Goal: Task Accomplishment & Management: Use online tool/utility

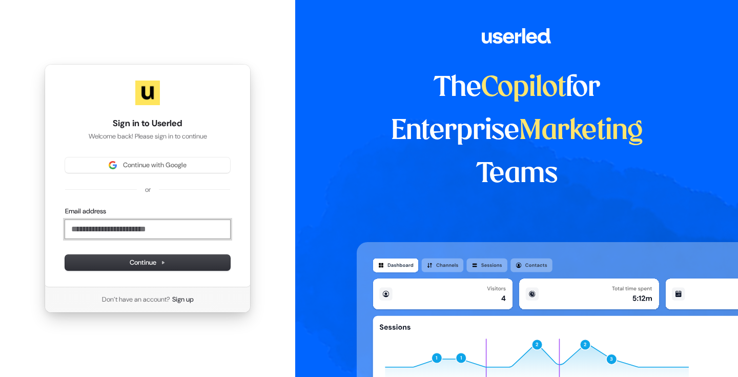
click at [86, 224] on input "Email address" at bounding box center [147, 229] width 165 height 18
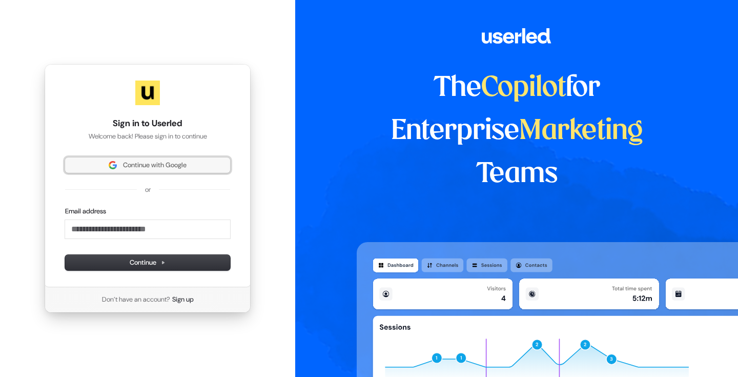
click at [134, 168] on span "Continue with Google" at bounding box center [155, 164] width 64 height 9
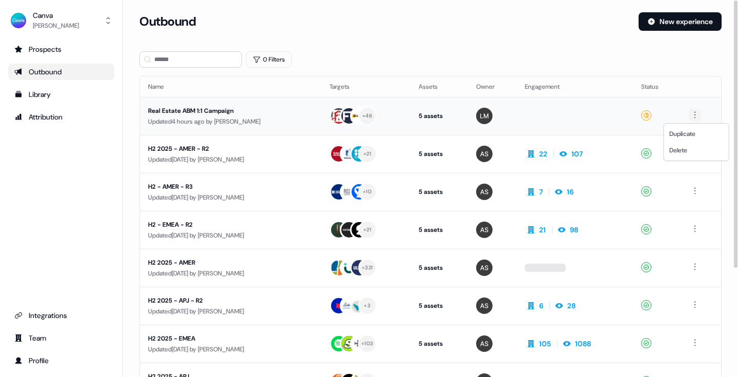
click at [694, 113] on html "For the best experience switch devices to a bigger screen. Go to [DOMAIN_NAME] …" at bounding box center [369, 188] width 738 height 377
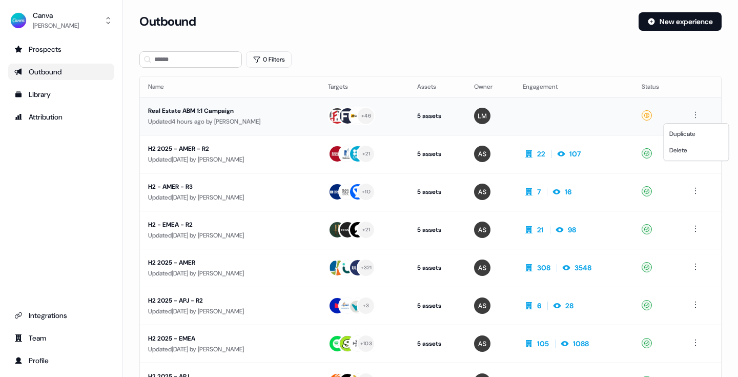
click at [226, 109] on html "For the best experience switch devices to a bigger screen. Go to Userled.io Can…" at bounding box center [369, 188] width 738 height 377
click at [223, 110] on div "Real Estate ABM 1:1 Campaign" at bounding box center [229, 111] width 163 height 10
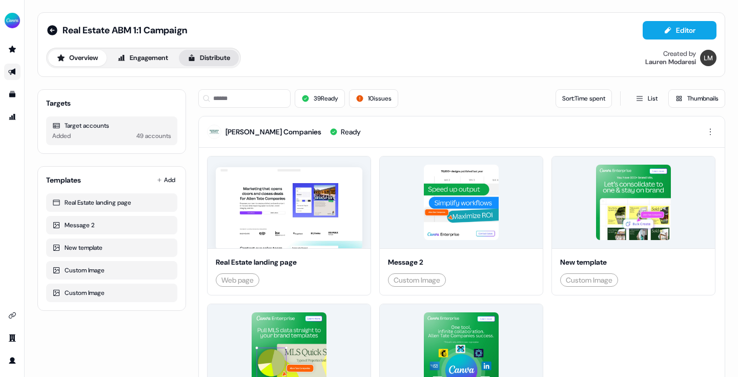
click at [235, 54] on button "Distribute" at bounding box center [209, 58] width 60 height 16
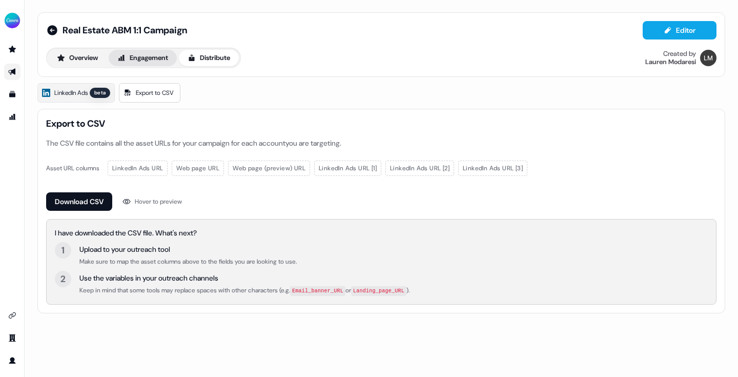
click at [155, 63] on button "Engagement" at bounding box center [143, 58] width 68 height 16
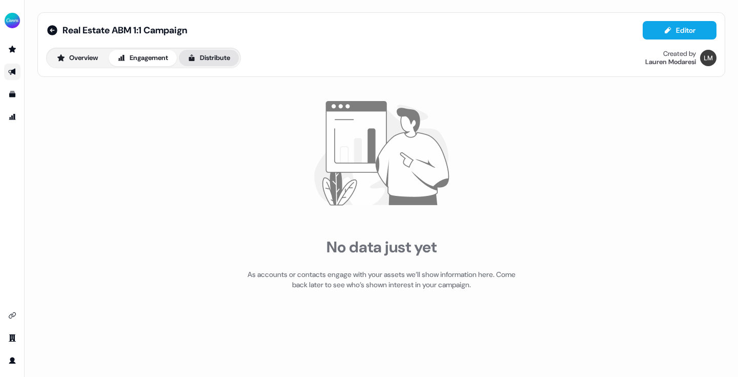
click at [208, 61] on button "Distribute" at bounding box center [209, 58] width 60 height 16
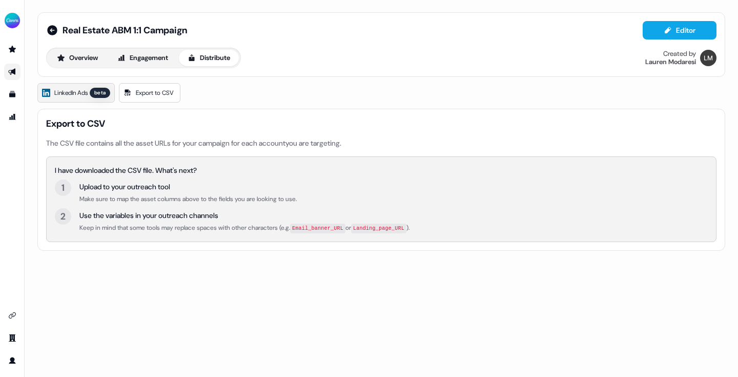
click at [90, 92] on link "LinkedIn Ads beta" at bounding box center [75, 92] width 77 height 19
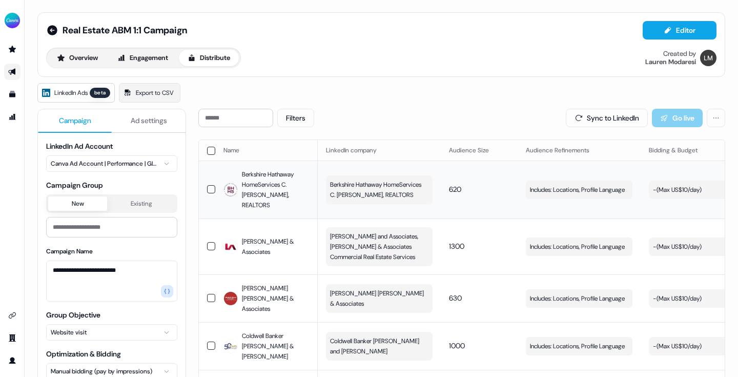
click at [675, 190] on div "- ( Max US$10/day )" at bounding box center [677, 189] width 49 height 10
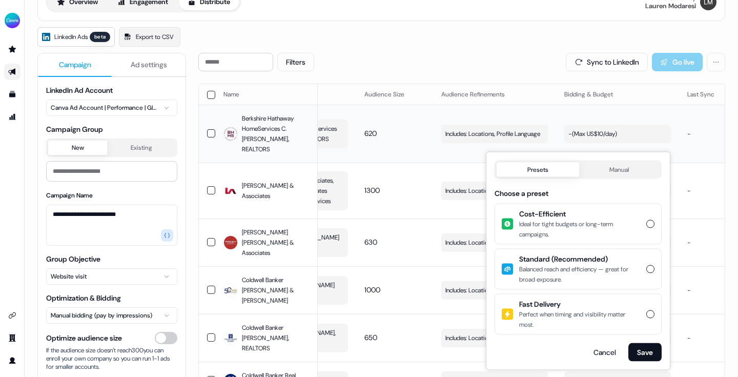
scroll to position [57, 0]
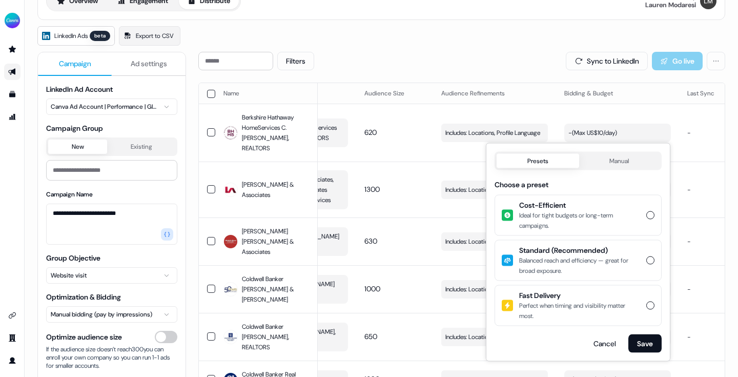
click at [596, 164] on button "Manual" at bounding box center [619, 161] width 81 height 14
click at [553, 162] on button "Presets" at bounding box center [537, 161] width 82 height 14
click at [610, 169] on div "Presets Manual" at bounding box center [577, 161] width 167 height 18
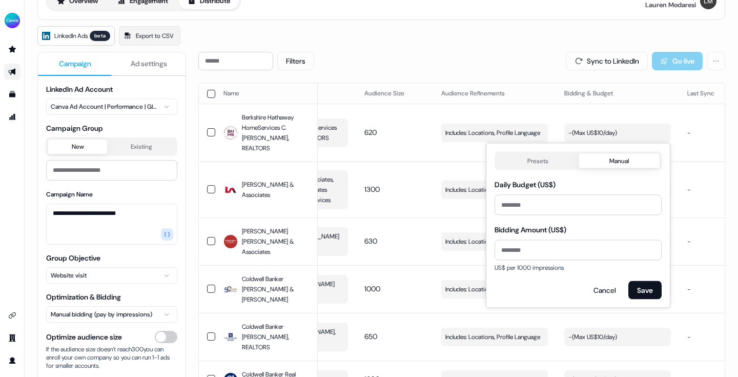
click at [612, 164] on button "Manual" at bounding box center [619, 161] width 81 height 14
click at [501, 56] on div "Filters Sync to LinkedIn Go live" at bounding box center [461, 61] width 527 height 18
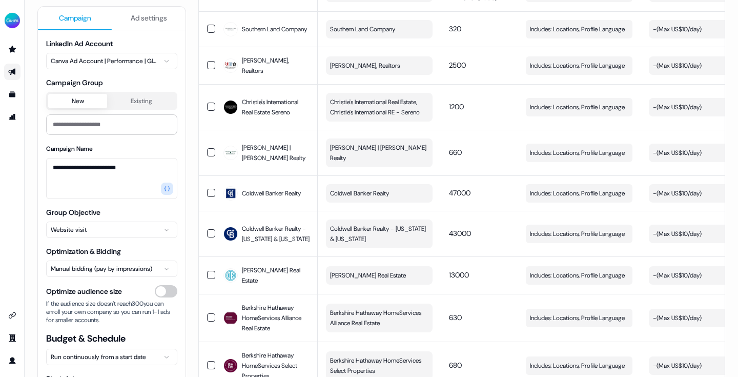
scroll to position [655, 0]
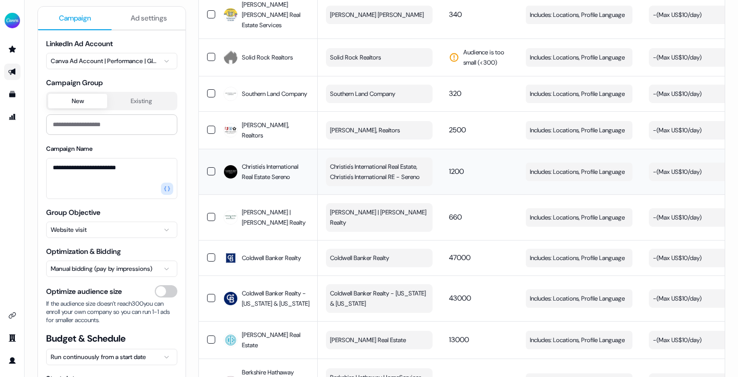
click at [388, 161] on span "Christie's International Real Estate, Christie's International RE - Sereno" at bounding box center [378, 171] width 96 height 20
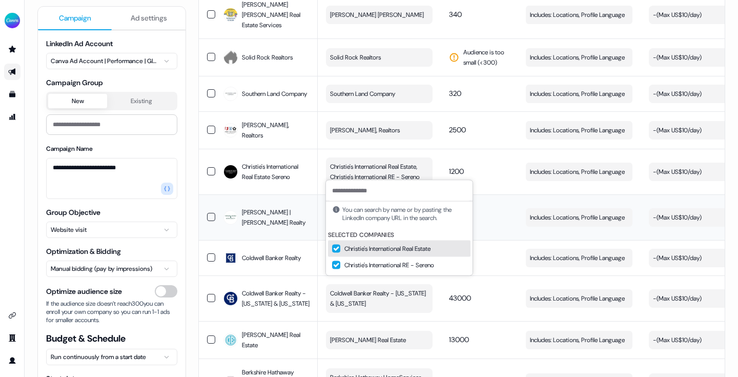
click at [494, 194] on td "660" at bounding box center [479, 217] width 77 height 46
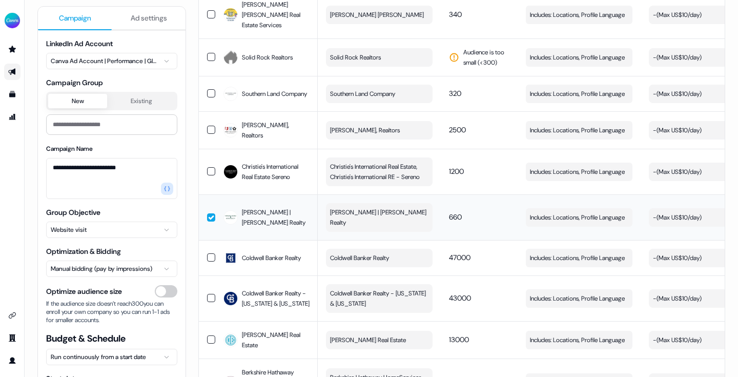
click at [494, 194] on td "660" at bounding box center [479, 217] width 77 height 46
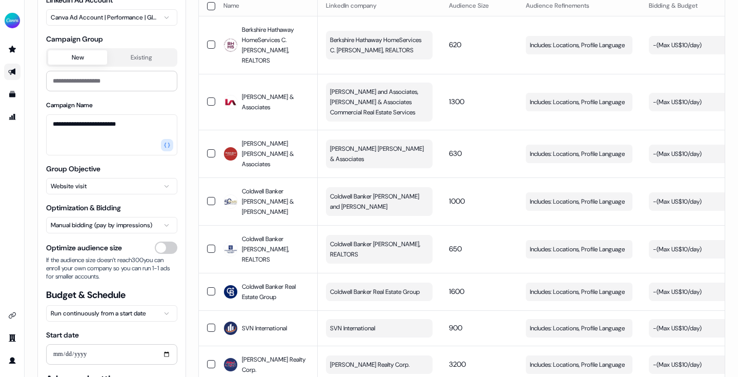
scroll to position [51, 0]
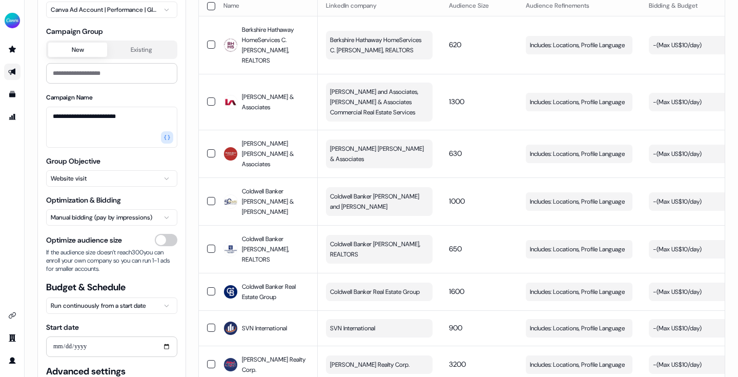
click at [167, 179] on html "**********" at bounding box center [369, 188] width 738 height 377
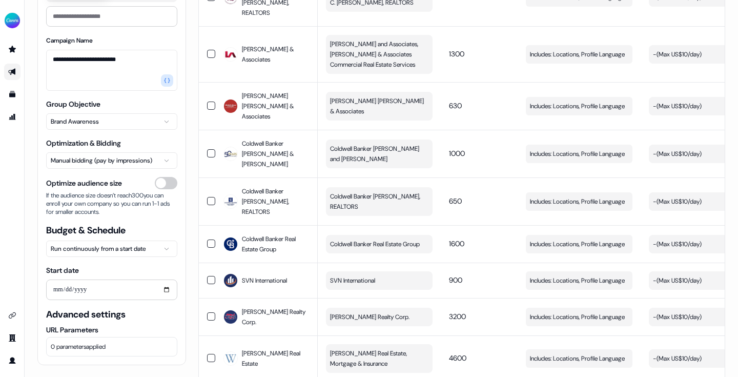
scroll to position [193, 0]
click at [168, 186] on button "Optimize audience size" at bounding box center [166, 183] width 23 height 12
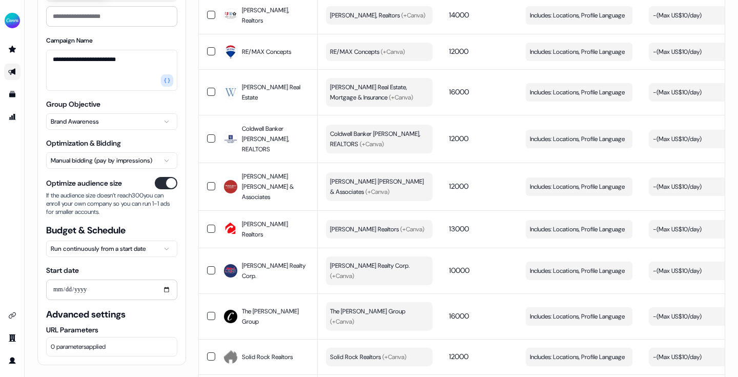
scroll to position [0, 0]
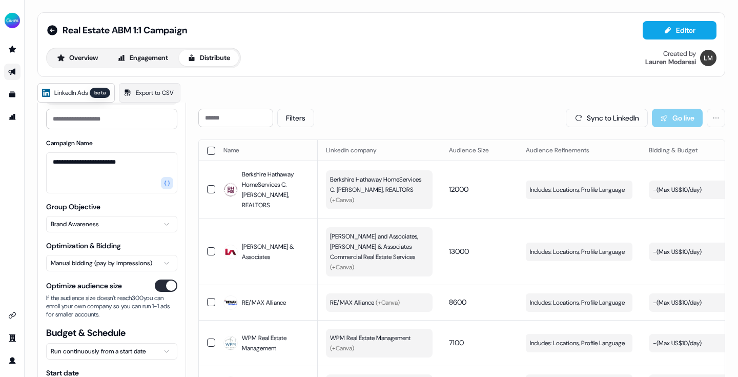
click at [158, 284] on button "Optimize audience size" at bounding box center [166, 285] width 23 height 12
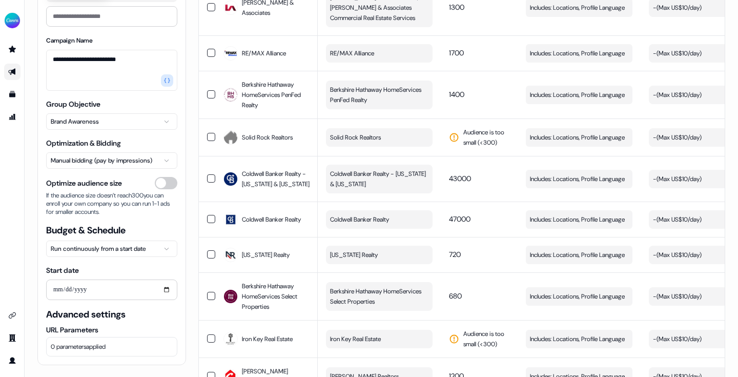
scroll to position [241, 0]
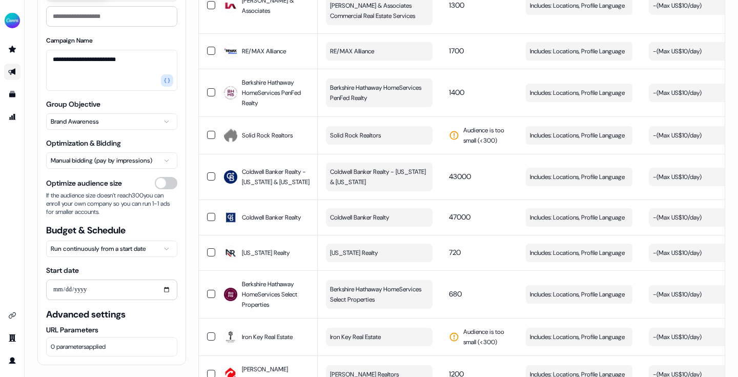
click at [70, 184] on span "Optimize audience size" at bounding box center [84, 183] width 76 height 10
click at [155, 184] on button "Optimize audience size" at bounding box center [166, 183] width 23 height 12
click at [70, 184] on span "Optimize audience size" at bounding box center [84, 183] width 76 height 10
click at [155, 184] on button "Optimize audience size" at bounding box center [166, 183] width 23 height 12
drag, startPoint x: 128, startPoint y: 182, endPoint x: 41, endPoint y: 182, distance: 87.1
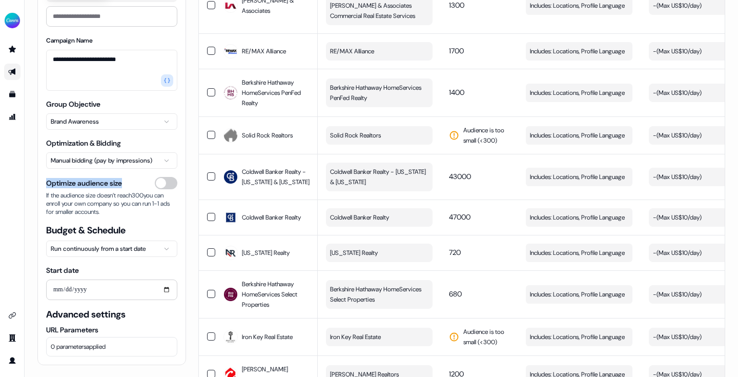
click at [41, 182] on div "**********" at bounding box center [112, 147] width 148 height 434
copy span "Optimize audience size"
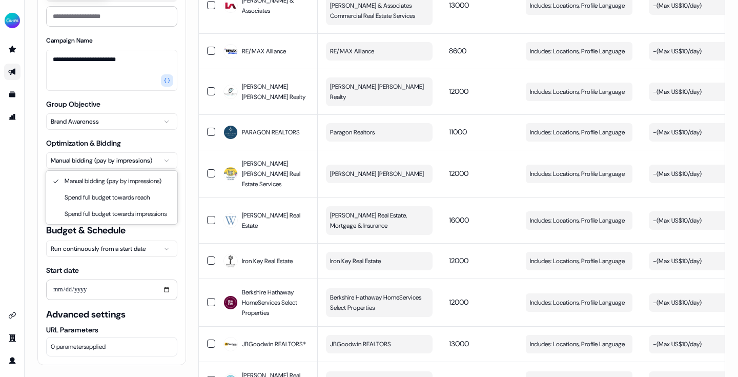
click at [166, 159] on html "**********" at bounding box center [369, 188] width 738 height 377
click at [171, 142] on html "**********" at bounding box center [369, 188] width 738 height 377
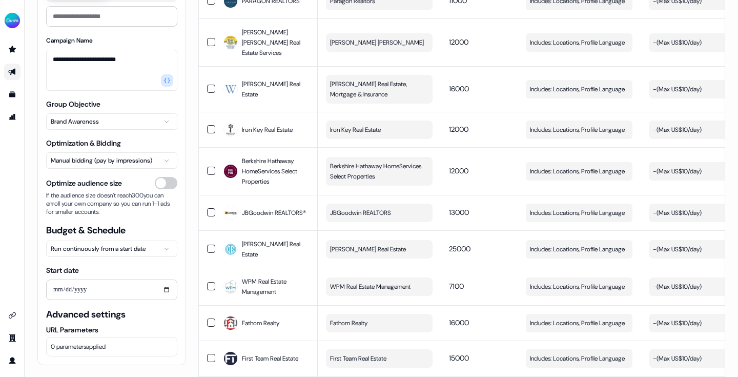
scroll to position [390, 0]
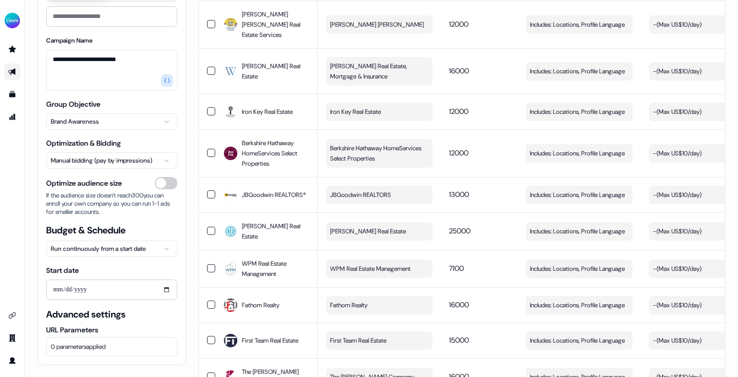
click at [164, 247] on html "**********" at bounding box center [369, 188] width 738 height 377
click at [159, 224] on html "**********" at bounding box center [369, 188] width 738 height 377
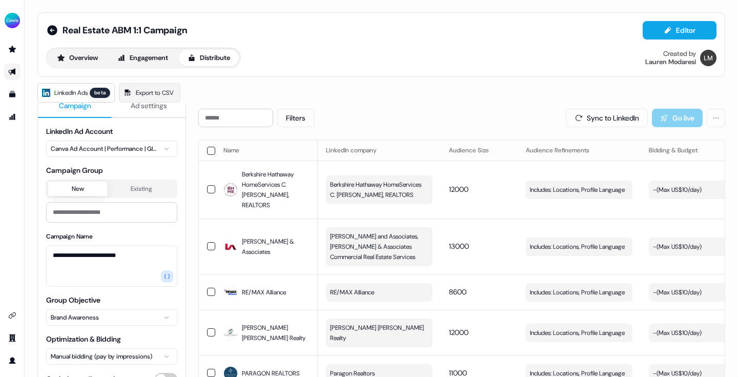
scroll to position [16, 0]
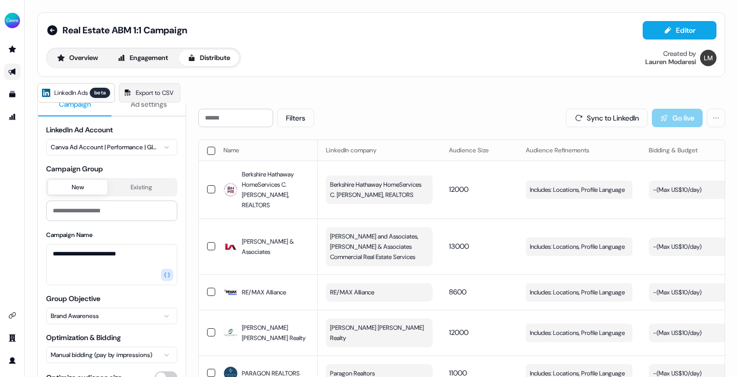
click at [141, 188] on button "Existing" at bounding box center [141, 187] width 68 height 14
click at [89, 188] on button "New" at bounding box center [77, 187] width 59 height 14
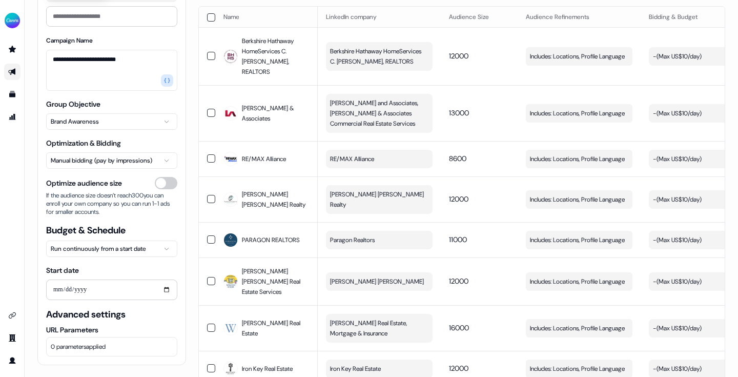
scroll to position [0, 0]
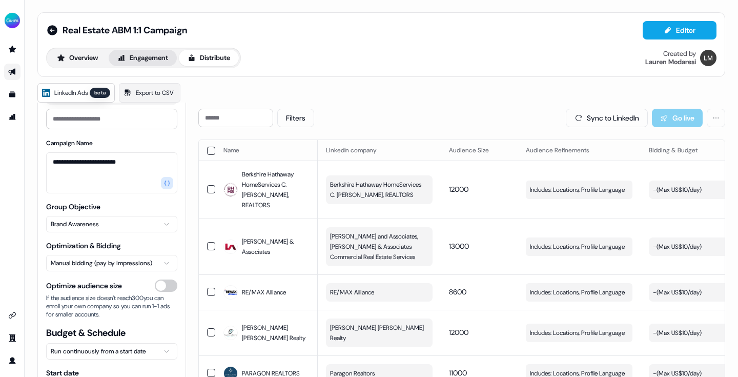
click at [156, 63] on button "Engagement" at bounding box center [143, 58] width 68 height 16
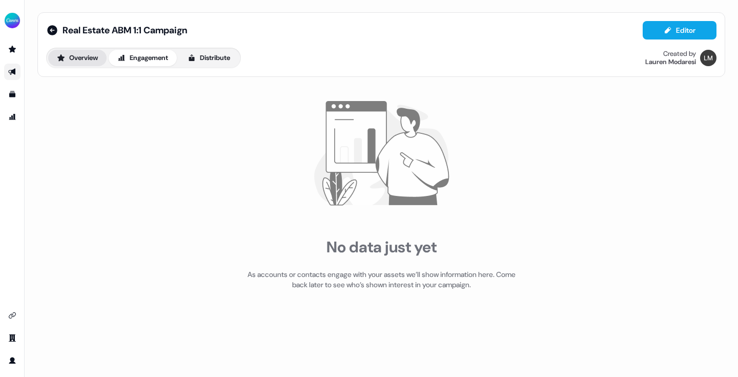
click at [85, 63] on button "Overview" at bounding box center [77, 58] width 58 height 16
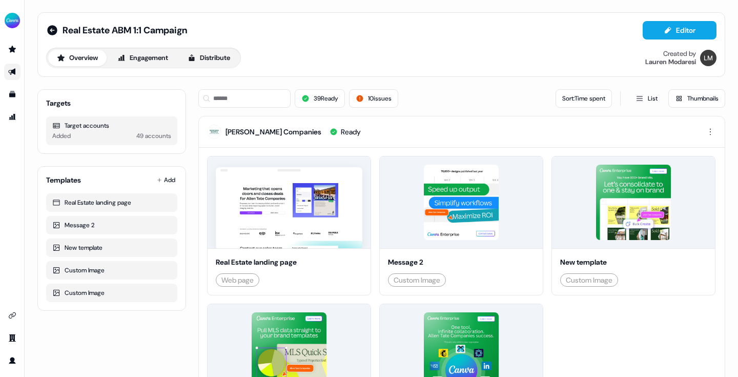
click at [139, 191] on div "Templates Add Real Estate landing page Message 2 New template Custom Image Cust…" at bounding box center [111, 238] width 149 height 144
click at [138, 200] on div "Real Estate landing page" at bounding box center [111, 202] width 119 height 10
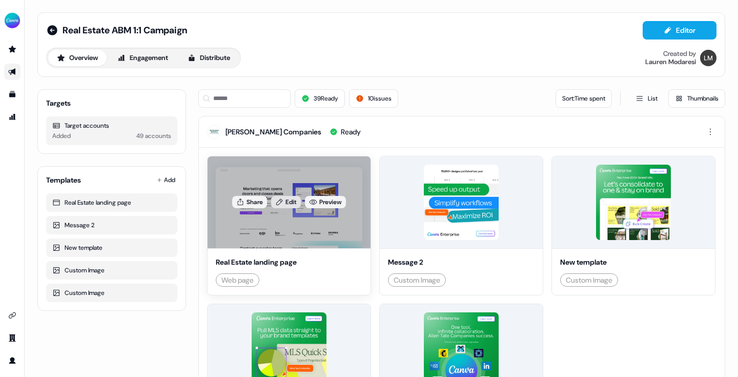
click at [281, 206] on icon at bounding box center [279, 202] width 8 height 8
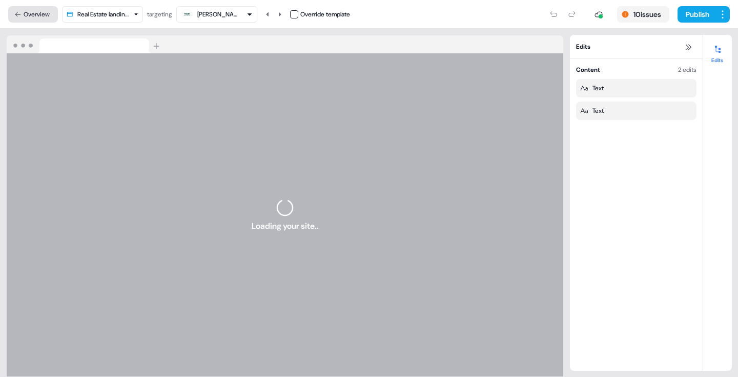
click at [35, 16] on button "Overview" at bounding box center [33, 14] width 50 height 16
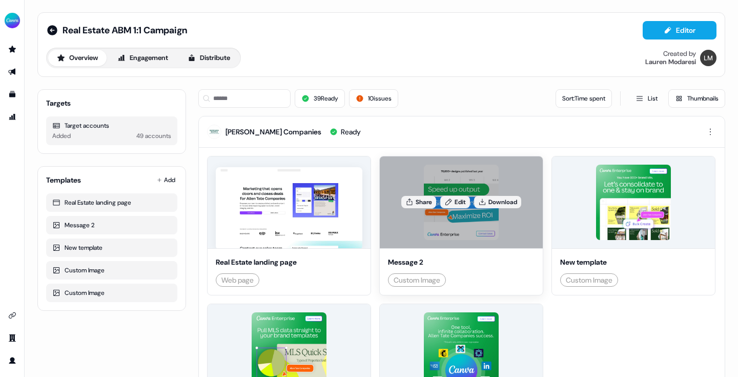
click at [457, 228] on div "Share Edit Download" at bounding box center [461, 202] width 163 height 92
click at [444, 248] on div "Message 2 Custom Image" at bounding box center [461, 271] width 163 height 47
click at [454, 208] on link "Edit" at bounding box center [455, 202] width 30 height 12
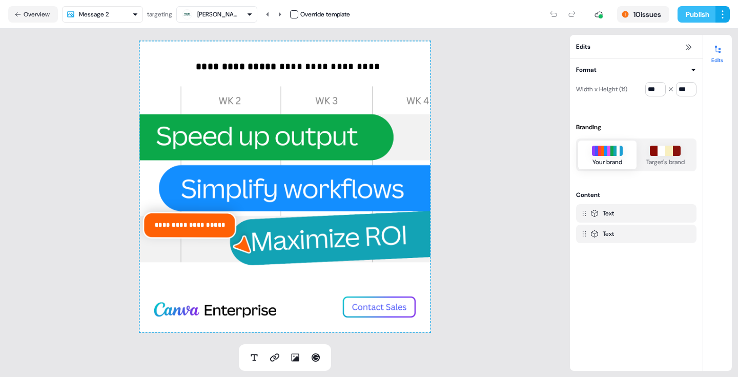
click at [707, 15] on button "Publish" at bounding box center [696, 14] width 38 height 16
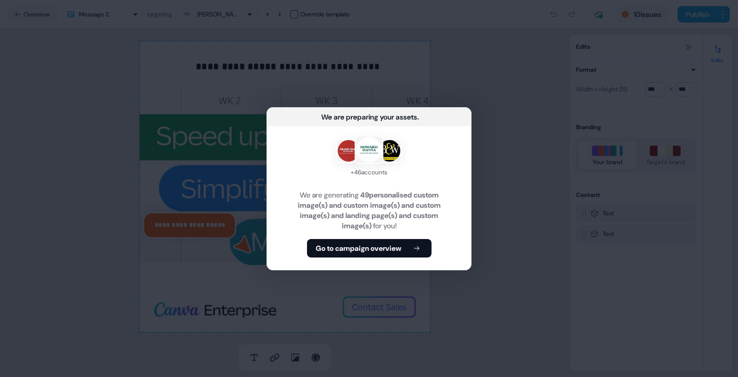
click at [521, 194] on div "We are preparing your assets ... + 46 accounts We are generating 49 personalise…" at bounding box center [369, 188] width 738 height 377
click at [403, 246] on button "Go to campaign overview" at bounding box center [369, 248] width 125 height 18
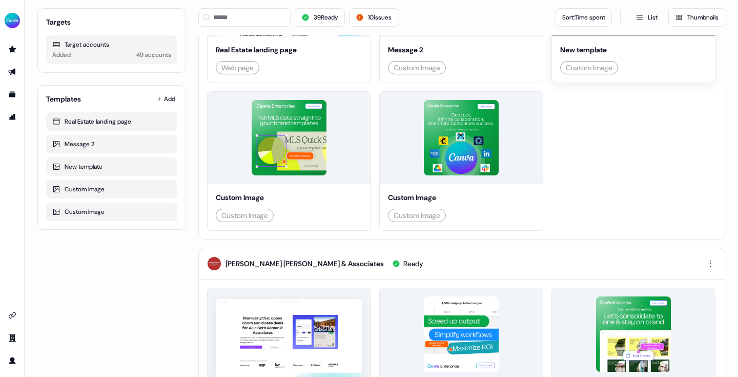
scroll to position [247, 0]
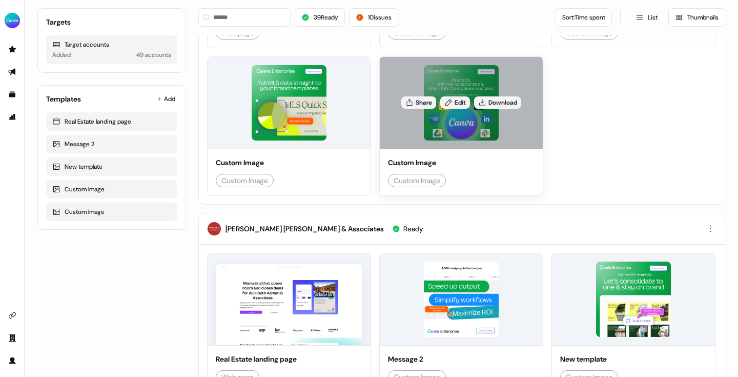
click at [380, 149] on div "Share Edit Download" at bounding box center [461, 103] width 163 height 92
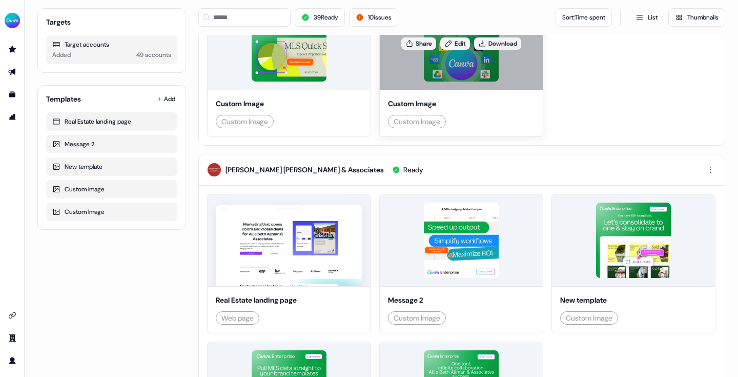
scroll to position [0, 0]
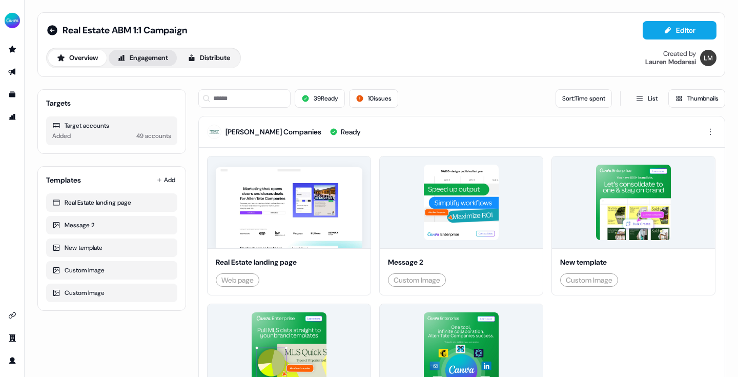
click at [168, 58] on button "Engagement" at bounding box center [143, 58] width 68 height 16
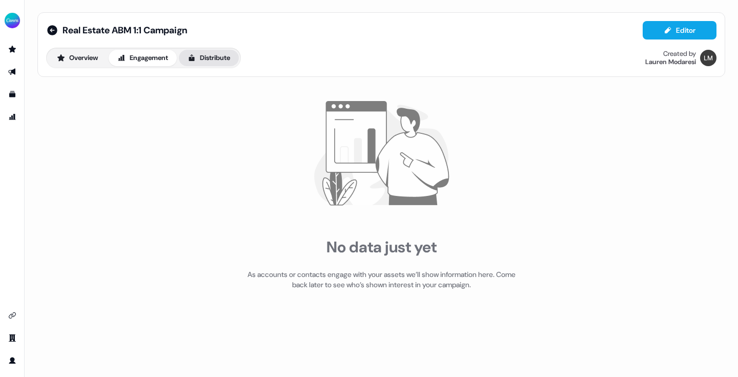
click at [223, 60] on button "Distribute" at bounding box center [209, 58] width 60 height 16
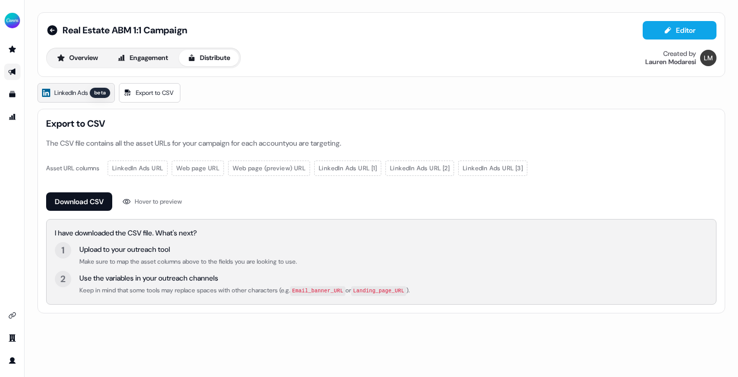
click at [69, 92] on span "LinkedIn Ads" at bounding box center [70, 93] width 33 height 10
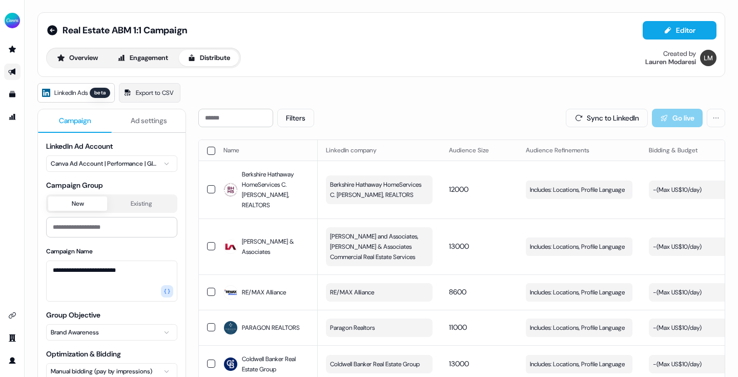
click at [211, 148] on button "button" at bounding box center [211, 151] width 8 height 8
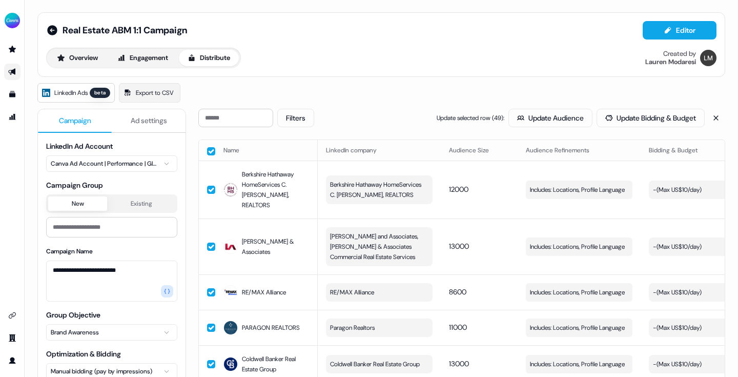
click at [213, 149] on button "button" at bounding box center [211, 151] width 8 height 8
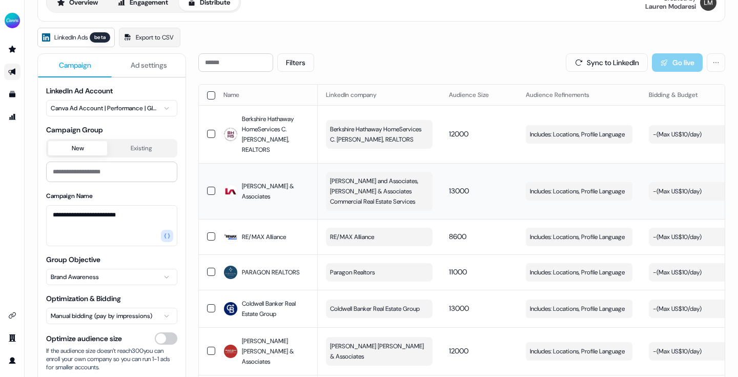
scroll to position [59, 0]
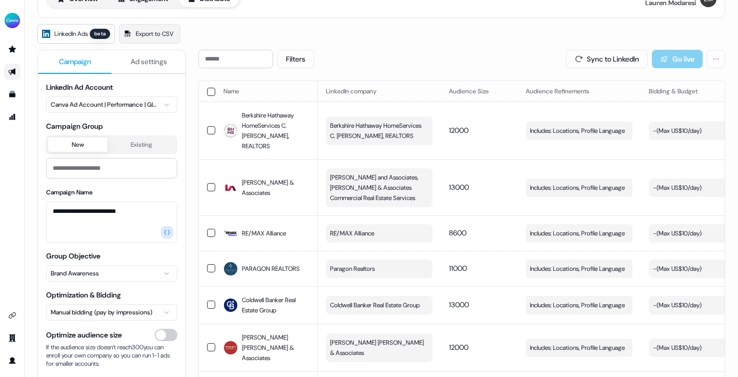
click at [169, 337] on button "Optimize audience size" at bounding box center [166, 334] width 23 height 12
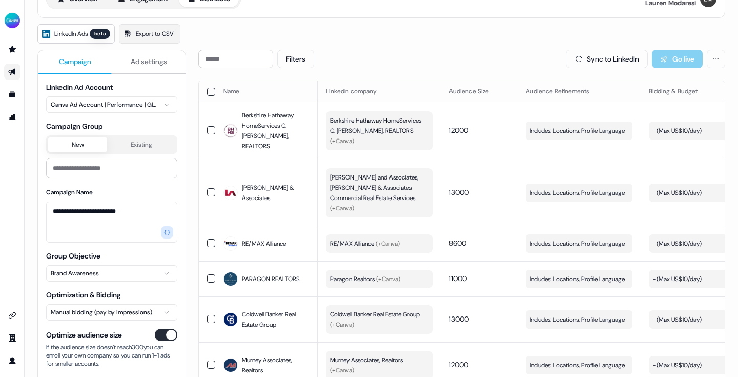
click at [171, 337] on button "Optimize audience size" at bounding box center [166, 334] width 23 height 12
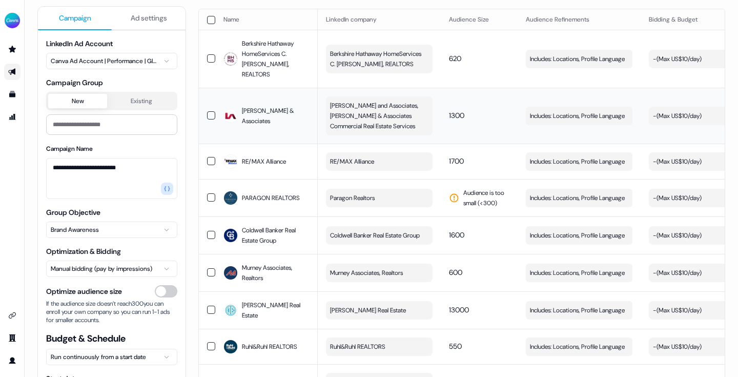
scroll to position [134, 0]
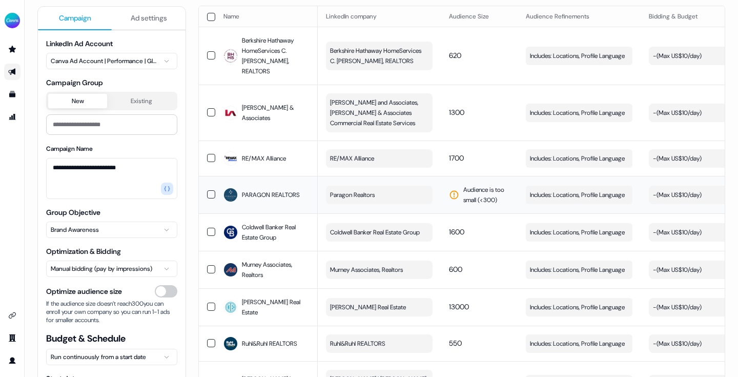
drag, startPoint x: 303, startPoint y: 192, endPoint x: 252, endPoint y: 192, distance: 51.2
click at [252, 192] on div "PARAGON REALTORS" at bounding box center [266, 194] width 86 height 18
click at [463, 191] on span "Audience is too small (< 300 )" at bounding box center [486, 194] width 46 height 20
click at [275, 196] on span "PARAGON REALTORS" at bounding box center [271, 195] width 58 height 10
click at [345, 186] on button "Paragon Realtors" at bounding box center [379, 194] width 107 height 18
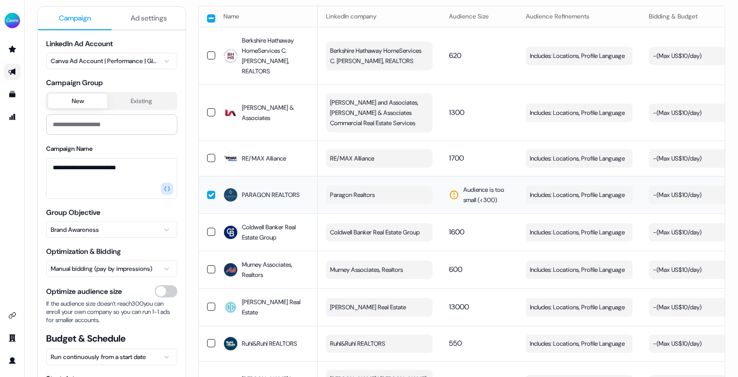
click at [490, 185] on span "Audience is too small (< 300 )" at bounding box center [486, 194] width 46 height 20
click at [618, 193] on span "Edit" at bounding box center [620, 195] width 11 height 10
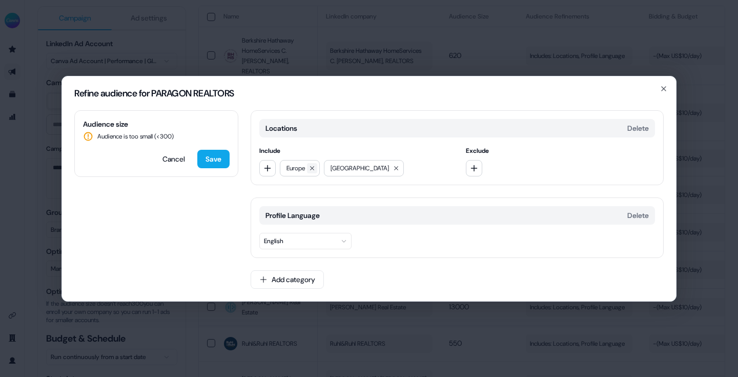
click at [315, 168] on icon at bounding box center [312, 168] width 6 height 6
click at [293, 277] on button "Add category" at bounding box center [287, 279] width 73 height 18
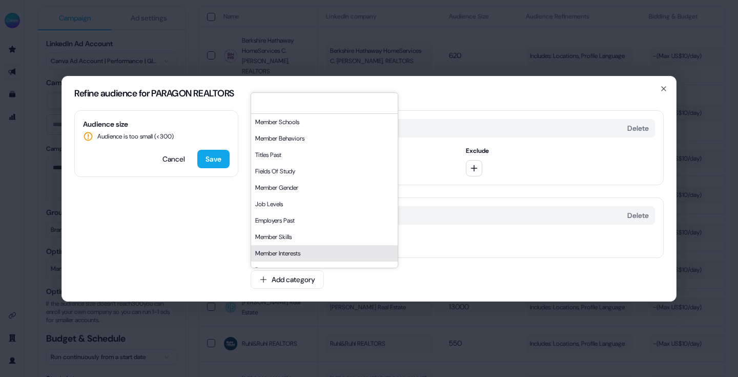
click at [224, 244] on div "Audience size Audience is too small (< 300 ) Cancel Save Locations Delete Inclu…" at bounding box center [369, 205] width 614 height 191
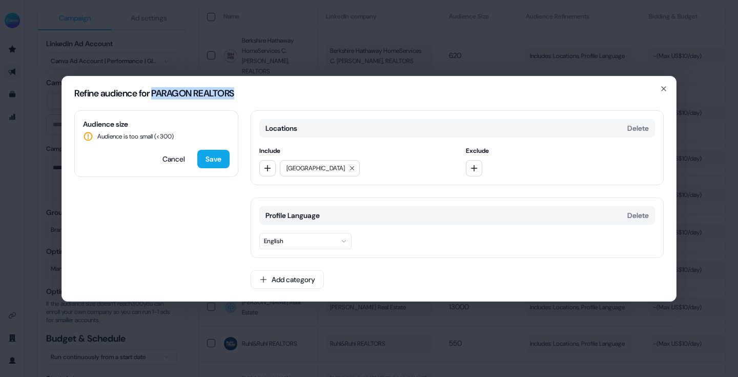
drag, startPoint x: 247, startPoint y: 94, endPoint x: 158, endPoint y: 93, distance: 89.2
click at [158, 93] on h2 "Refine audience for PARAGON REALTORS" at bounding box center [368, 93] width 589 height 9
copy h2 "PARAGON REALTORS"
click at [665, 90] on icon "button" at bounding box center [663, 89] width 4 height 4
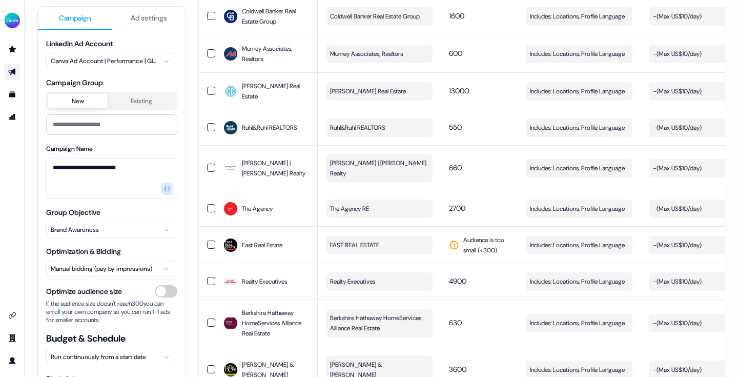
scroll to position [351, 0]
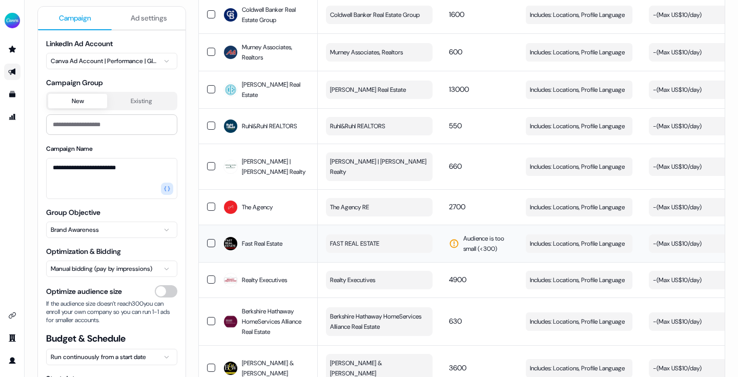
drag, startPoint x: 286, startPoint y: 239, endPoint x: 240, endPoint y: 240, distance: 46.6
click at [240, 240] on div "Fast Real Estate" at bounding box center [266, 243] width 86 height 18
drag, startPoint x: 240, startPoint y: 240, endPoint x: 305, endPoint y: 239, distance: 65.6
click at [305, 239] on div "Fast Real Estate" at bounding box center [266, 243] width 86 height 18
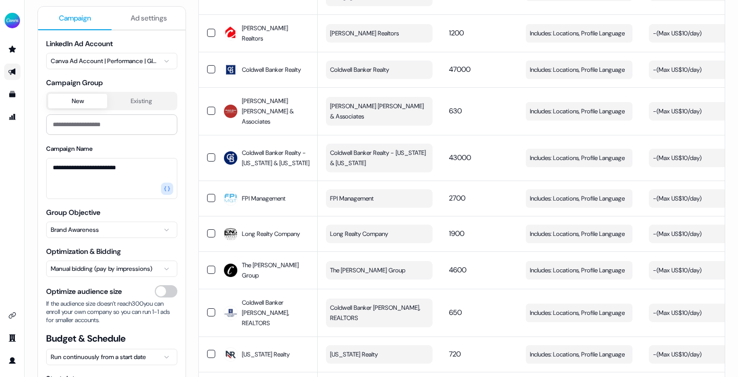
scroll to position [1373, 0]
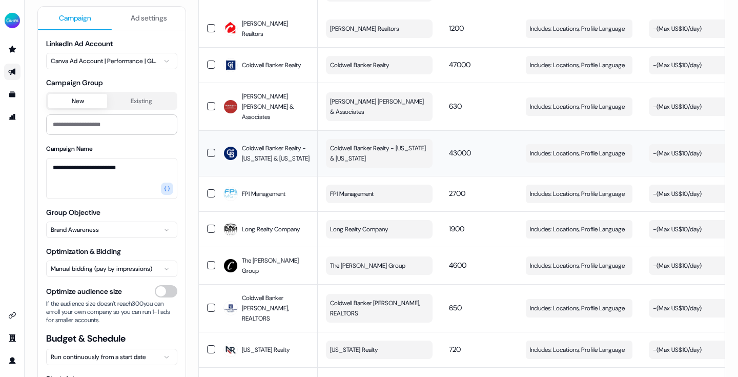
click at [402, 143] on span "Coldwell Banker Realty - Minnesota & Wisconsin" at bounding box center [378, 153] width 96 height 20
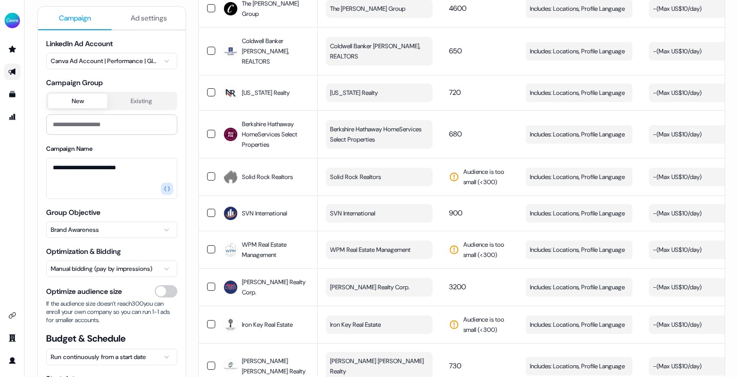
scroll to position [1632, 0]
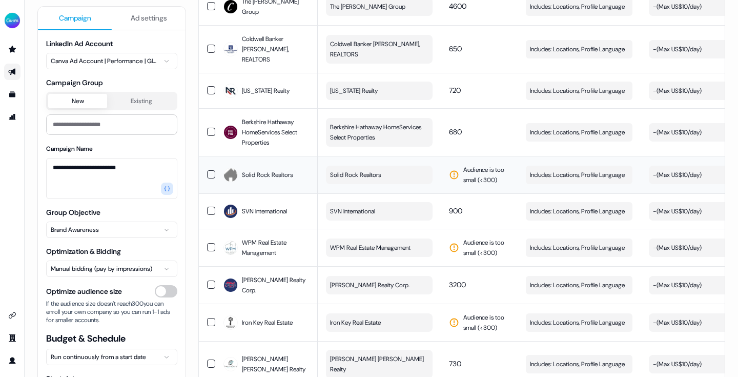
click at [353, 170] on span "Solid Rock Realtors" at bounding box center [355, 175] width 51 height 10
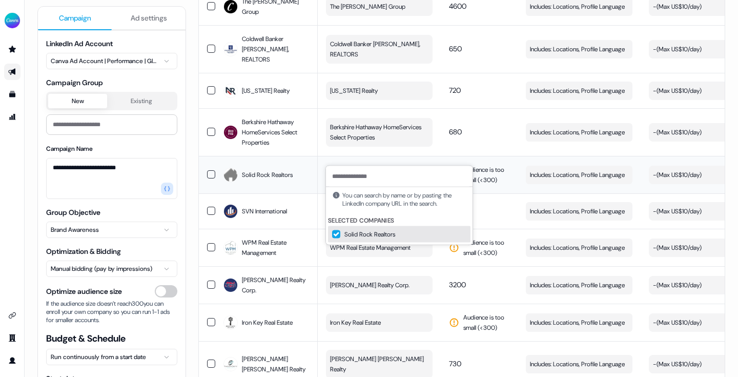
drag, startPoint x: 386, startPoint y: 154, endPoint x: 333, endPoint y: 154, distance: 53.3
click at [333, 165] on button "Solid Rock Realtors" at bounding box center [379, 174] width 107 height 18
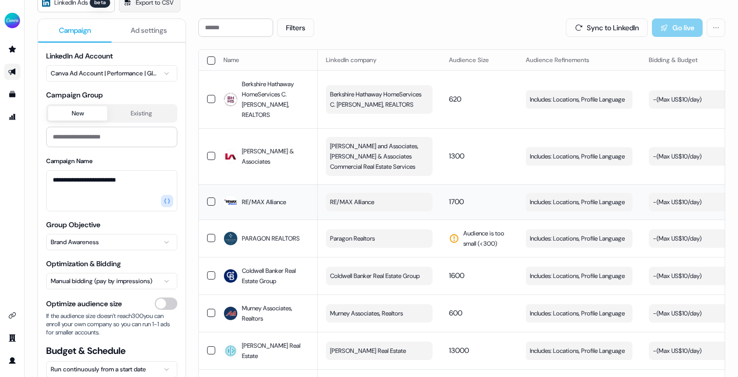
scroll to position [91, 0]
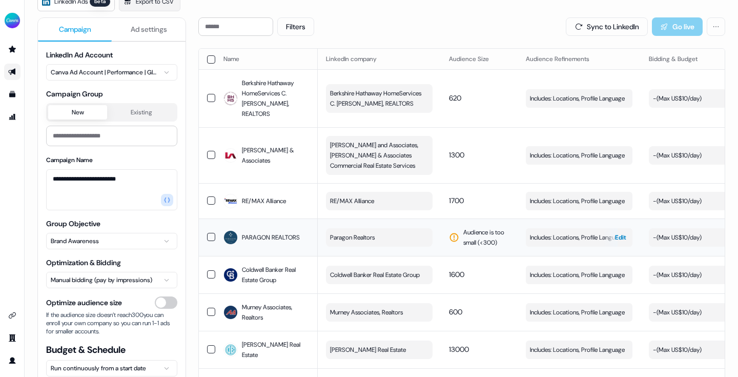
click at [570, 234] on span "Includes: Locations, Profile Language" at bounding box center [577, 237] width 95 height 10
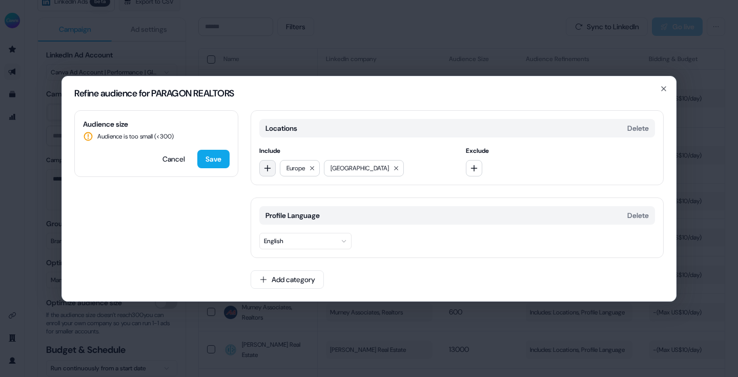
click at [271, 166] on icon "button" at bounding box center [267, 168] width 8 height 8
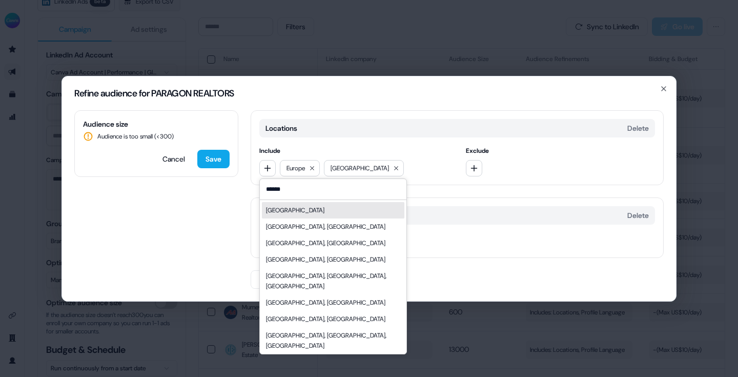
type input "******"
click at [287, 210] on div "Canada" at bounding box center [295, 210] width 58 height 10
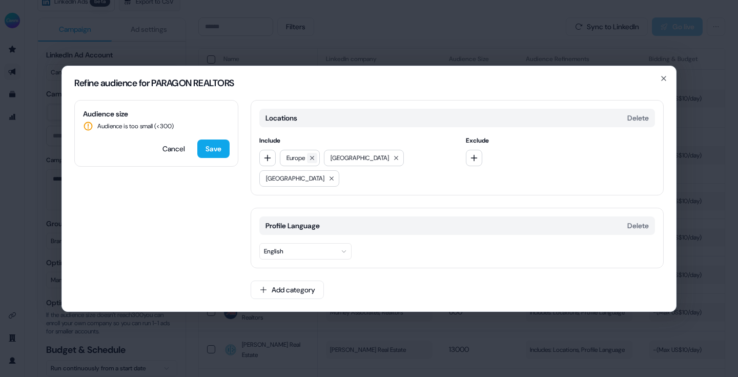
click at [313, 160] on icon at bounding box center [312, 158] width 4 height 4
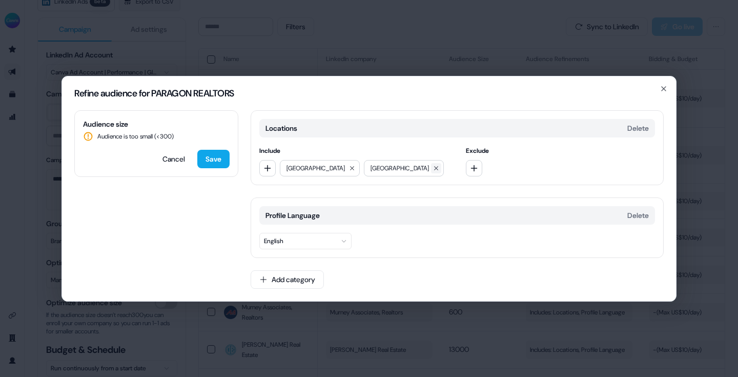
click at [433, 170] on icon at bounding box center [436, 168] width 6 height 6
click at [270, 278] on button "Add category" at bounding box center [287, 279] width 73 height 18
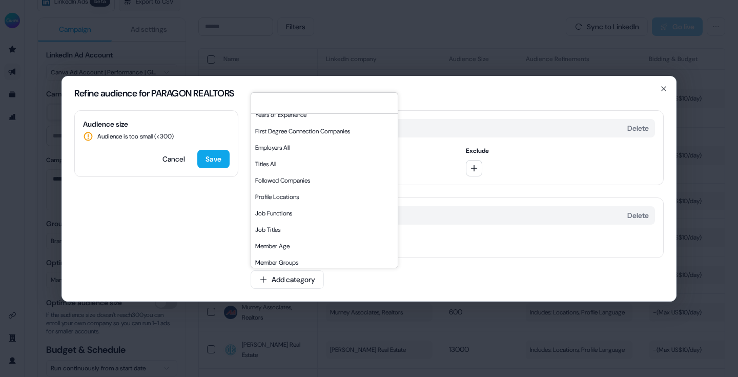
scroll to position [174, 0]
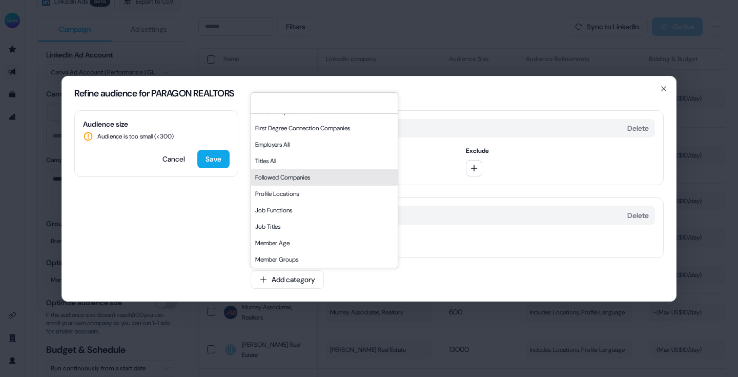
click at [697, 243] on div "Refine audience for PARAGON REALTORS Audience size Audience is too small (< 300…" at bounding box center [369, 188] width 738 height 377
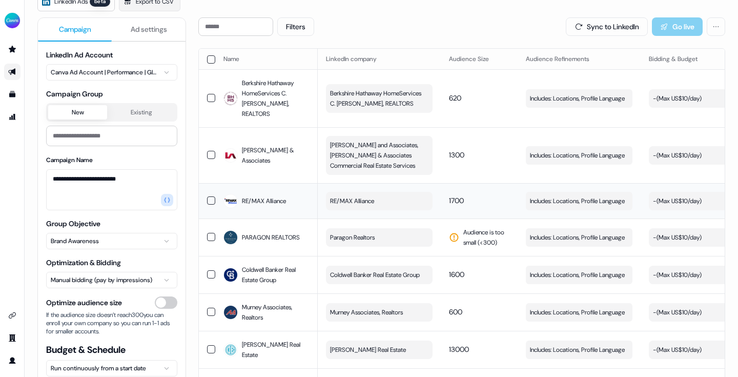
scroll to position [97, 0]
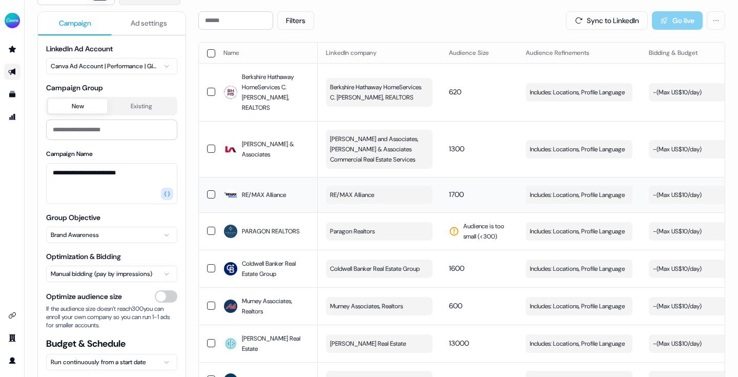
click at [360, 194] on span "RE/MAX Alliance" at bounding box center [352, 195] width 44 height 10
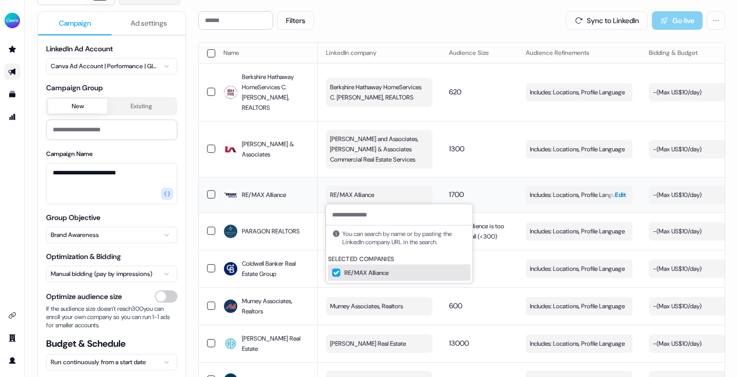
click at [557, 190] on span "Includes: Locations, Profile Language" at bounding box center [577, 195] width 95 height 10
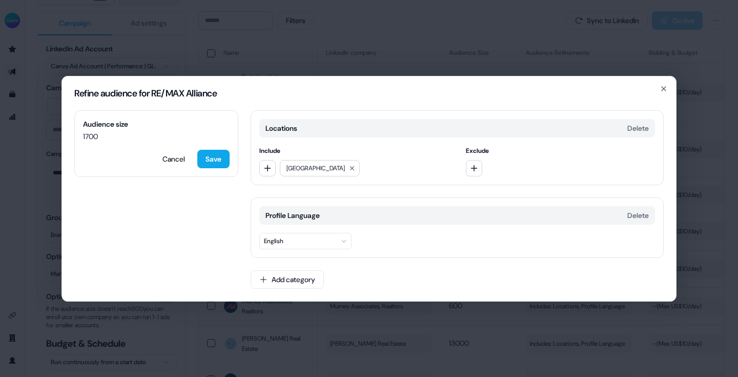
click at [670, 86] on div "Refine audience for RE/MAX Alliance" at bounding box center [369, 93] width 614 height 34
click at [657, 89] on h2 "Refine audience for RE/MAX Alliance" at bounding box center [368, 93] width 589 height 9
click at [662, 89] on icon "button" at bounding box center [663, 89] width 4 height 4
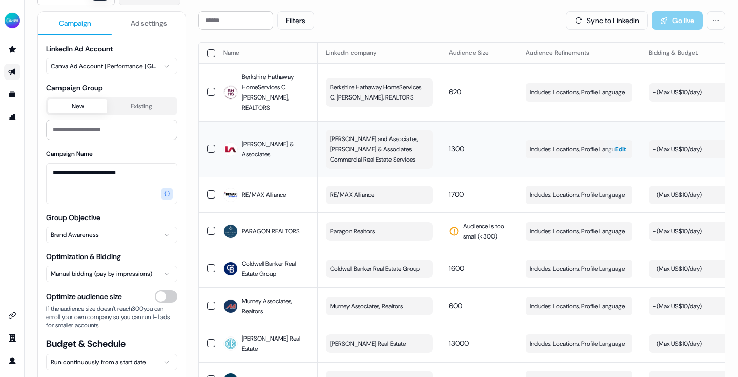
scroll to position [0, 0]
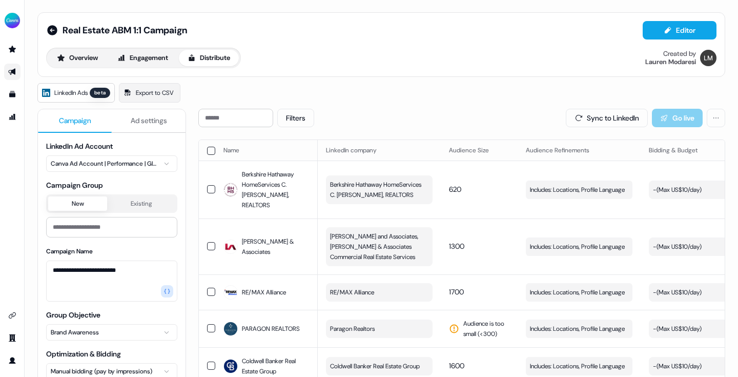
click at [138, 124] on span "Ad settings" at bounding box center [149, 120] width 36 height 10
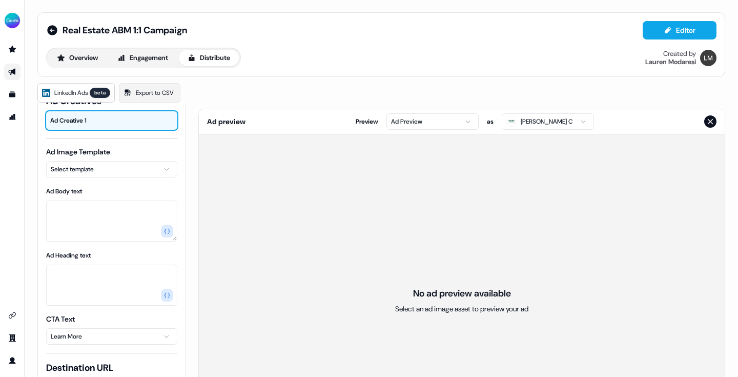
scroll to position [49, 0]
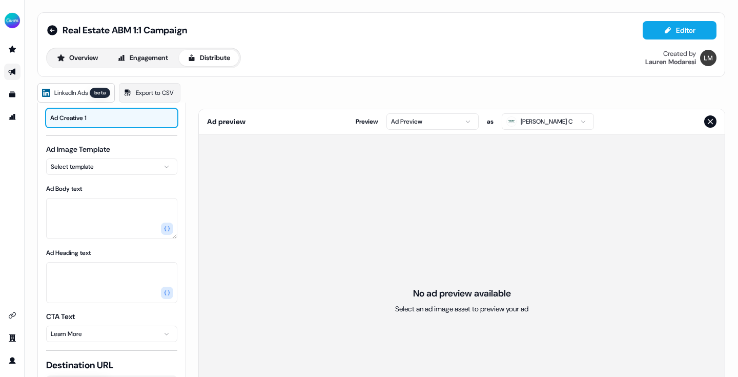
click at [136, 167] on html "For the best experience switch devices to a bigger screen. Go to Userled.io Rea…" at bounding box center [369, 188] width 738 height 377
click at [180, 206] on html "For the best experience switch devices to a bigger screen. Go to Userled.io Rea…" at bounding box center [369, 188] width 738 height 377
click at [113, 206] on textarea "Ad Body text" at bounding box center [111, 218] width 131 height 41
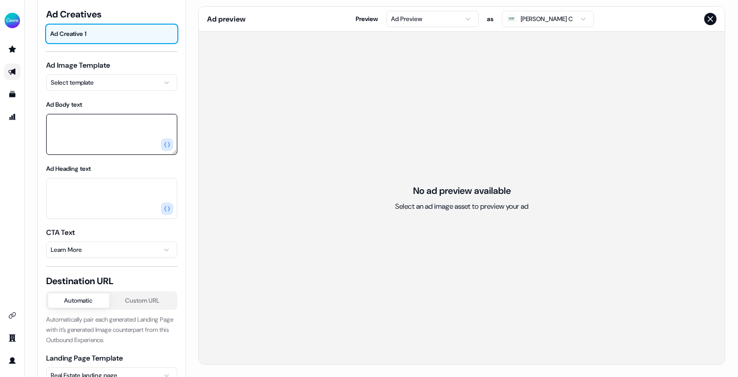
scroll to position [40, 0]
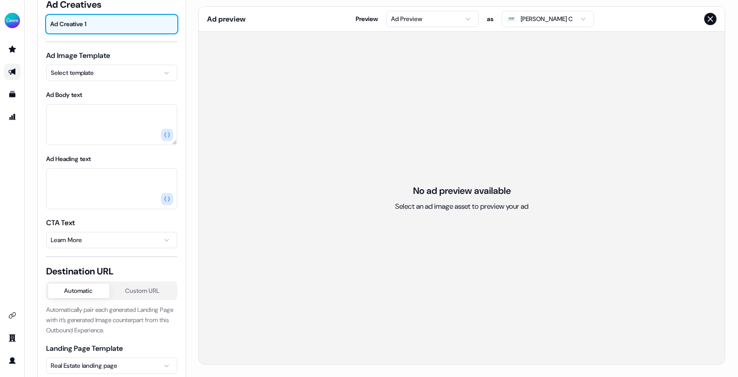
click at [119, 242] on body "For the best experience switch devices to a bigger screen. Go to Userled.io Rea…" at bounding box center [369, 188] width 738 height 377
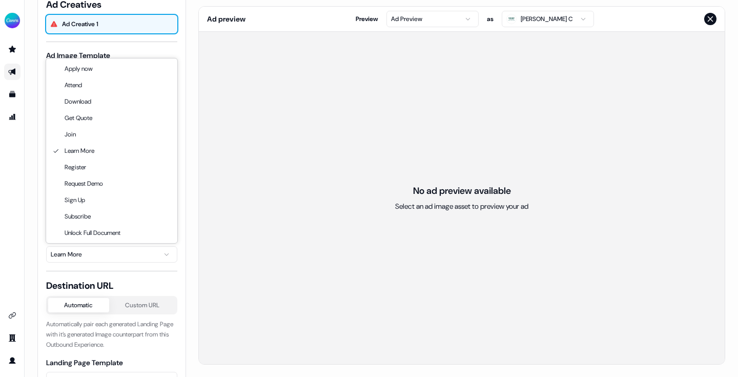
click at [119, 242] on div "Apply now Attend Download Get Quote Join Learn More Register Request Demo Sign …" at bounding box center [111, 150] width 131 height 184
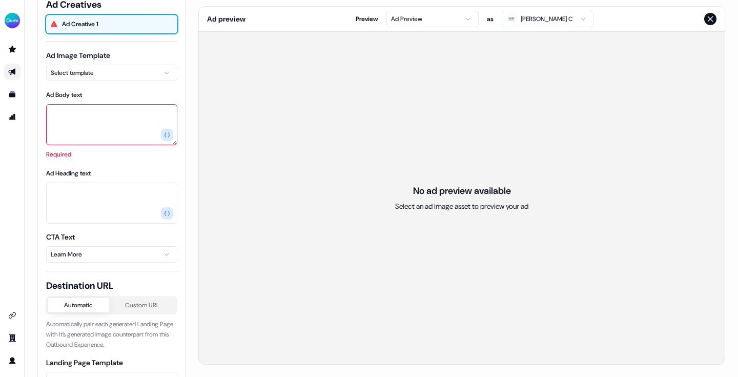
click at [151, 340] on html "For the best experience switch devices to a bigger screen. Go to Userled.io Rea…" at bounding box center [369, 188] width 738 height 377
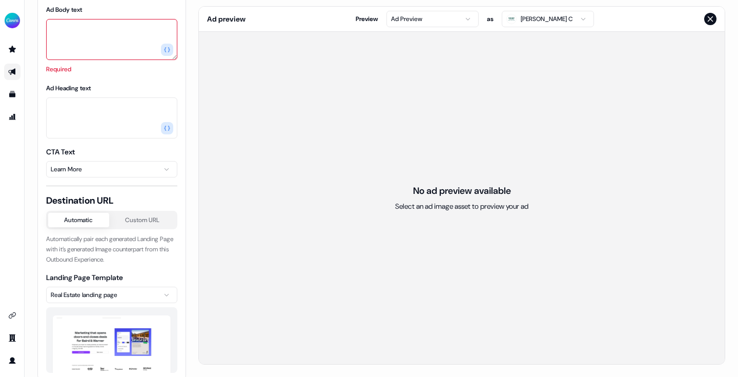
scroll to position [141, 0]
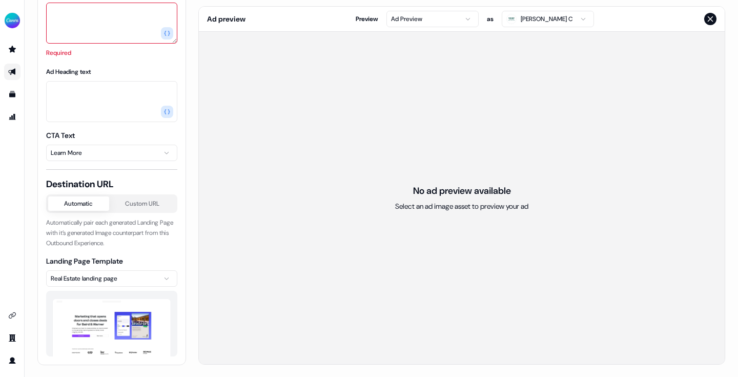
click at [165, 277] on html "For the best experience switch devices to a bigger screen. Go to Userled.io Rea…" at bounding box center [369, 188] width 738 height 377
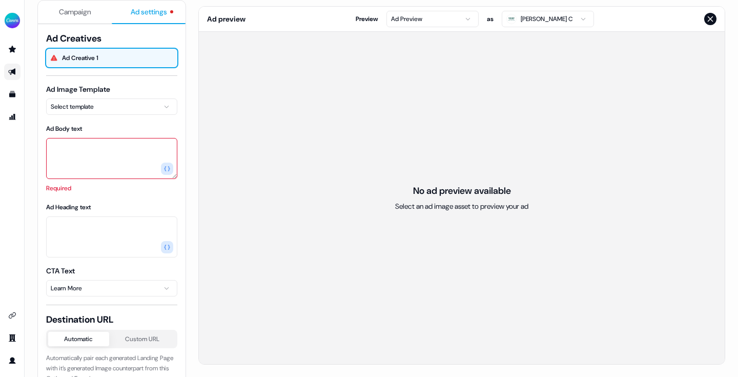
scroll to position [0, 0]
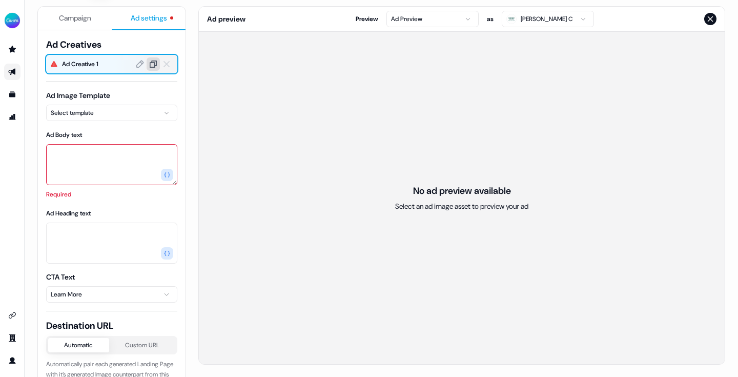
click at [150, 68] on icon at bounding box center [153, 63] width 9 height 9
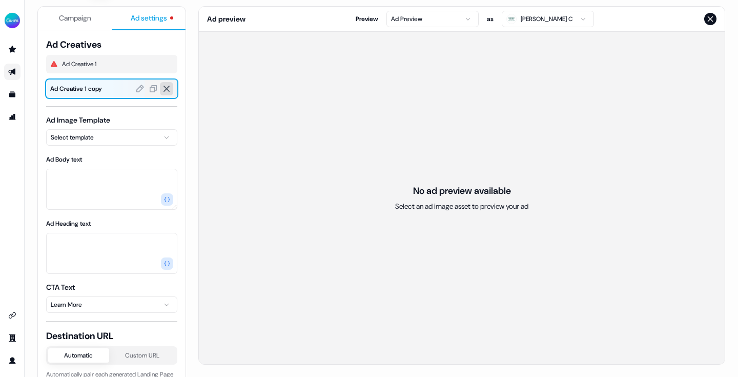
click at [168, 91] on icon at bounding box center [166, 89] width 6 height 6
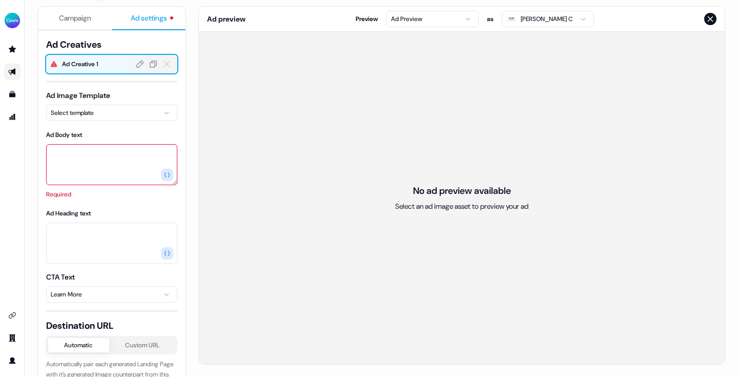
click at [109, 72] on div "Ad Creative 1" at bounding box center [111, 64] width 131 height 18
click at [108, 61] on span "Ad Creative 1" at bounding box center [118, 64] width 112 height 10
click at [171, 79] on div "Ad Creatives Ad Creative 1 Ad Image Template Select template Ad Body text Requi…" at bounding box center [111, 267] width 131 height 459
click at [142, 64] on icon at bounding box center [139, 63] width 9 height 9
click at [139, 86] on div "Ad Creatives Ad Creative 1 Ad Image Template Select template Ad Body text Requi…" at bounding box center [111, 267] width 131 height 459
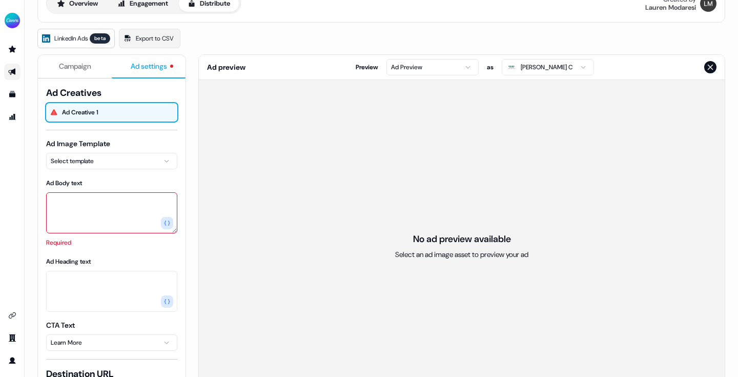
scroll to position [53, 0]
click at [128, 163] on html "For the best experience switch devices to a bigger screen. Go to Userled.io Rea…" at bounding box center [369, 188] width 738 height 377
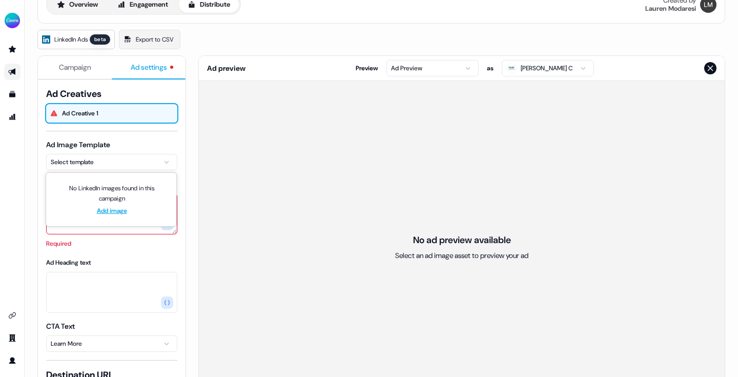
click at [119, 212] on link "Add image" at bounding box center [112, 210] width 30 height 10
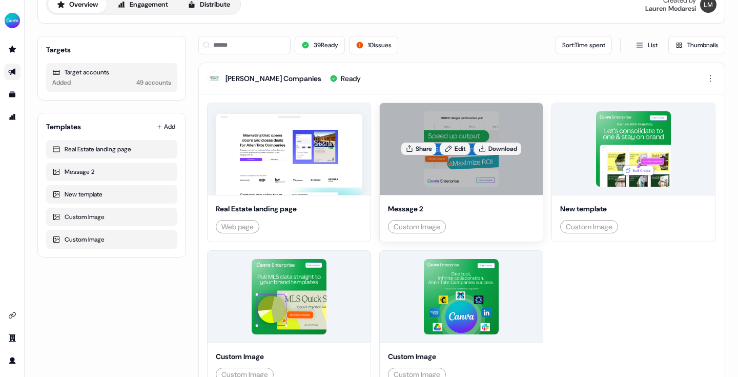
click at [455, 162] on div "Share Edit Download" at bounding box center [461, 149] width 163 height 92
click at [439, 201] on div "Message 2 Custom Image" at bounding box center [461, 218] width 163 height 47
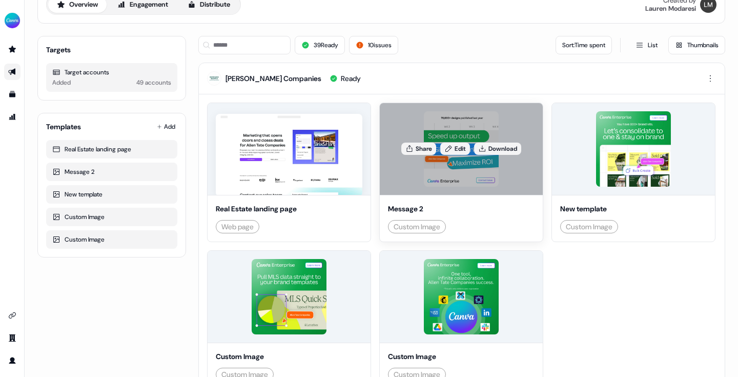
click at [423, 220] on div "Custom Image" at bounding box center [417, 226] width 58 height 13
click at [420, 231] on div "Custom Image" at bounding box center [416, 226] width 47 height 10
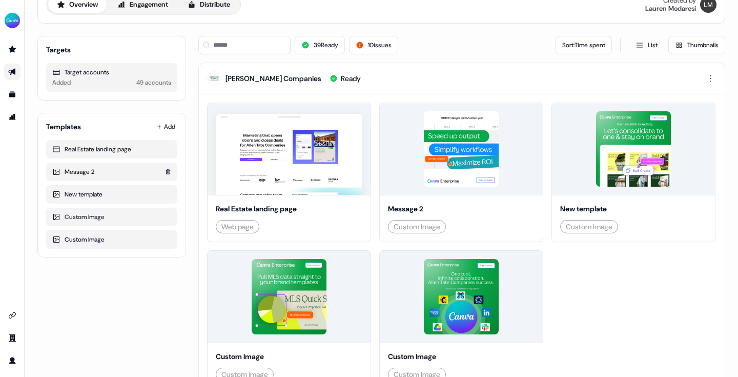
click at [124, 171] on div "Message 2" at bounding box center [111, 172] width 119 height 10
click at [84, 175] on div "Message 2" at bounding box center [111, 172] width 119 height 10
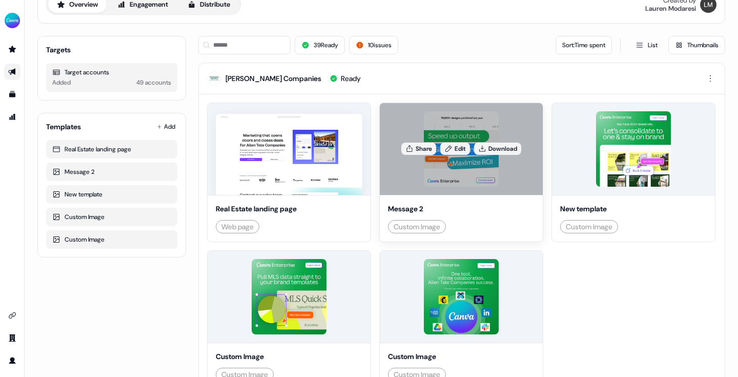
click at [448, 194] on div "Share Edit Download" at bounding box center [461, 149] width 163 height 92
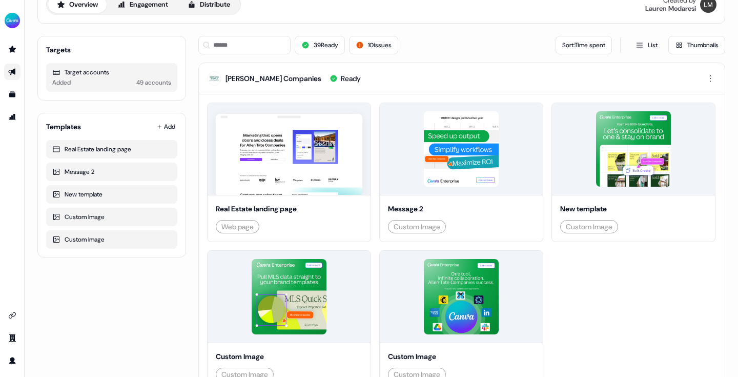
click at [692, 40] on button "Thumbnails" at bounding box center [696, 45] width 57 height 18
click at [643, 41] on button "List" at bounding box center [646, 45] width 35 height 18
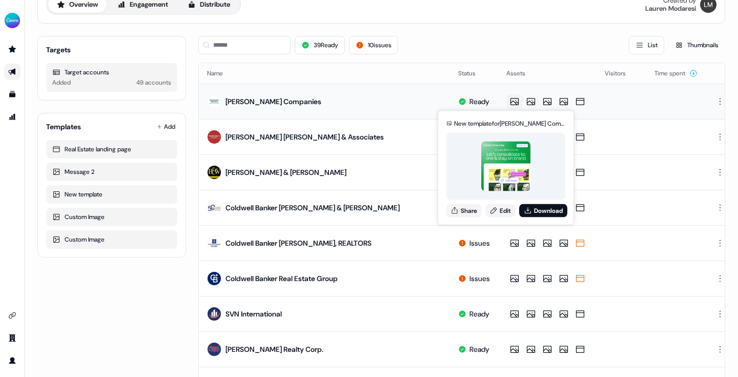
click at [511, 102] on icon at bounding box center [514, 101] width 12 height 10
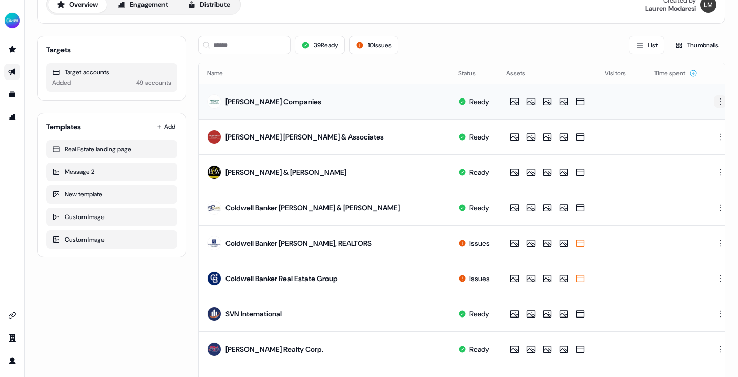
click at [712, 103] on html "For the best experience switch devices to a bigger screen. Go to Userled.io Rea…" at bounding box center [369, 188] width 738 height 377
click at [332, 101] on html "For the best experience switch devices to a bigger screen. Go to Userled.io Rea…" at bounding box center [369, 188] width 738 height 377
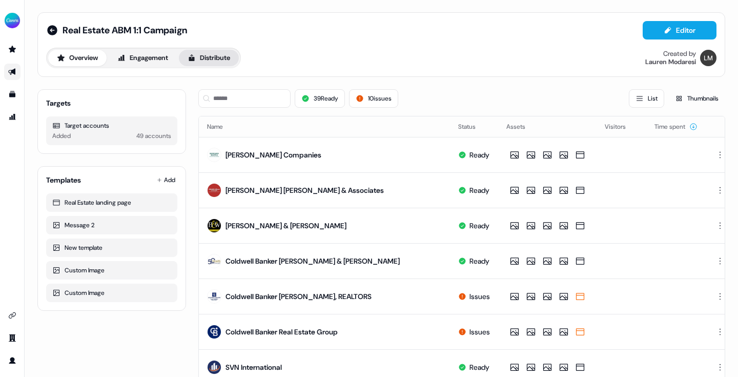
click at [219, 56] on button "Distribute" at bounding box center [209, 58] width 60 height 16
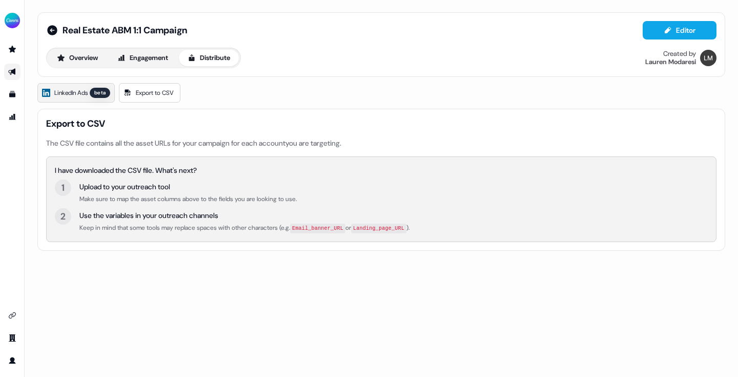
click at [80, 96] on span "LinkedIn Ads" at bounding box center [70, 93] width 33 height 10
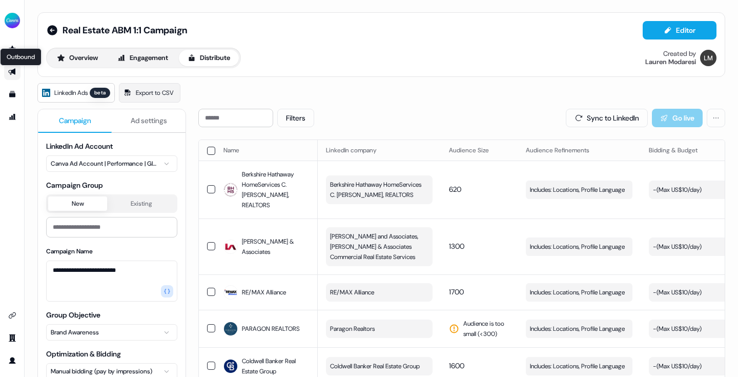
click at [11, 74] on icon "Go to outbound experience" at bounding box center [11, 72] width 7 height 7
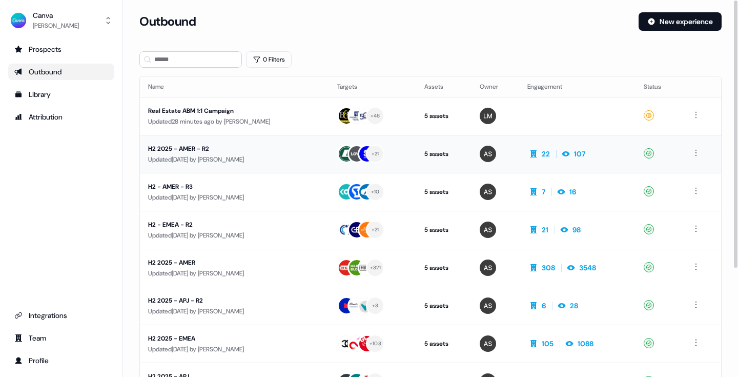
click at [188, 156] on div "Updated 2 days ago by Audrey Barrie" at bounding box center [234, 159] width 173 height 10
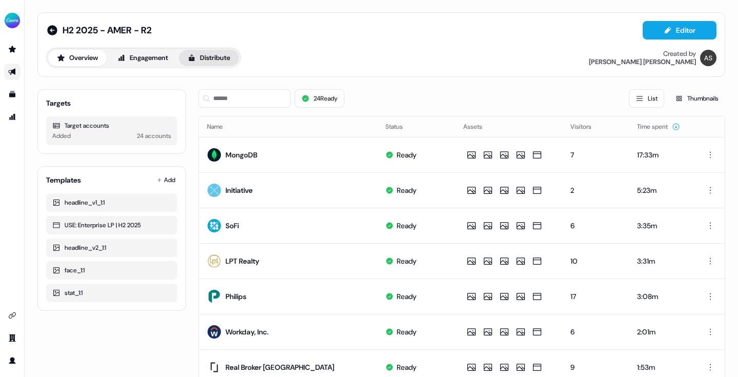
click at [203, 56] on button "Distribute" at bounding box center [209, 58] width 60 height 16
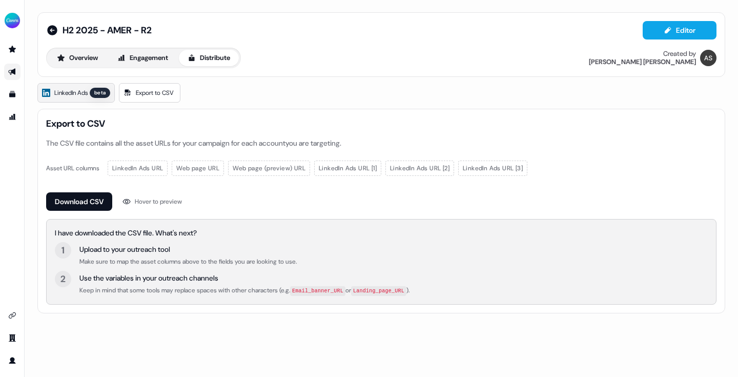
click at [87, 92] on span "LinkedIn Ads" at bounding box center [70, 93] width 33 height 10
click at [155, 90] on span "Export to CSV" at bounding box center [155, 93] width 38 height 10
click at [78, 90] on span "LinkedIn Ads" at bounding box center [70, 93] width 33 height 10
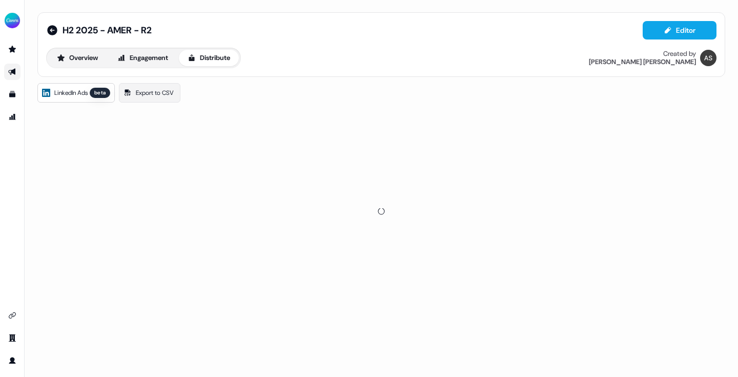
click at [78, 90] on span "LinkedIn Ads" at bounding box center [70, 93] width 33 height 10
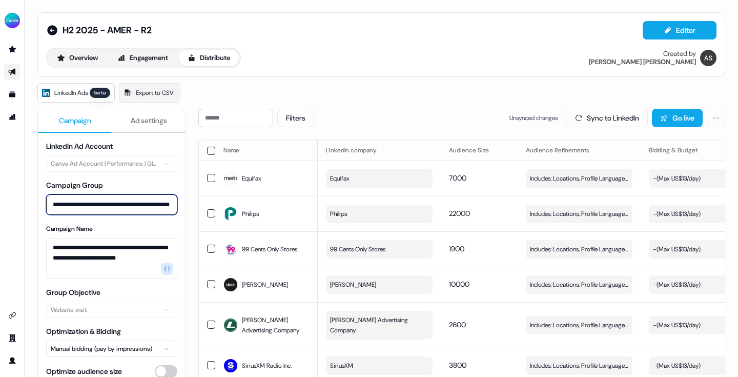
click at [93, 203] on input "**********" at bounding box center [111, 204] width 131 height 20
click at [167, 252] on textarea "**********" at bounding box center [111, 258] width 131 height 41
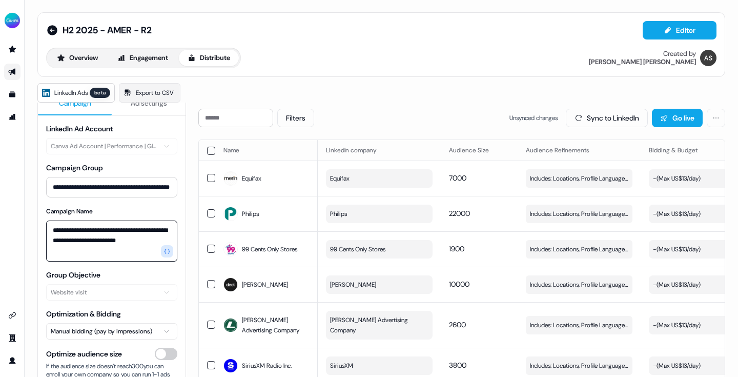
scroll to position [20, 0]
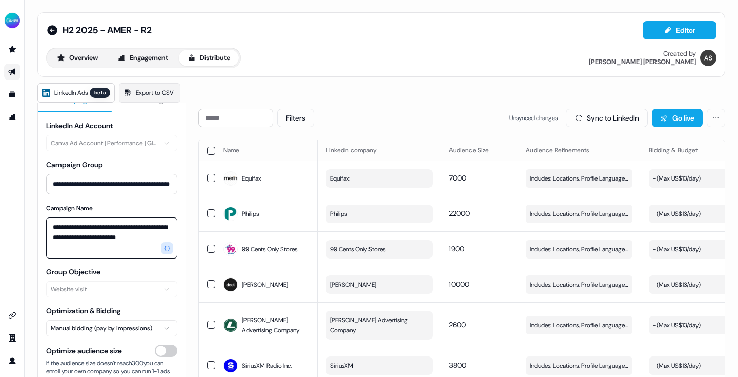
drag, startPoint x: 53, startPoint y: 226, endPoint x: 179, endPoint y: 253, distance: 128.3
click at [179, 253] on div "**********" at bounding box center [112, 325] width 148 height 411
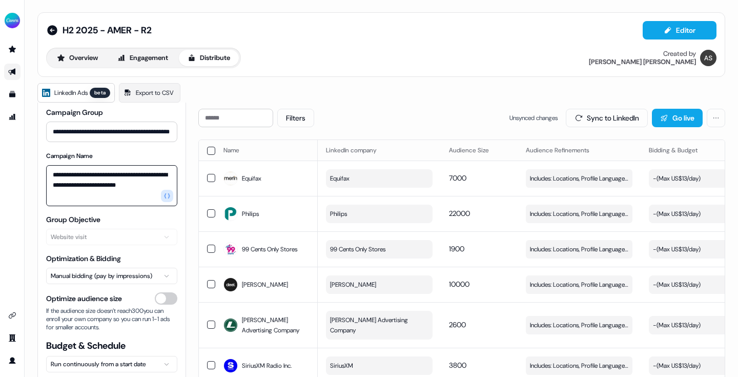
scroll to position [75, 0]
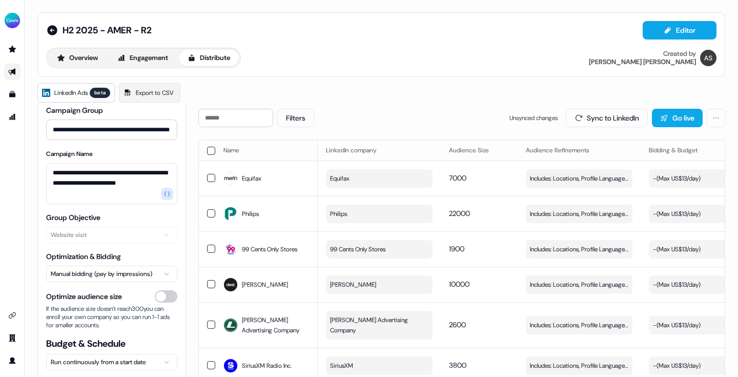
click at [159, 273] on html "**********" at bounding box center [369, 188] width 738 height 377
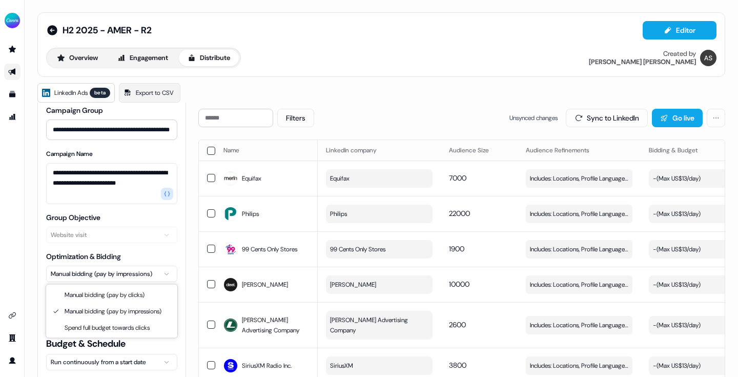
click at [150, 273] on html "**********" at bounding box center [369, 188] width 738 height 377
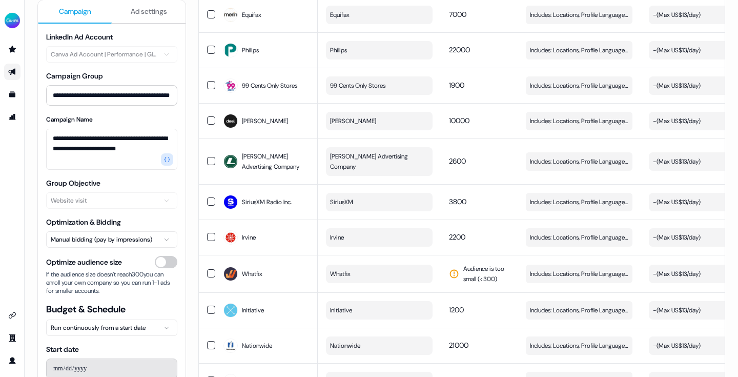
scroll to position [0, 0]
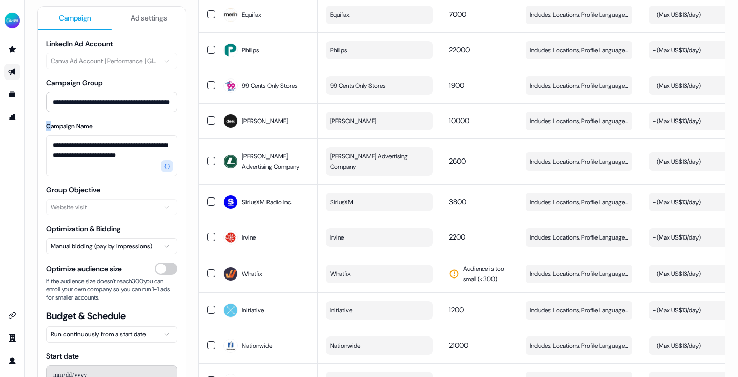
drag, startPoint x: 96, startPoint y: 120, endPoint x: 51, endPoint y: 124, distance: 45.3
click at [51, 124] on div "**********" at bounding box center [111, 148] width 131 height 56
click at [88, 123] on label "Campaign Name" at bounding box center [69, 126] width 47 height 8
click at [88, 135] on textarea "**********" at bounding box center [111, 155] width 131 height 41
click at [88, 123] on label "Campaign Name" at bounding box center [69, 126] width 47 height 8
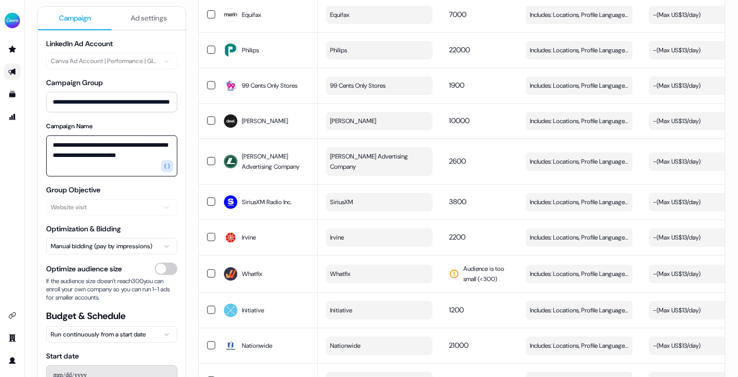
click at [88, 135] on textarea "**********" at bounding box center [111, 155] width 131 height 41
click at [88, 123] on label "Campaign Name" at bounding box center [69, 126] width 47 height 8
click at [88, 135] on textarea "**********" at bounding box center [111, 155] width 131 height 41
click at [109, 123] on div "**********" at bounding box center [111, 148] width 131 height 56
drag, startPoint x: 44, startPoint y: 125, endPoint x: 96, endPoint y: 125, distance: 51.7
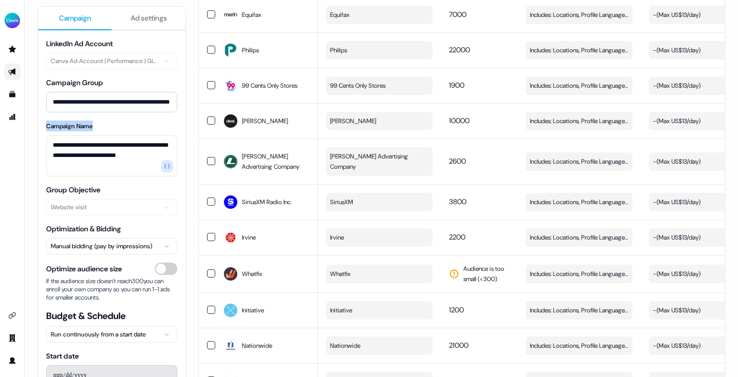
click at [96, 125] on div "**********" at bounding box center [112, 243] width 148 height 411
copy label "Campaign Name"
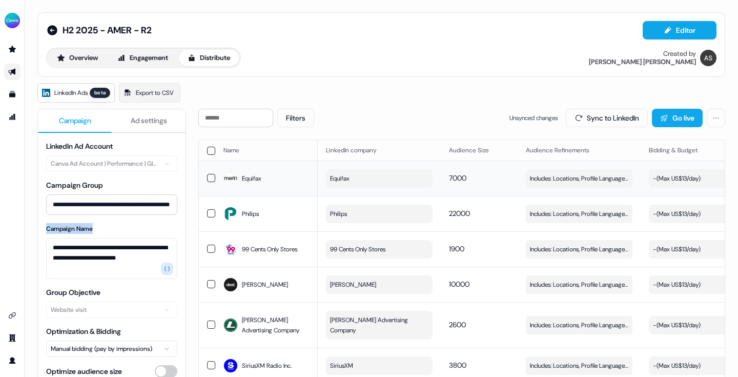
click at [255, 180] on span "Equifax" at bounding box center [251, 178] width 19 height 10
click at [254, 180] on span "Equifax" at bounding box center [251, 178] width 19 height 10
click at [99, 61] on button "Overview" at bounding box center [77, 58] width 58 height 16
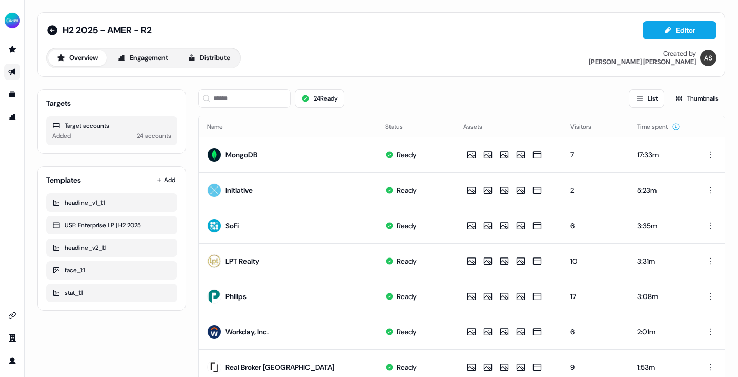
click at [153, 131] on div "24 accounts" at bounding box center [154, 136] width 34 height 10
click at [151, 136] on div "24 accounts" at bounding box center [154, 136] width 34 height 10
click at [210, 58] on button "Distribute" at bounding box center [209, 58] width 60 height 16
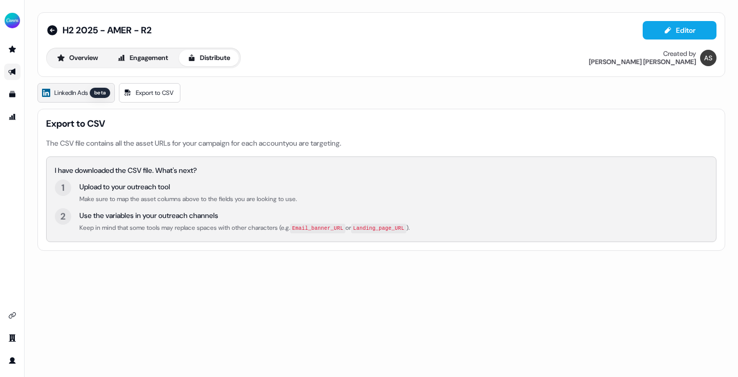
click at [87, 90] on span "LinkedIn Ads" at bounding box center [70, 93] width 33 height 10
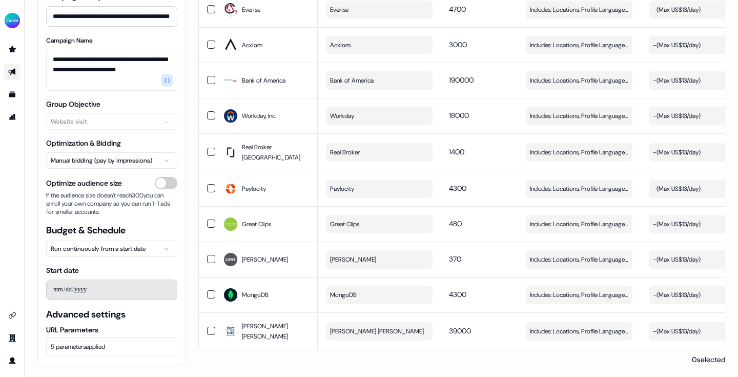
scroll to position [685, 0]
click at [77, 347] on span "5 parameters applied" at bounding box center [78, 346] width 54 height 10
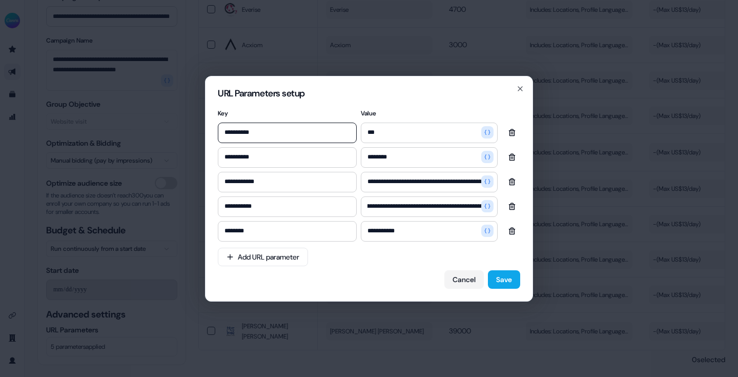
scroll to position [0, 42]
click at [517, 89] on icon "button" at bounding box center [520, 89] width 8 height 8
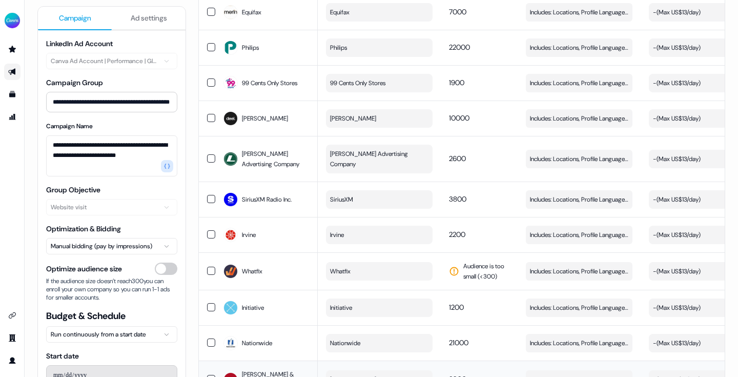
scroll to position [0, 0]
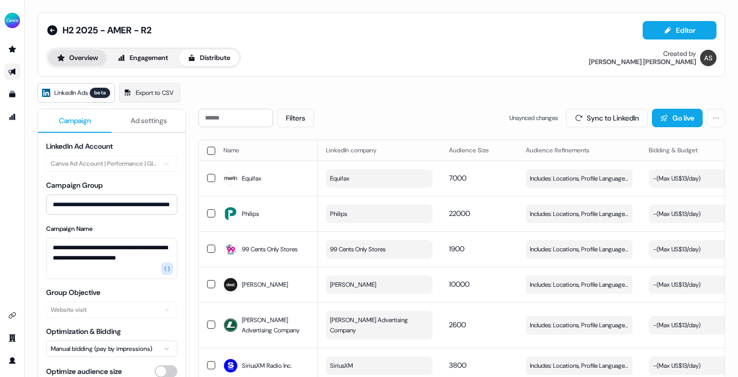
click at [77, 61] on button "Overview" at bounding box center [77, 58] width 58 height 16
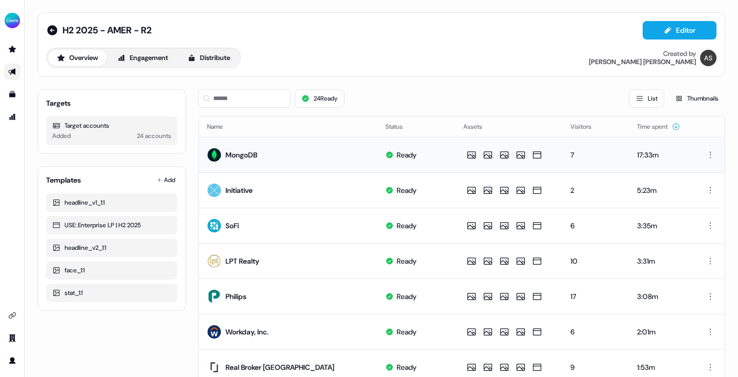
click at [350, 153] on td "MongoDB" at bounding box center [288, 154] width 178 height 35
click at [706, 149] on html "For the best experience switch devices to a bigger screen. Go to Userled.io H2 …" at bounding box center [369, 188] width 738 height 377
click at [152, 62] on html "For the best experience switch devices to a bigger screen. Go to Userled.io H2 …" at bounding box center [369, 188] width 738 height 377
click at [215, 58] on button "Distribute" at bounding box center [209, 58] width 60 height 16
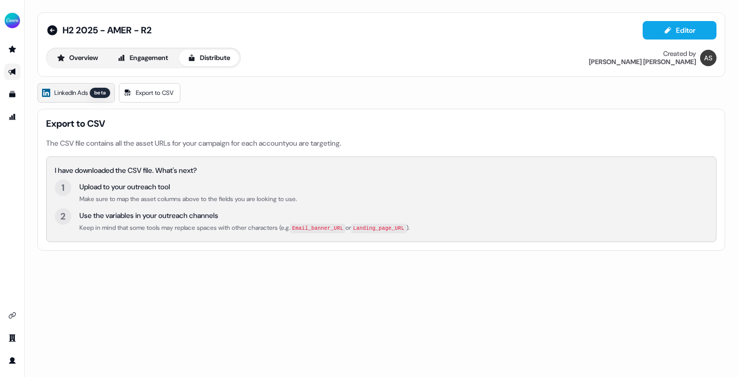
click at [81, 91] on span "LinkedIn Ads" at bounding box center [70, 93] width 33 height 10
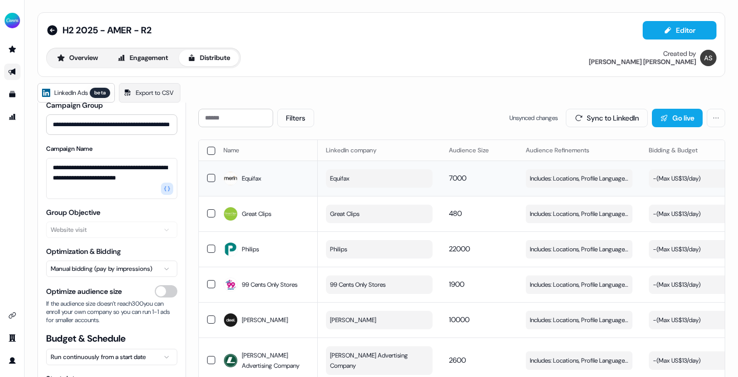
scroll to position [34, 0]
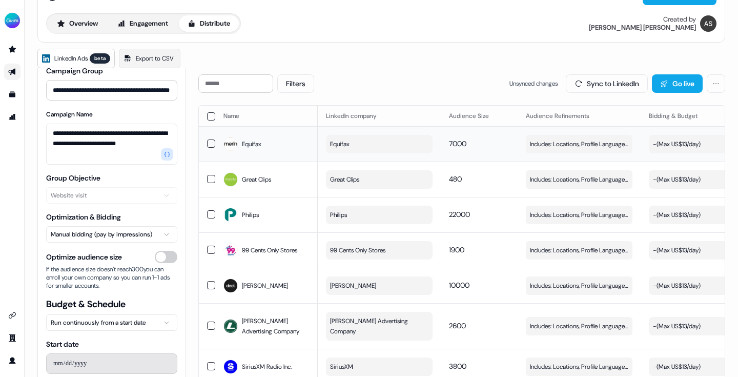
click at [273, 147] on div "Equifax" at bounding box center [266, 144] width 86 height 18
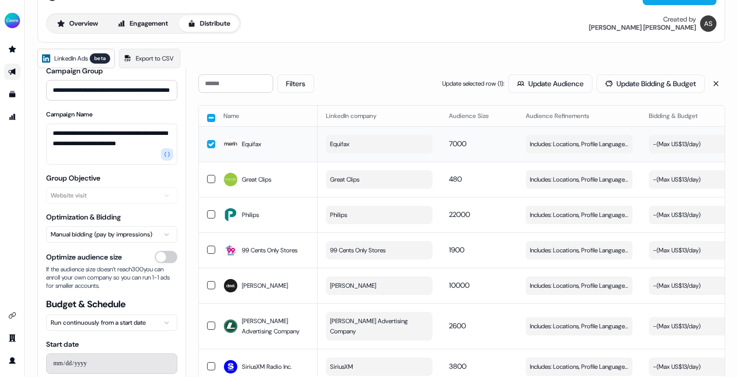
click at [273, 147] on div "Equifax" at bounding box center [266, 144] width 86 height 18
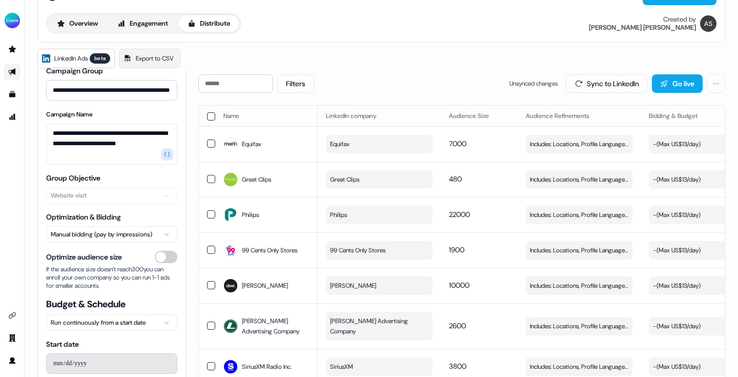
scroll to position [0, 0]
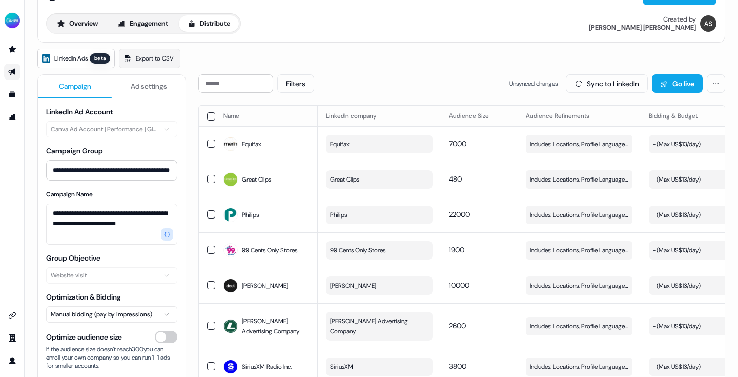
click at [144, 89] on span "Ad settings" at bounding box center [149, 86] width 36 height 10
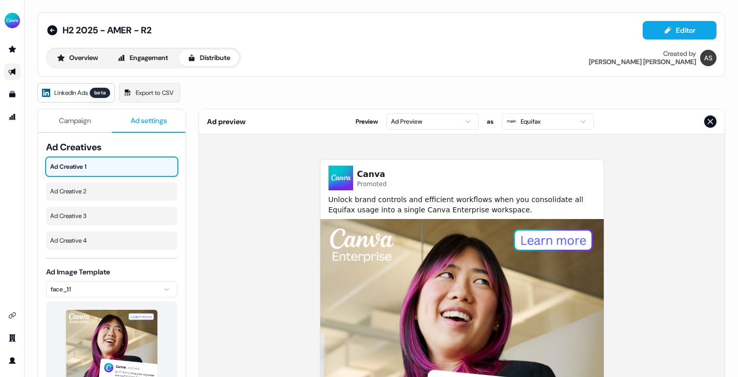
click at [83, 117] on span "Campaign" at bounding box center [75, 120] width 32 height 10
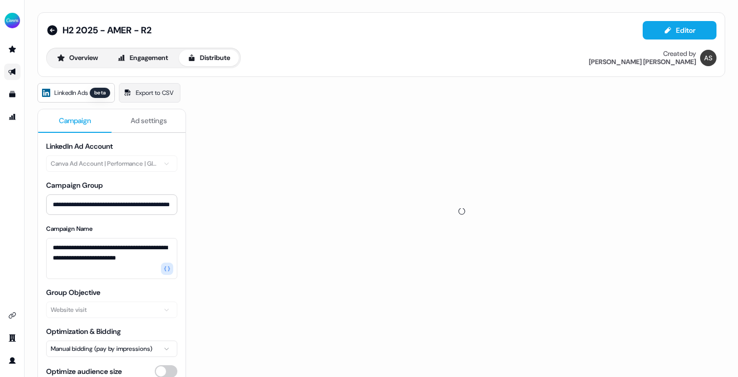
click at [137, 121] on span "Ad settings" at bounding box center [149, 120] width 36 height 10
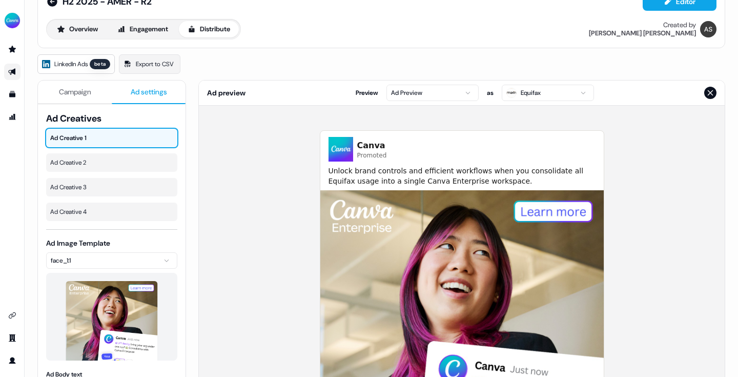
scroll to position [1, 0]
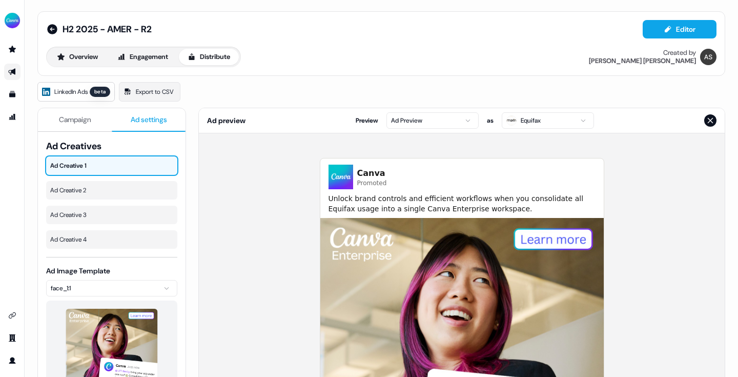
click at [12, 68] on link "Go to outbound experience" at bounding box center [12, 72] width 16 height 16
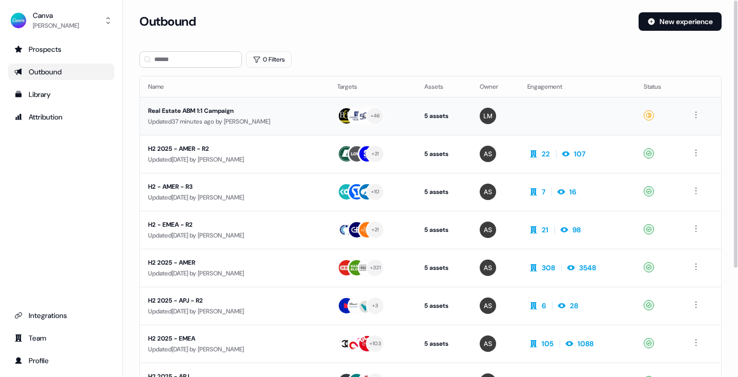
click at [207, 109] on div "Real Estate ABM 1:1 Campaign" at bounding box center [234, 111] width 173 height 10
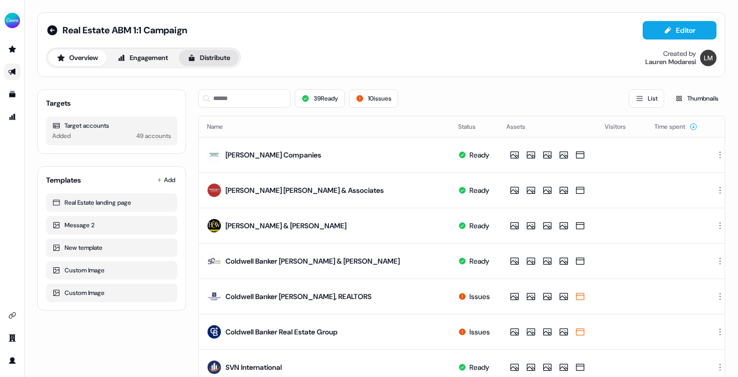
click at [221, 60] on button "Distribute" at bounding box center [209, 58] width 60 height 16
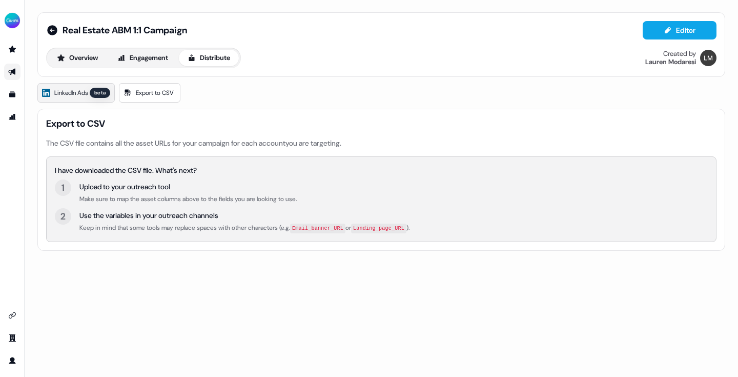
click at [97, 92] on div "beta" at bounding box center [100, 93] width 20 height 10
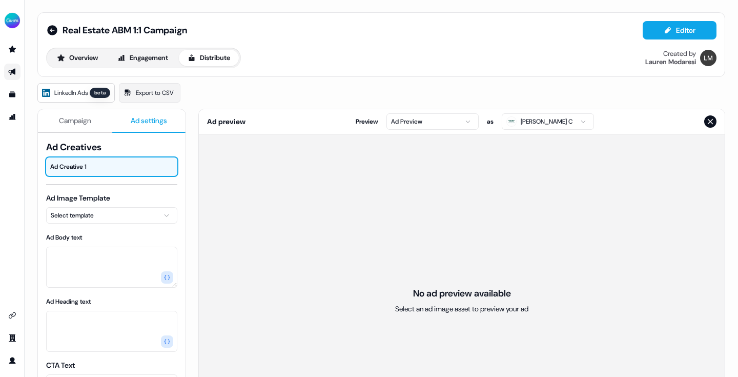
click at [153, 117] on span "Ad settings" at bounding box center [149, 120] width 36 height 10
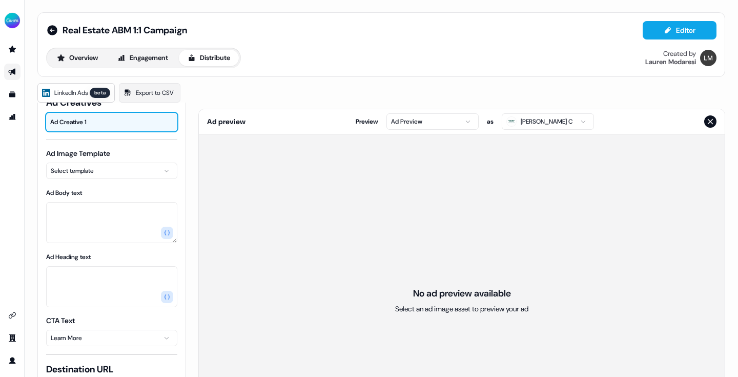
scroll to position [49, 0]
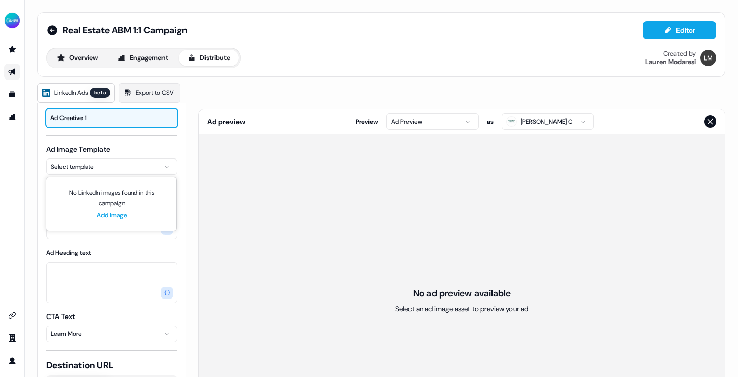
click at [156, 167] on html "For the best experience switch devices to a bigger screen. Go to Userled.io Rea…" at bounding box center [369, 188] width 738 height 377
click at [120, 213] on link "Add image" at bounding box center [112, 215] width 30 height 10
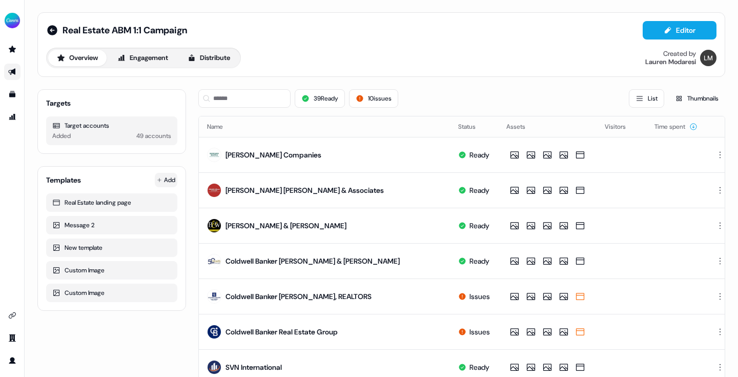
click at [171, 178] on html "For the best experience switch devices to a bigger screen. Go to Userled.io Rea…" at bounding box center [369, 188] width 738 height 377
click at [136, 235] on span "Upload image" at bounding box center [124, 233] width 39 height 8
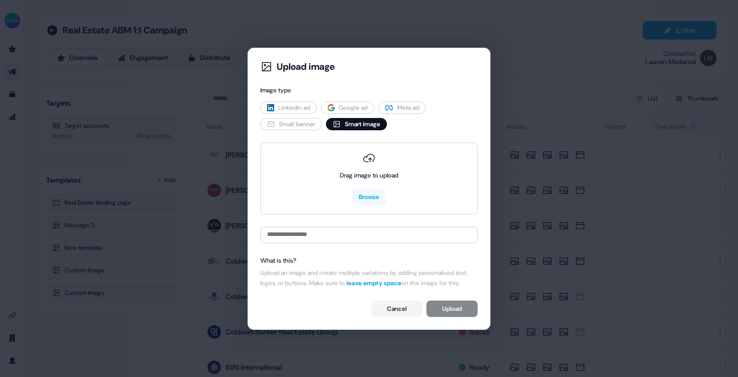
click at [282, 104] on span "LinkedIn ad" at bounding box center [294, 107] width 32 height 10
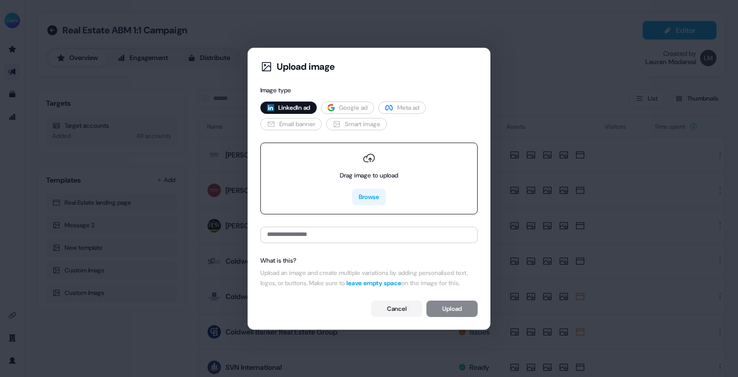
click at [365, 194] on button "Browse" at bounding box center [369, 197] width 34 height 16
type input "**********"
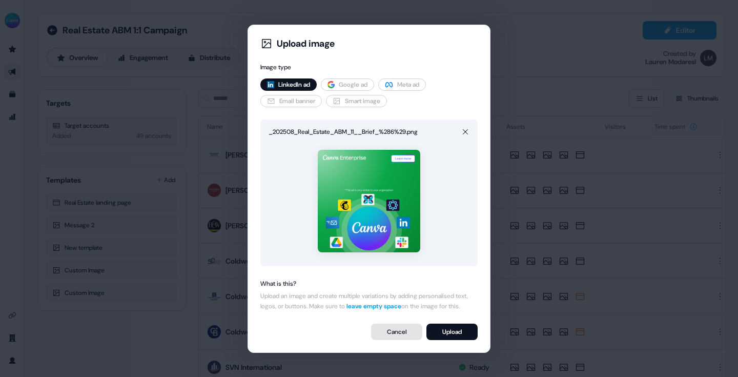
click at [389, 340] on button "Cancel" at bounding box center [396, 331] width 51 height 16
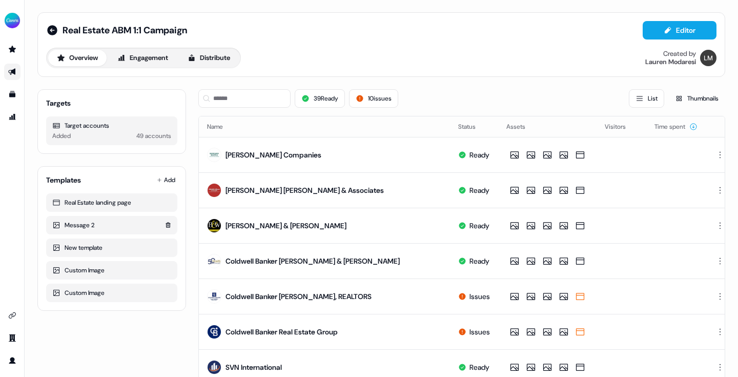
click at [133, 228] on div "Message 2" at bounding box center [111, 225] width 119 height 10
click at [12, 95] on icon "Go to templates" at bounding box center [12, 94] width 6 height 6
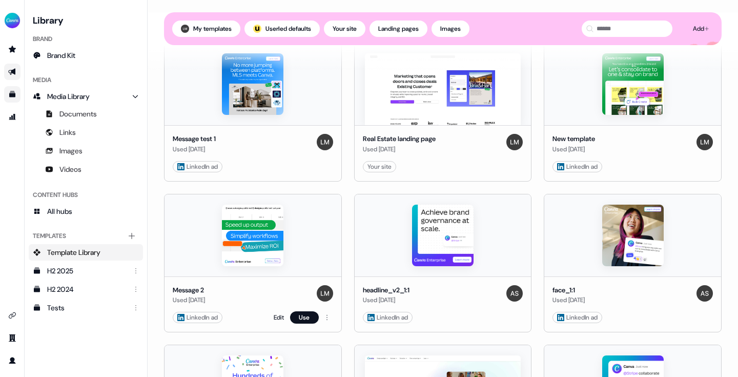
scroll to position [241, 0]
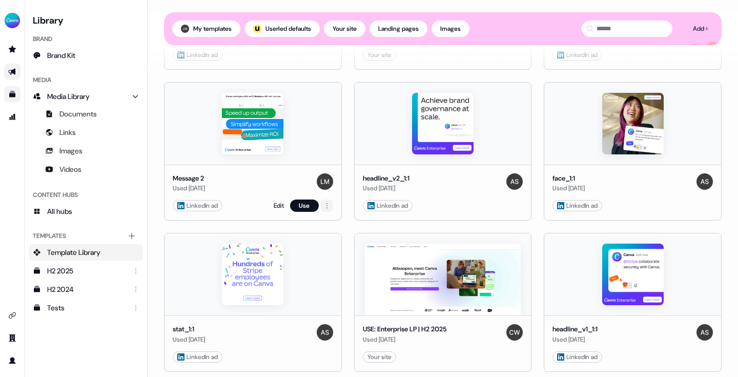
click at [327, 203] on html "For the best experience switch devices to a bigger screen. Go to Userled.io Lib…" at bounding box center [369, 188] width 738 height 377
click at [309, 208] on html "For the best experience switch devices to a bigger screen. Go to Userled.io Lib…" at bounding box center [369, 188] width 738 height 377
click at [300, 205] on button "Use" at bounding box center [304, 205] width 29 height 12
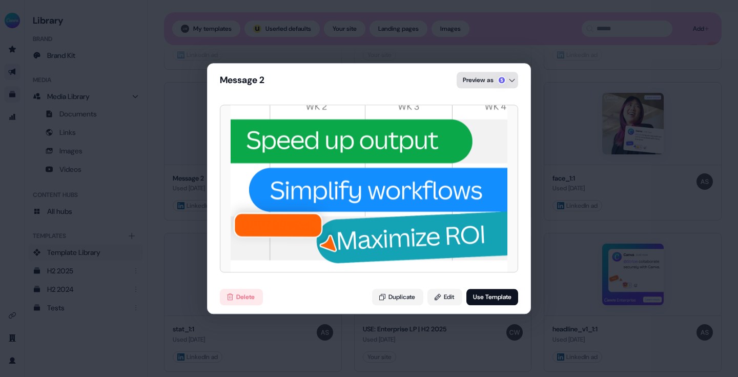
click at [508, 79] on div "Message 2 Preview as designs published last year Delete Duplicate Edit Use Temp…" at bounding box center [369, 188] width 738 height 377
click at [484, 82] on div "Message 2 Preview as {{ _account.designs.published }} designs published last ye…" at bounding box center [369, 188] width 738 height 377
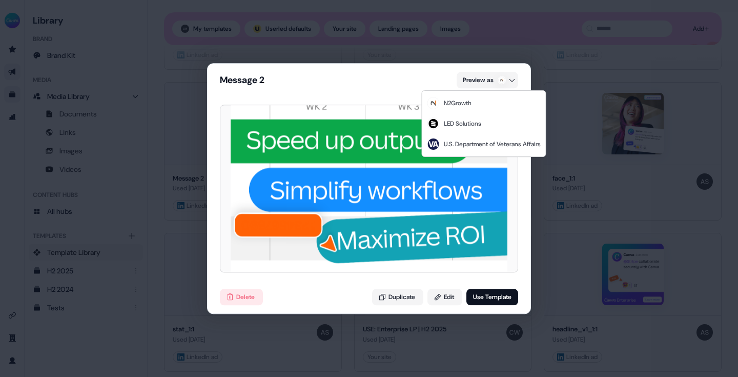
click at [419, 223] on div "Message 2 Preview as designs published last year Delete Duplicate Edit Use Temp…" at bounding box center [369, 188] width 738 height 377
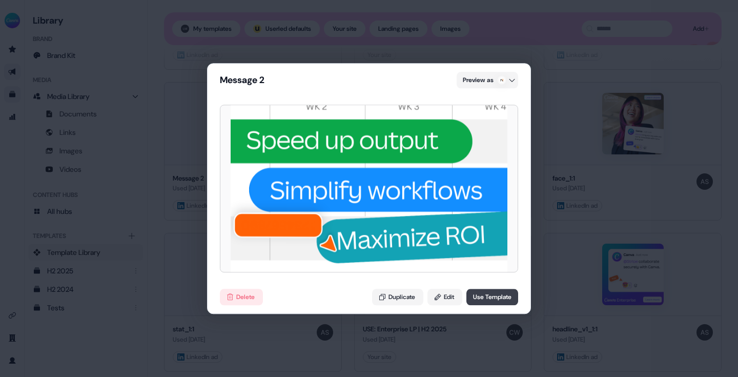
click at [490, 299] on button "Use Template" at bounding box center [492, 296] width 52 height 16
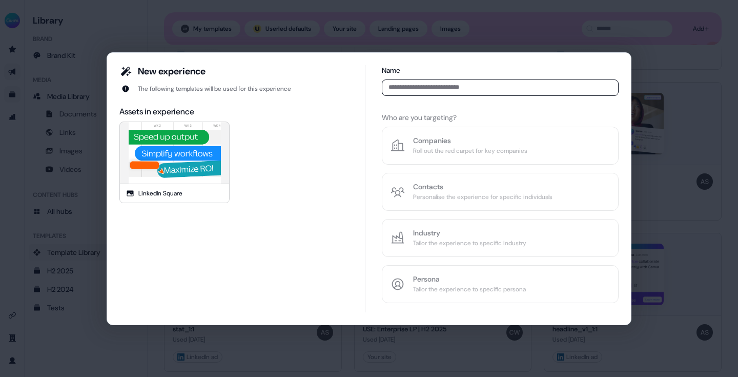
click at [717, 114] on div "New experience The following templates will be used for this experience Assets …" at bounding box center [369, 188] width 738 height 377
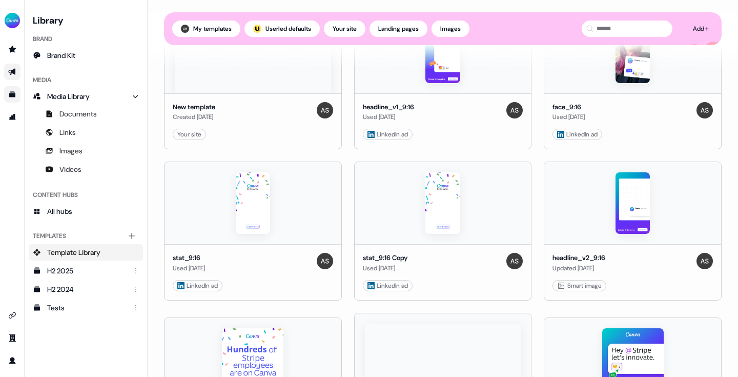
scroll to position [0, 0]
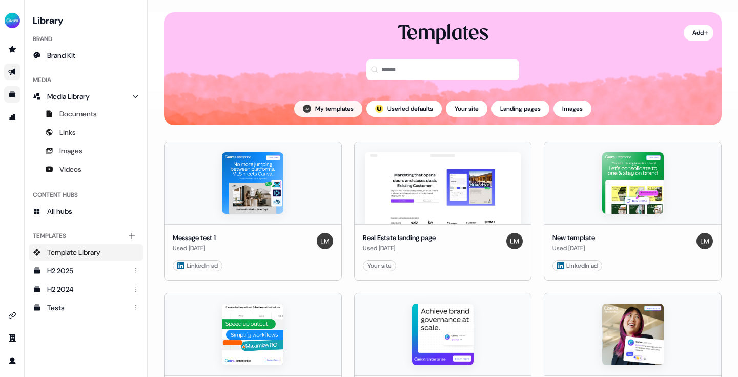
click at [306, 109] on button "My templates" at bounding box center [328, 108] width 68 height 16
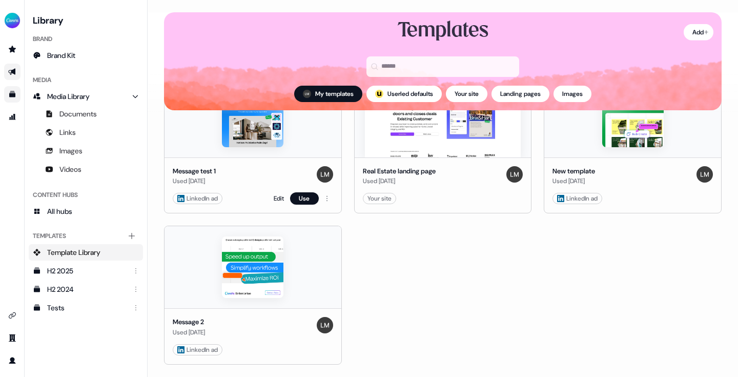
scroll to position [84, 0]
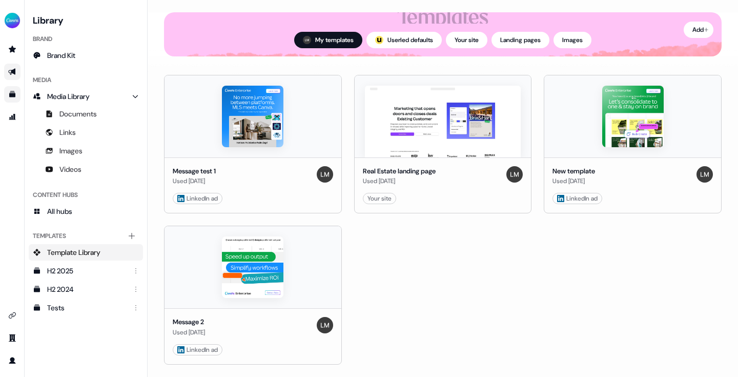
click at [574, 48] on div "My templates ; Userled defaults Your site Landing pages Images" at bounding box center [442, 40] width 557 height 33
click at [573, 42] on button "Images" at bounding box center [572, 40] width 38 height 16
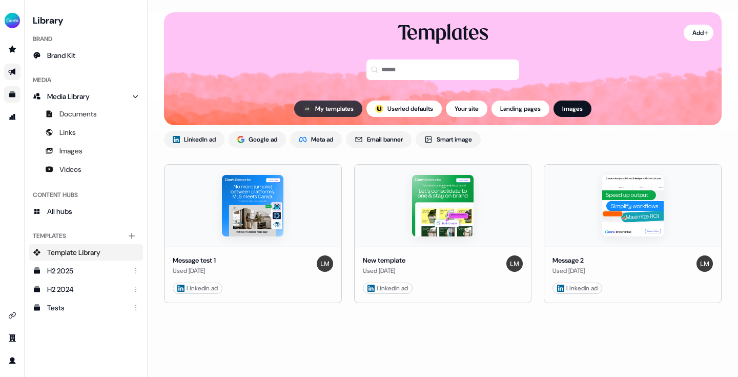
click at [324, 105] on button "My templates" at bounding box center [328, 108] width 68 height 16
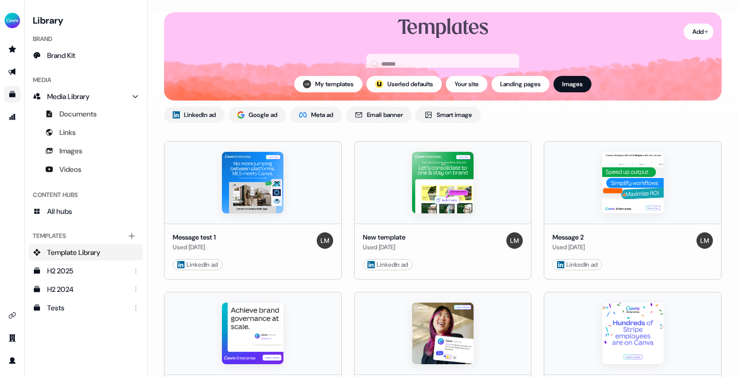
scroll to position [31, 0]
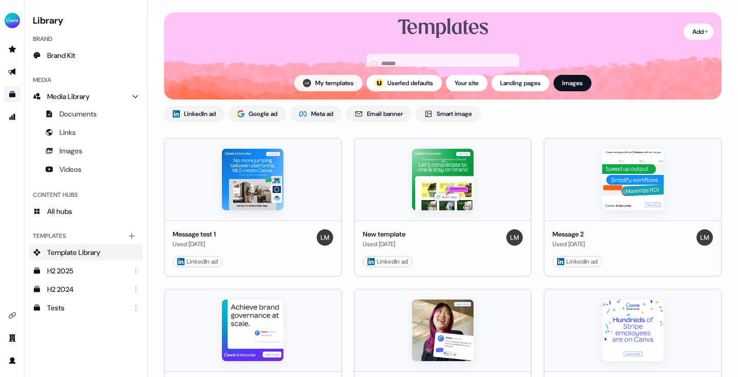
click at [331, 86] on button "My templates" at bounding box center [328, 83] width 68 height 16
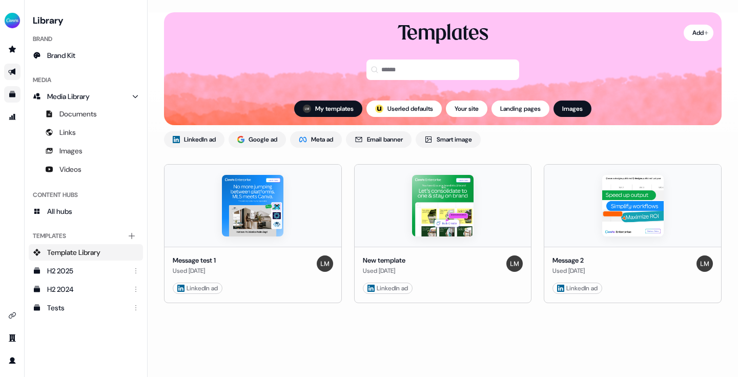
click at [10, 68] on icon "Go to outbound experience" at bounding box center [12, 72] width 8 height 8
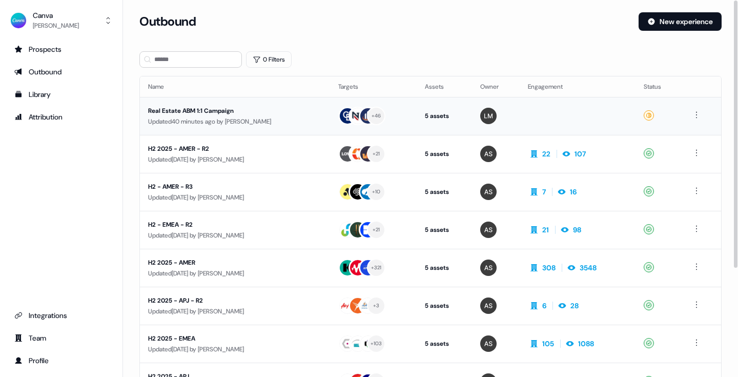
click at [206, 109] on div "Real Estate ABM 1:1 Campaign" at bounding box center [235, 111] width 174 height 10
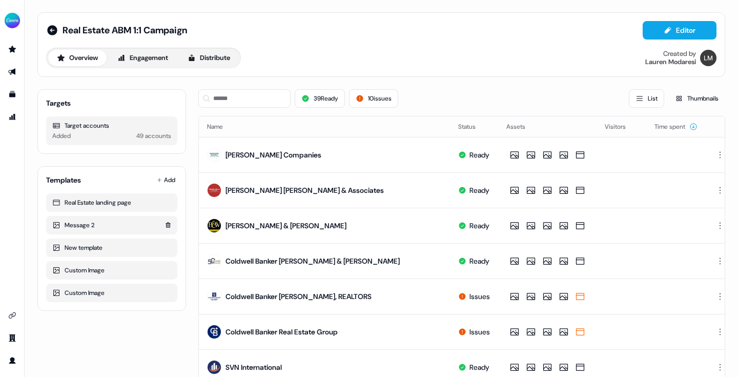
click at [84, 226] on div "Message 2" at bounding box center [111, 225] width 119 height 10
click at [76, 272] on div "Custom Image" at bounding box center [111, 270] width 119 height 10
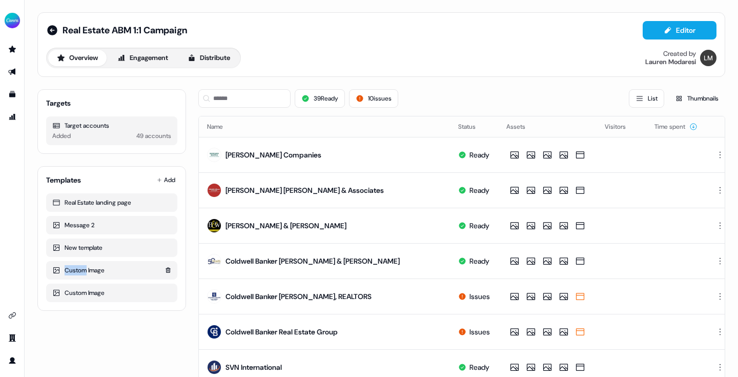
click at [76, 272] on div "Custom Image" at bounding box center [111, 270] width 119 height 10
click at [64, 225] on div "Message 2" at bounding box center [111, 225] width 119 height 10
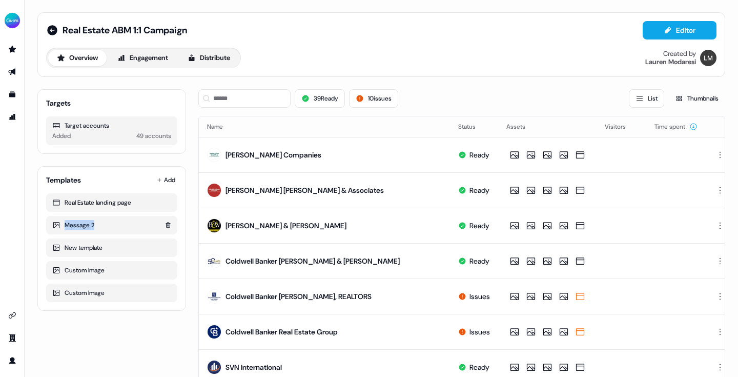
click at [64, 225] on div "Message 2" at bounding box center [111, 225] width 119 height 10
click at [77, 247] on div "New template" at bounding box center [111, 247] width 119 height 10
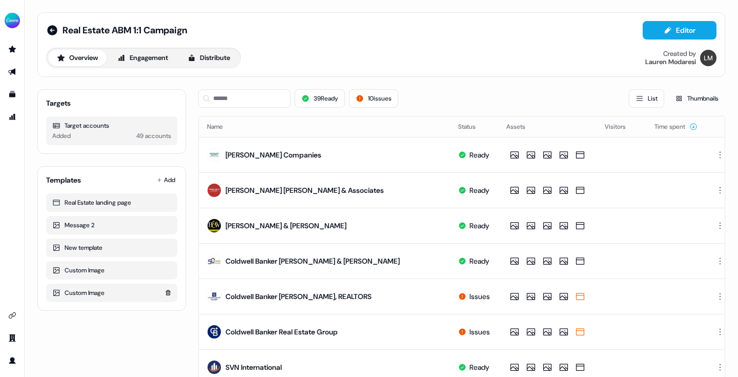
click at [79, 292] on div "Custom Image" at bounding box center [111, 292] width 119 height 10
click at [173, 176] on html "For the best experience switch devices to a bigger screen. Go to Userled.io Rea…" at bounding box center [369, 188] width 738 height 377
click at [136, 200] on span "From Template library" at bounding box center [136, 200] width 63 height 8
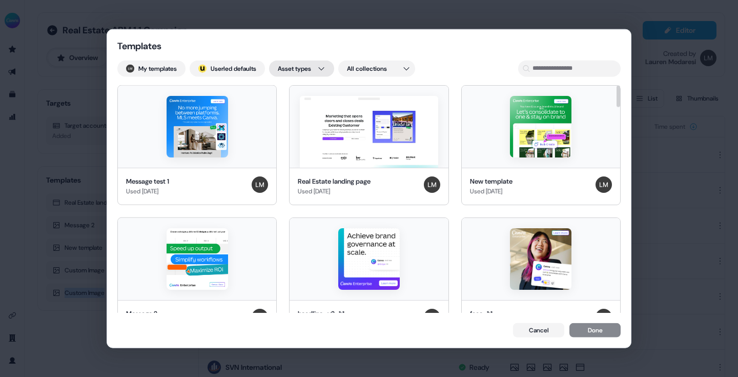
click at [304, 61] on div "Templates My templates ; Userled defaults Asset types All collections Message t…" at bounding box center [369, 188] width 738 height 377
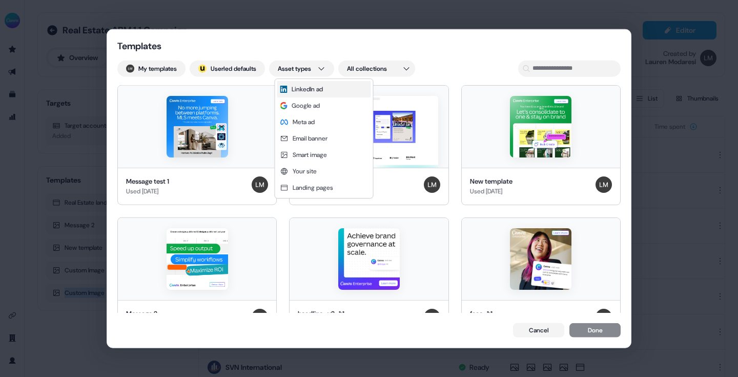
click at [303, 89] on span "LinkedIn ad" at bounding box center [307, 89] width 31 height 8
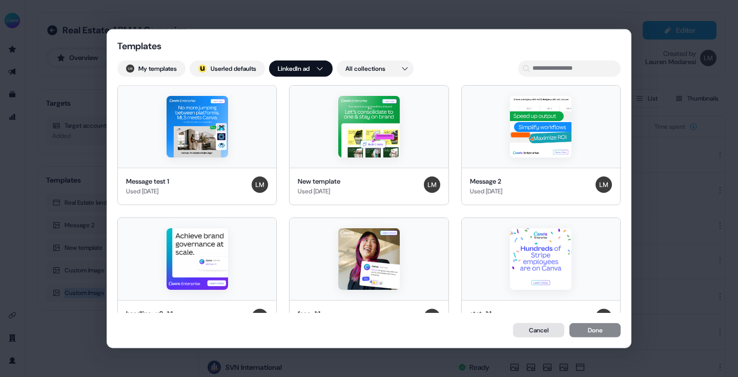
click at [547, 329] on button "Cancel" at bounding box center [538, 330] width 51 height 14
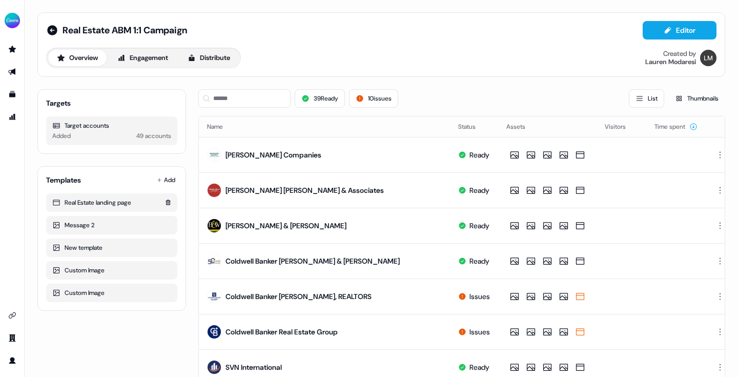
click at [109, 200] on div "Real Estate landing page" at bounding box center [111, 202] width 119 height 10
click at [165, 174] on html "For the best experience switch devices to a bigger screen. Go to Userled.io Rea…" at bounding box center [369, 188] width 738 height 377
click at [150, 199] on span "From Template library" at bounding box center [136, 200] width 63 height 8
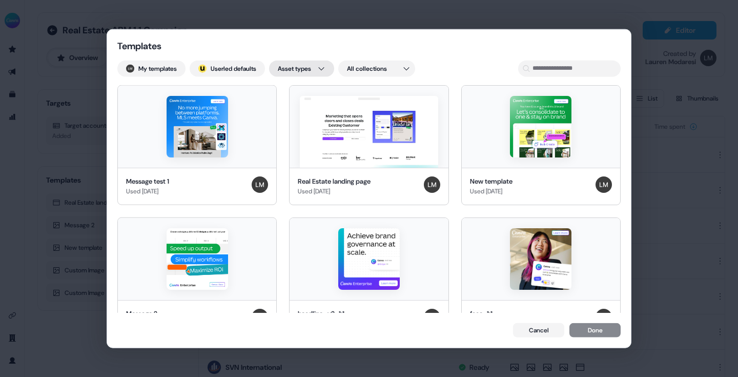
click at [324, 72] on div "Templates My templates ; Userled defaults Asset types All collections Message t…" at bounding box center [369, 188] width 738 height 377
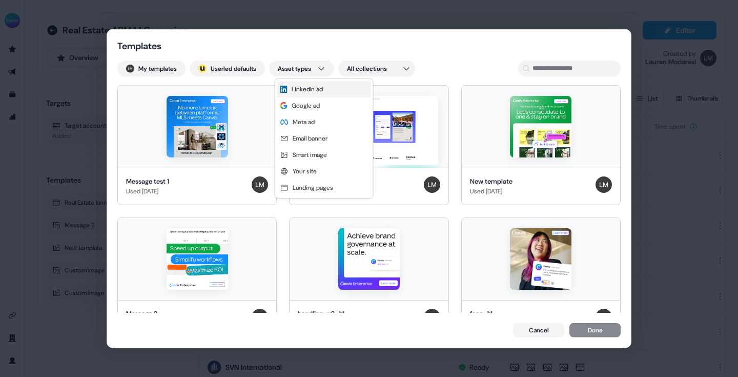
click at [319, 85] on span "LinkedIn ad" at bounding box center [307, 89] width 31 height 8
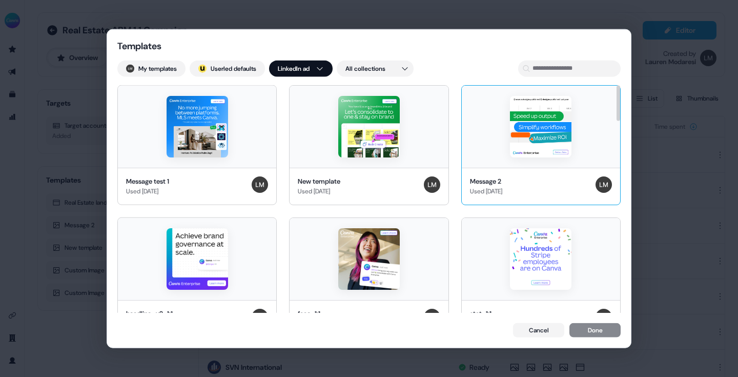
click at [542, 146] on img at bounding box center [540, 125] width 61 height 61
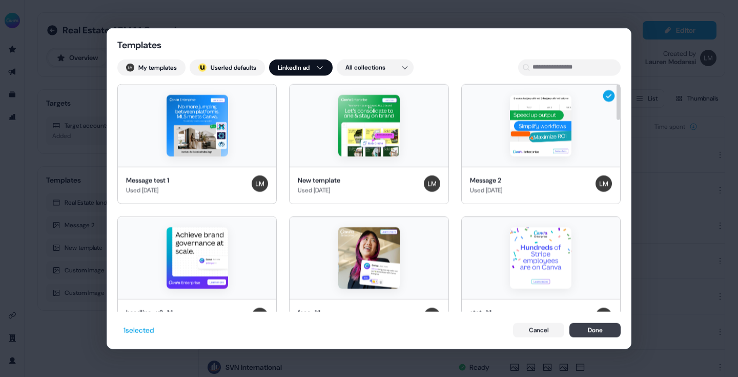
click at [598, 329] on button "Done" at bounding box center [594, 330] width 51 height 14
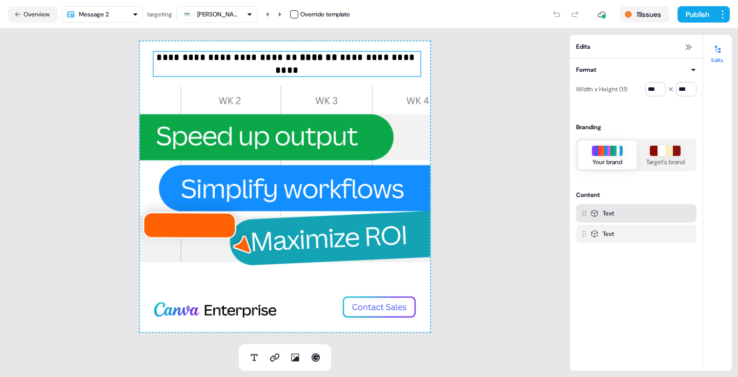
click at [256, 59] on p "**********" at bounding box center [287, 64] width 268 height 26
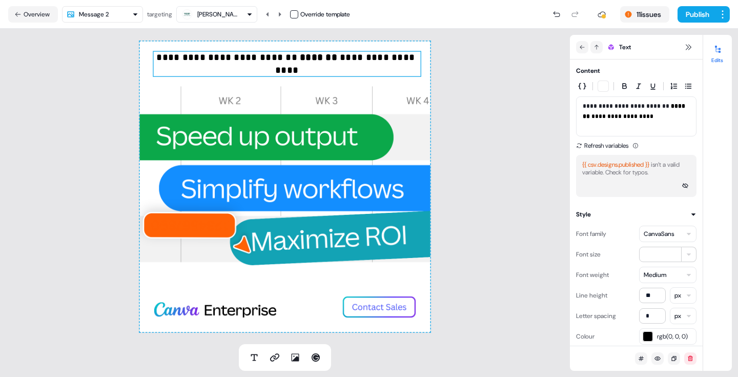
click at [255, 58] on p "**********" at bounding box center [287, 64] width 268 height 26
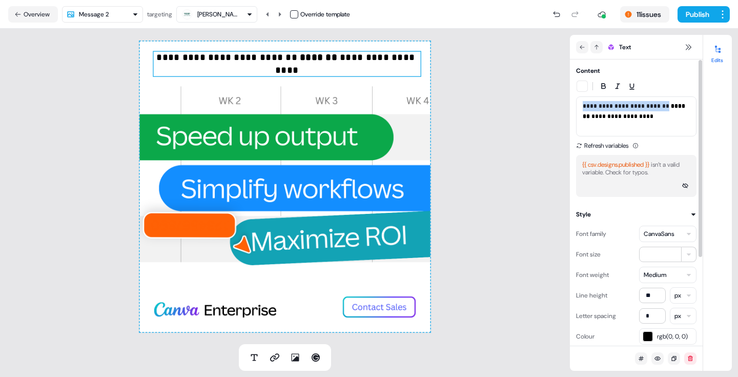
drag, startPoint x: 658, startPoint y: 107, endPoint x: 576, endPoint y: 107, distance: 81.5
click at [576, 107] on div "**********" at bounding box center [636, 116] width 120 height 40
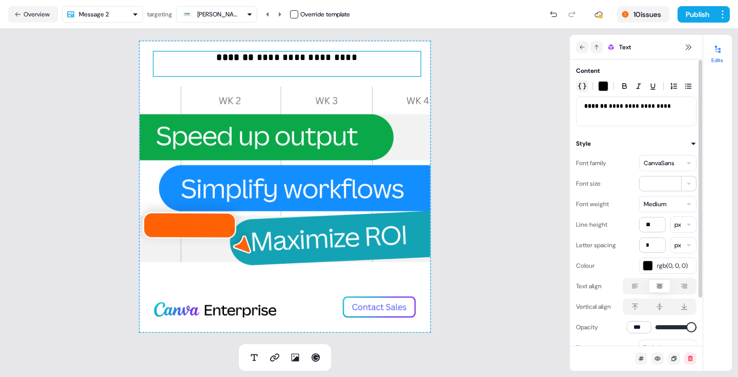
click at [582, 82] on icon "button" at bounding box center [582, 86] width 8 height 8
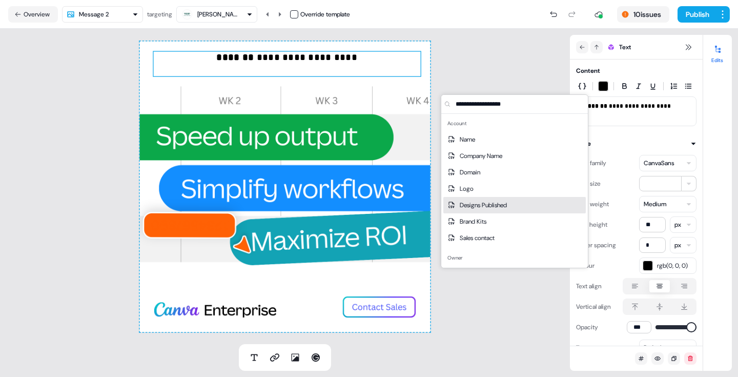
click at [480, 204] on span "Designs Published" at bounding box center [483, 205] width 47 height 10
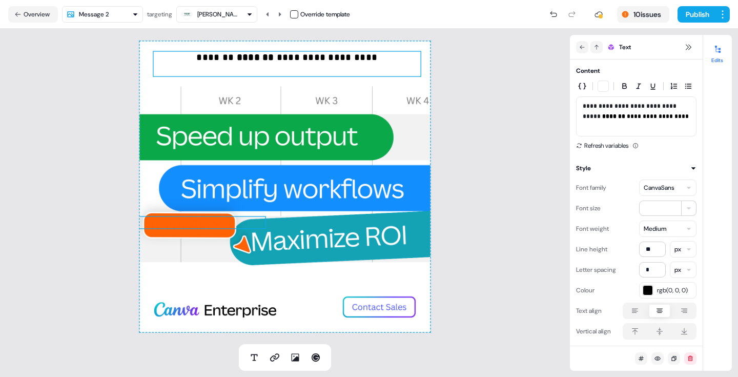
click at [194, 227] on div at bounding box center [189, 228] width 151 height 2
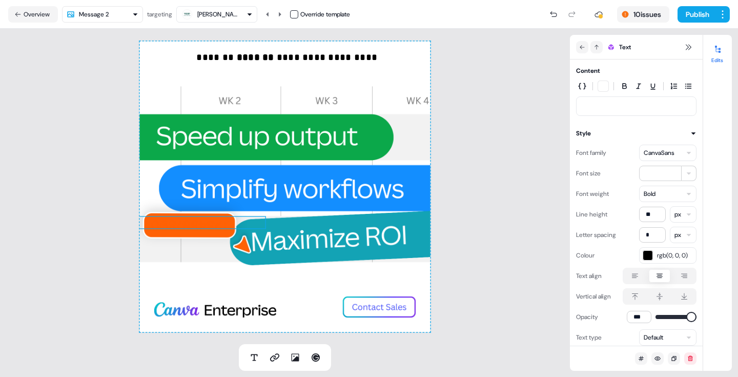
click at [191, 220] on p at bounding box center [189, 222] width 151 height 13
click at [605, 106] on p at bounding box center [636, 106] width 107 height 10
click at [582, 88] on icon "button" at bounding box center [582, 86] width 8 height 8
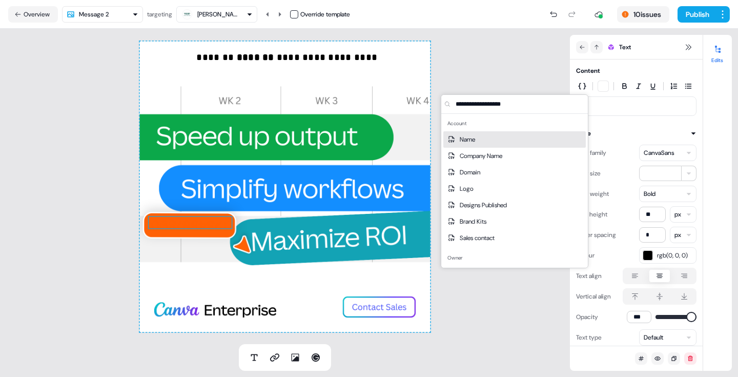
click at [499, 141] on div "Name" at bounding box center [514, 139] width 142 height 16
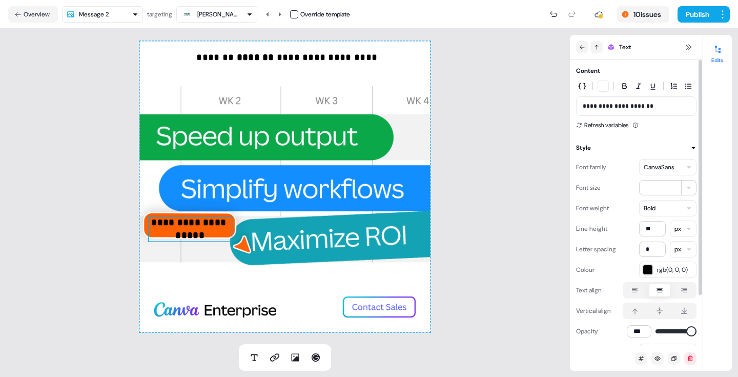
click at [606, 87] on div "button" at bounding box center [603, 86] width 10 height 10
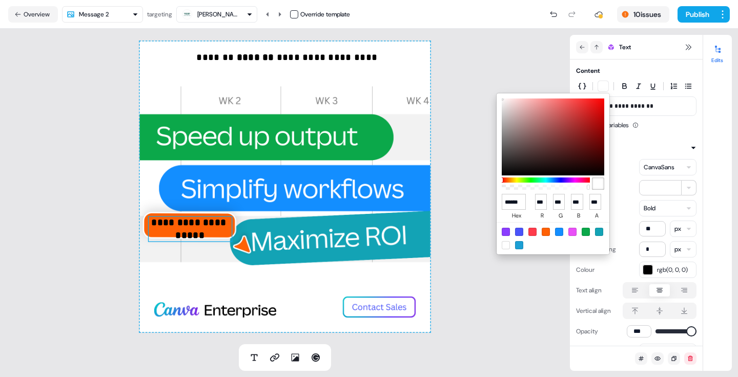
click at [504, 247] on div at bounding box center [506, 245] width 8 height 8
click at [504, 245] on div at bounding box center [506, 245] width 8 height 8
click at [188, 226] on html "**********" at bounding box center [369, 188] width 738 height 377
click at [188, 226] on p "**********" at bounding box center [190, 229] width 84 height 26
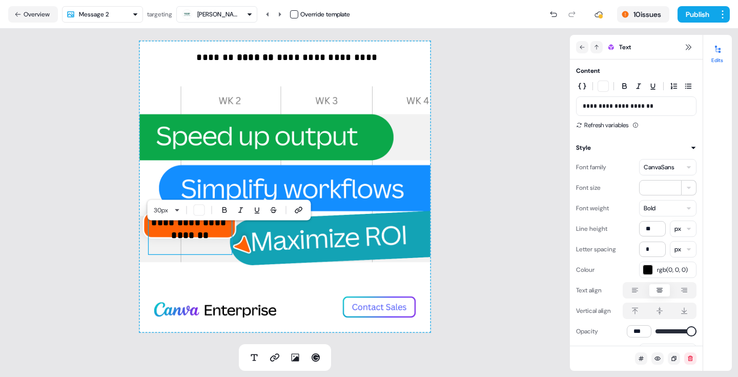
click at [197, 211] on div "button" at bounding box center [199, 210] width 10 height 10
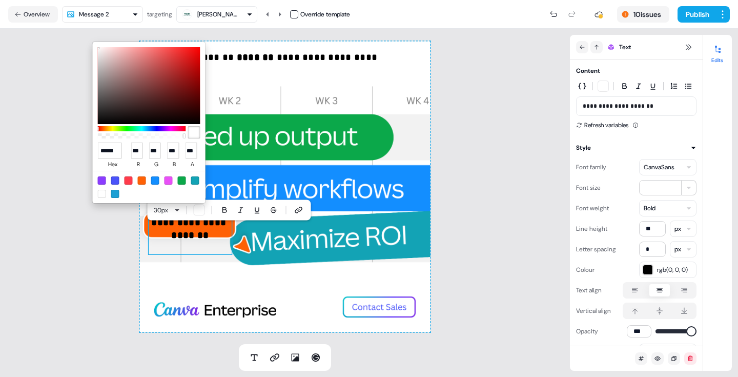
click at [100, 192] on div at bounding box center [102, 194] width 8 height 8
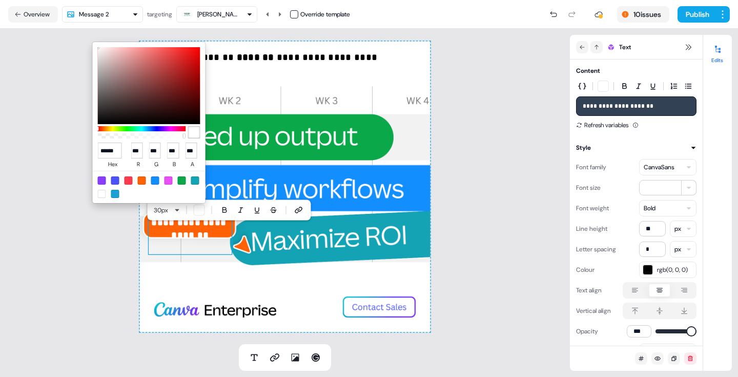
click at [528, 197] on html "**********" at bounding box center [369, 188] width 738 height 377
click at [451, 156] on html "**********" at bounding box center [369, 188] width 738 height 377
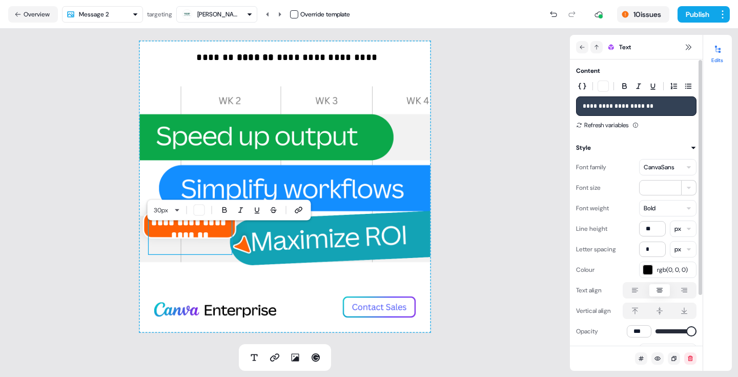
click at [658, 106] on p "**********" at bounding box center [636, 106] width 107 height 10
click at [495, 203] on div "**********" at bounding box center [285, 186] width 570 height 315
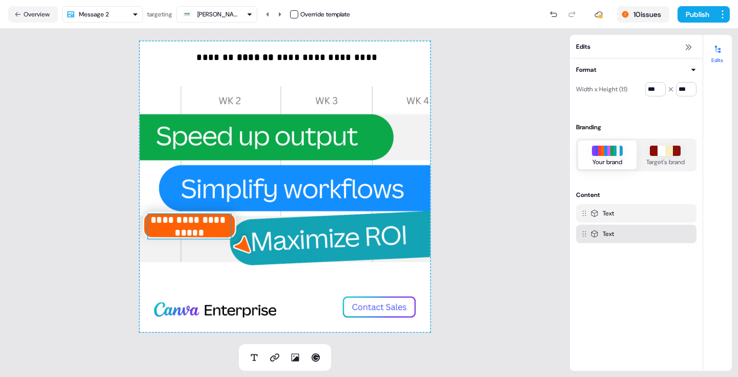
click at [195, 221] on span "**********" at bounding box center [189, 226] width 77 height 22
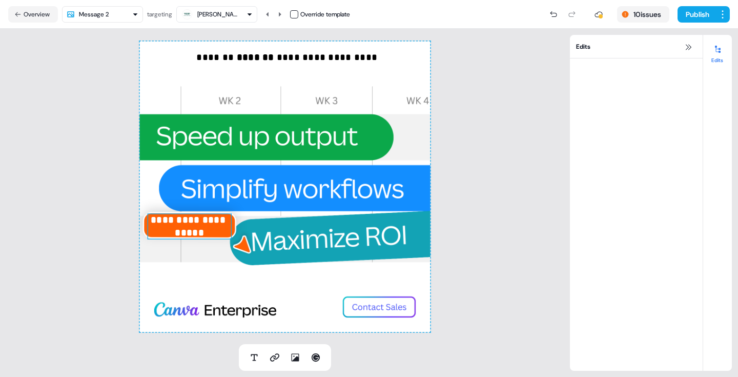
click at [195, 221] on span "**********" at bounding box center [189, 226] width 77 height 22
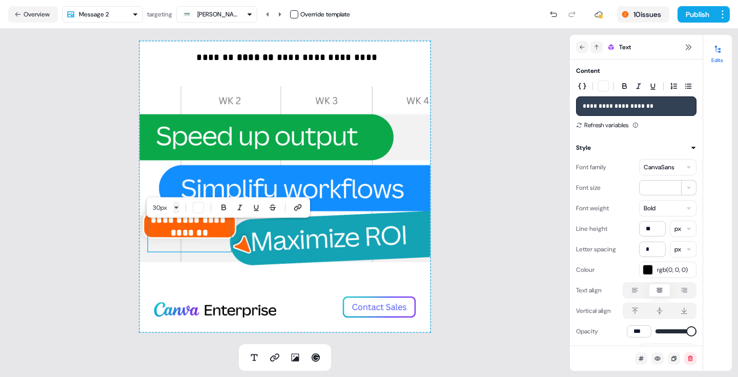
click at [177, 212] on html "**********" at bounding box center [369, 188] width 738 height 377
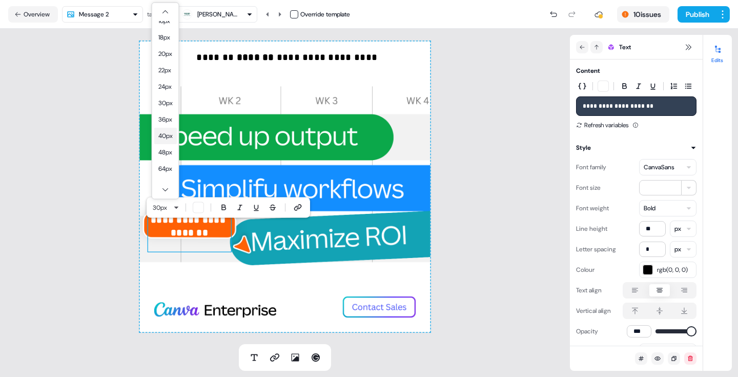
scroll to position [71, 0]
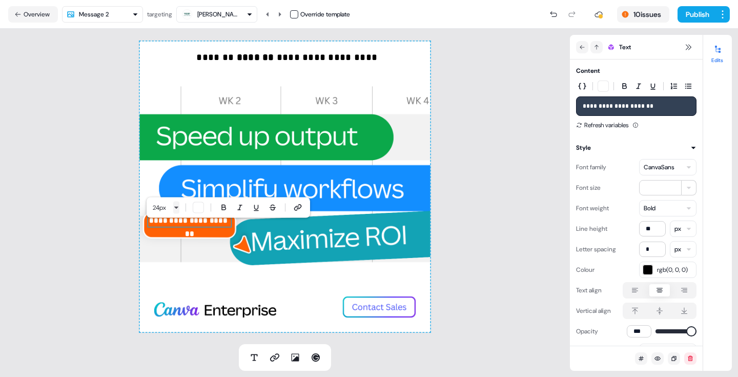
click at [176, 208] on html "**********" at bounding box center [369, 188] width 738 height 377
click at [131, 239] on html "**********" at bounding box center [369, 188] width 738 height 377
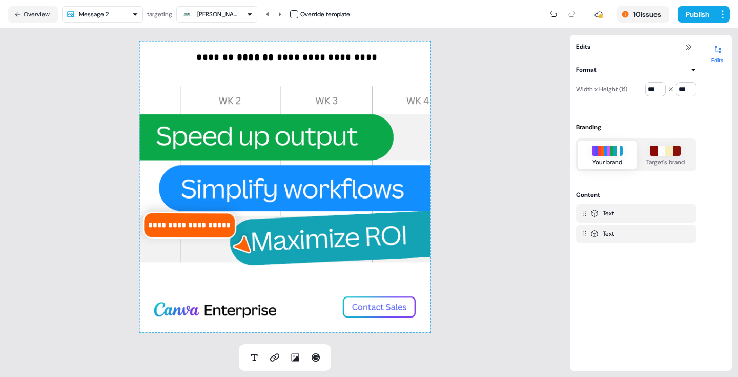
click at [504, 219] on div "**********" at bounding box center [285, 186] width 570 height 315
click at [689, 51] on icon at bounding box center [688, 47] width 8 height 8
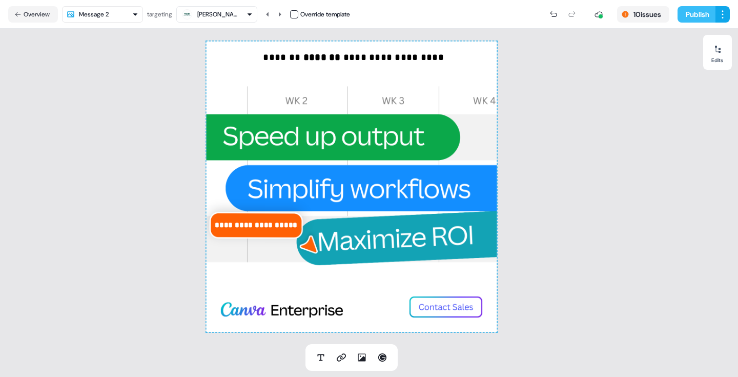
click at [693, 20] on button "Publish" at bounding box center [696, 14] width 38 height 16
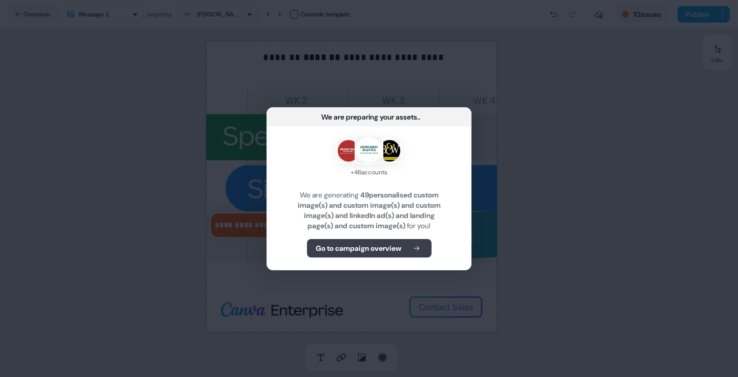
click at [381, 253] on b "Go to campaign overview" at bounding box center [359, 248] width 86 height 10
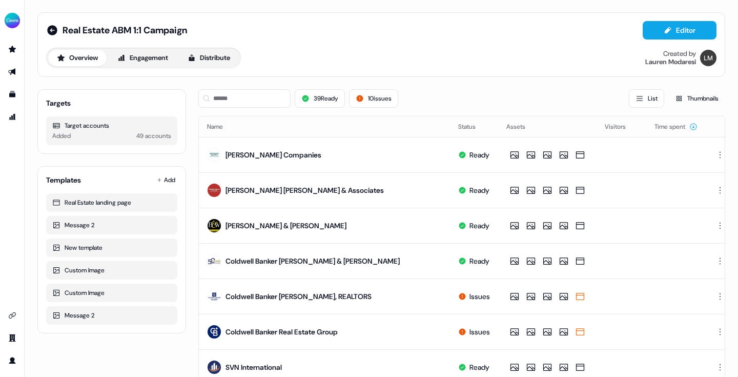
click at [201, 49] on div "Overview Engagement Distribute" at bounding box center [143, 58] width 195 height 20
click at [203, 53] on button "Distribute" at bounding box center [209, 58] width 60 height 16
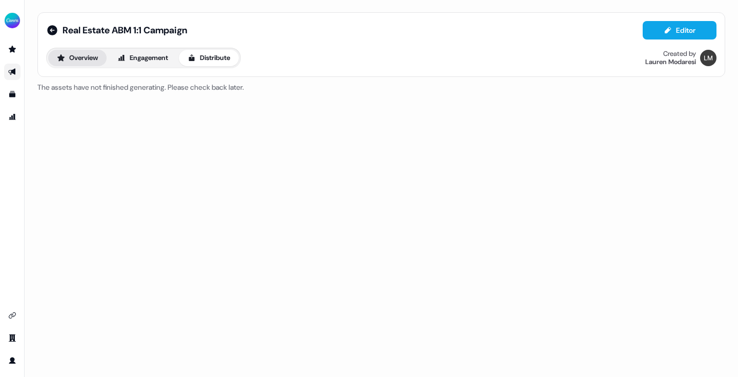
click at [91, 62] on button "Overview" at bounding box center [77, 58] width 58 height 16
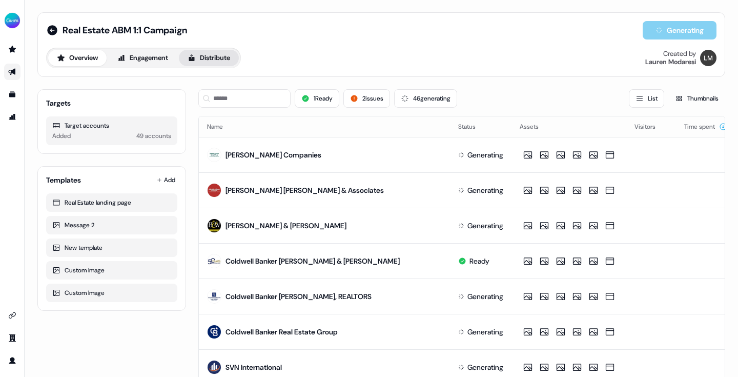
click at [217, 59] on button "Distribute" at bounding box center [209, 58] width 60 height 16
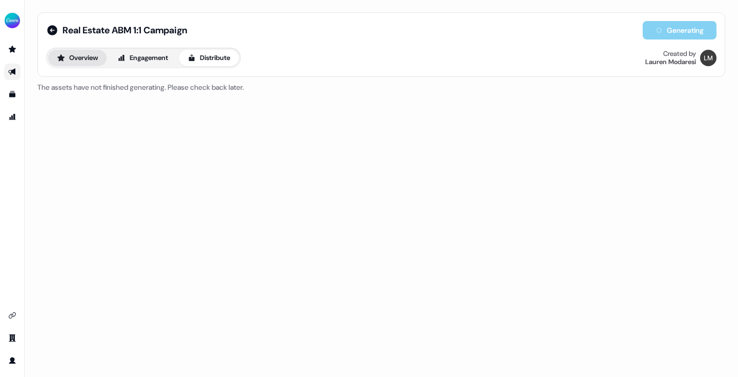
click at [95, 63] on button "Overview" at bounding box center [77, 58] width 58 height 16
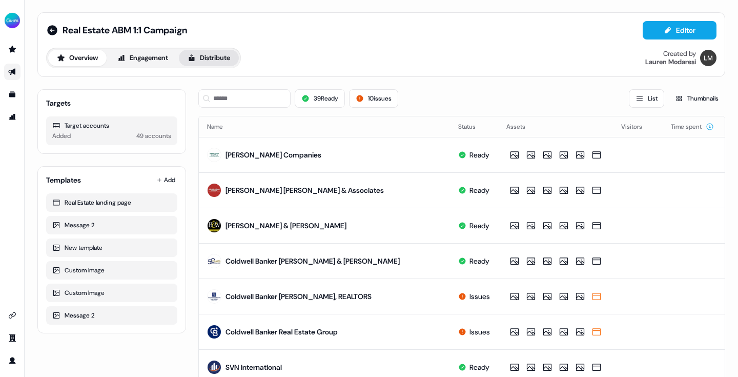
click at [220, 55] on button "Distribute" at bounding box center [209, 58] width 60 height 16
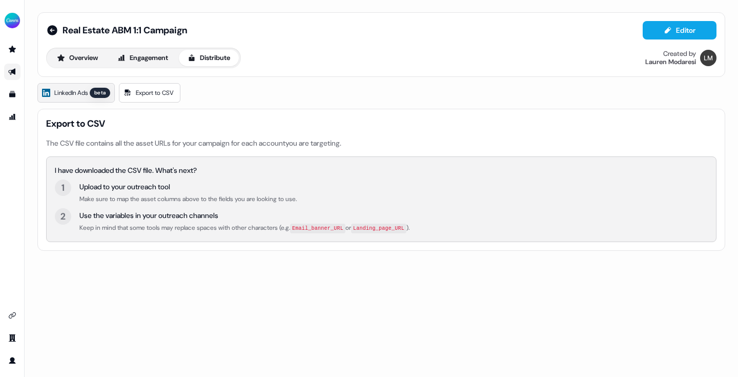
click at [74, 88] on span "LinkedIn Ads" at bounding box center [70, 93] width 33 height 10
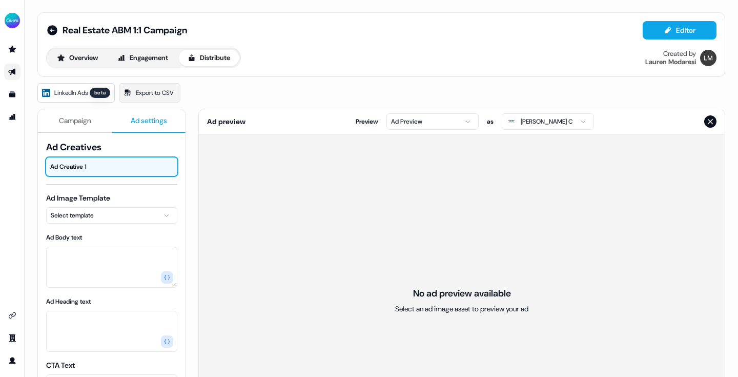
click at [162, 116] on span "Ad settings" at bounding box center [149, 120] width 36 height 10
click at [108, 166] on span "Ad Creative 1" at bounding box center [111, 166] width 123 height 10
click at [113, 214] on html "For the best experience switch devices to a bigger screen. Go to Userled.io Rea…" at bounding box center [369, 188] width 738 height 377
click at [180, 194] on div "Ad Creatives Ad Creative 1 Ad Image Template Select template Ad Body text Ad He…" at bounding box center [112, 367] width 148 height 453
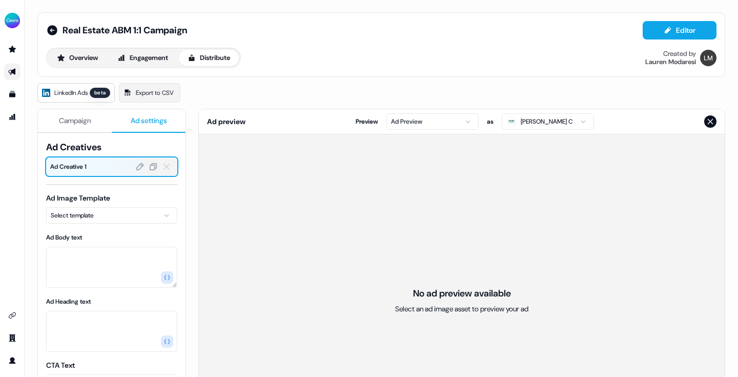
click at [131, 167] on div at bounding box center [129, 166] width 32 height 18
click at [138, 168] on icon at bounding box center [139, 166] width 9 height 9
click at [154, 167] on icon at bounding box center [153, 166] width 9 height 9
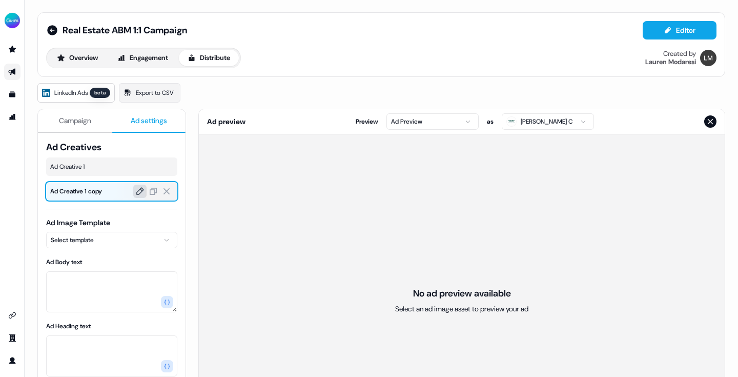
click at [138, 189] on icon at bounding box center [140, 191] width 8 height 8
click at [169, 190] on icon at bounding box center [166, 190] width 9 height 9
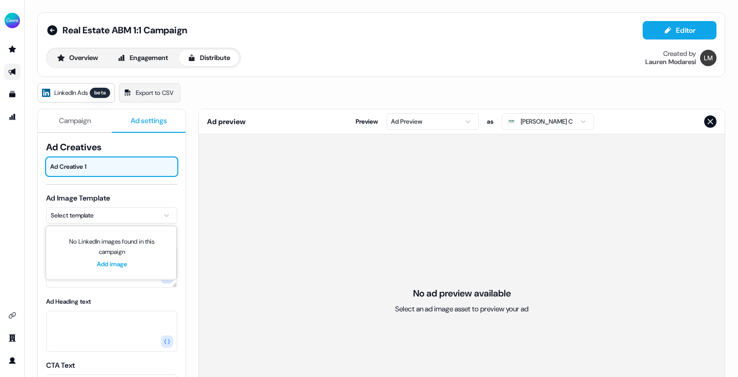
click at [108, 217] on html "For the best experience switch devices to a bigger screen. Go to Userled.io Rea…" at bounding box center [369, 188] width 738 height 377
click at [183, 232] on html "For the best experience switch devices to a bigger screen. Go to Userled.io Rea…" at bounding box center [369, 188] width 738 height 377
click at [458, 120] on html "For the best experience switch devices to a bigger screen. Go to Userled.io Rea…" at bounding box center [369, 188] width 738 height 377
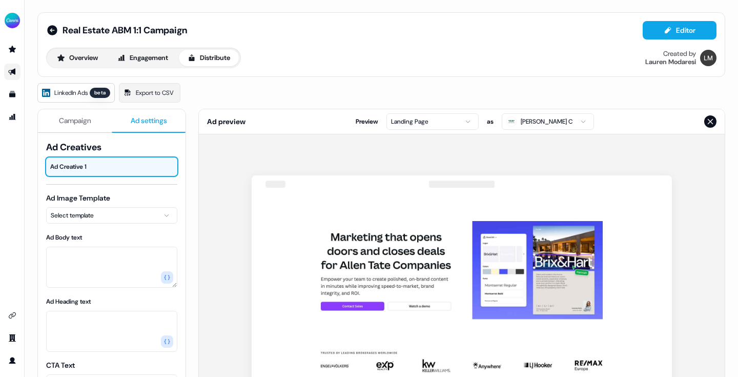
click at [429, 121] on html "For the best experience switch devices to a bigger screen. Go to Userled.io Rea…" at bounding box center [369, 188] width 738 height 377
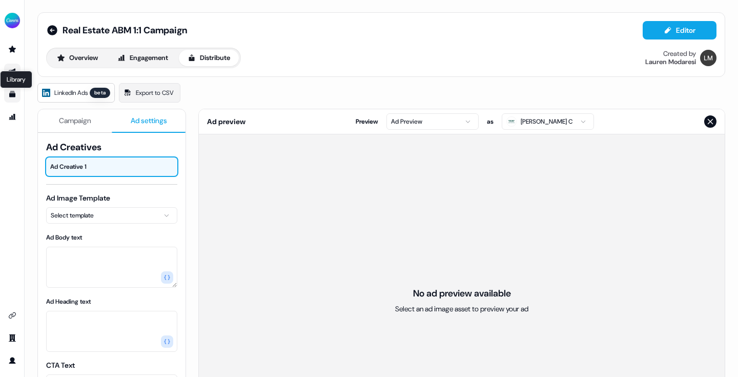
click at [12, 93] on icon "Go to templates" at bounding box center [12, 94] width 6 height 6
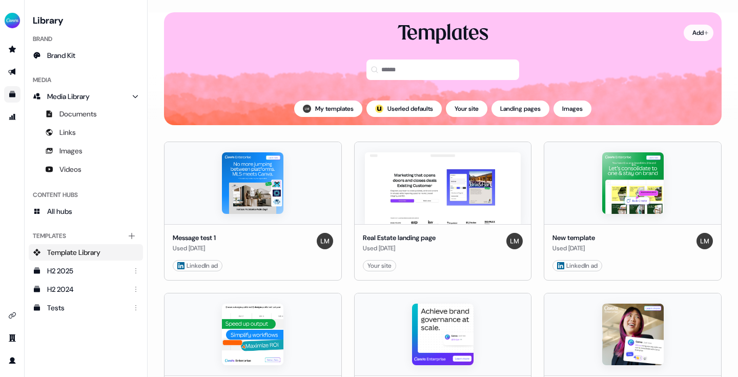
click at [701, 36] on html "For the best experience switch devices to a bigger screen. Go to Userled.io Lib…" at bounding box center [369, 188] width 738 height 377
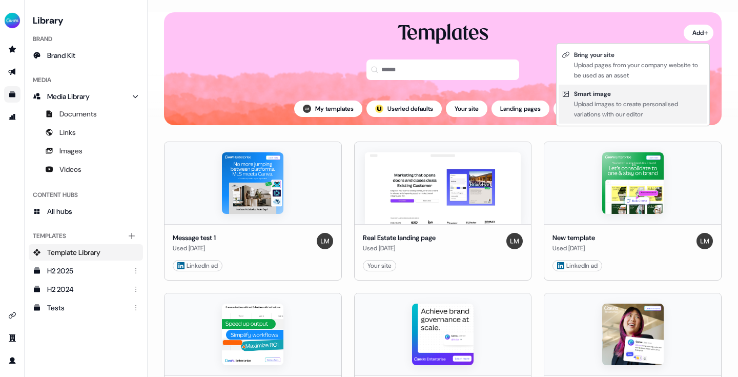
click at [616, 107] on div "Upload images to create personalised variations with our editor" at bounding box center [639, 109] width 130 height 20
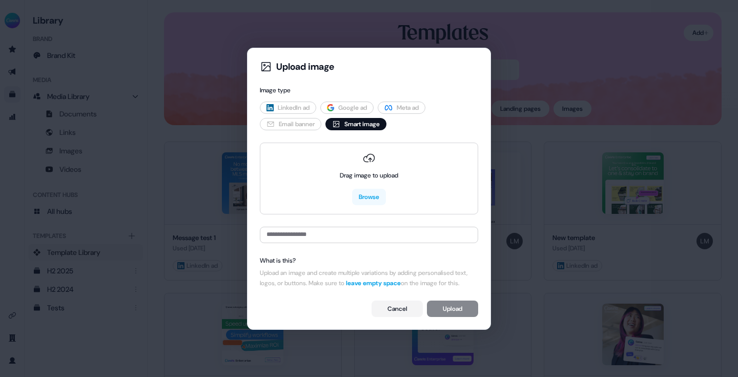
click at [309, 102] on span "LinkedIn ad" at bounding box center [294, 107] width 32 height 10
click at [400, 315] on button "Cancel" at bounding box center [396, 308] width 51 height 16
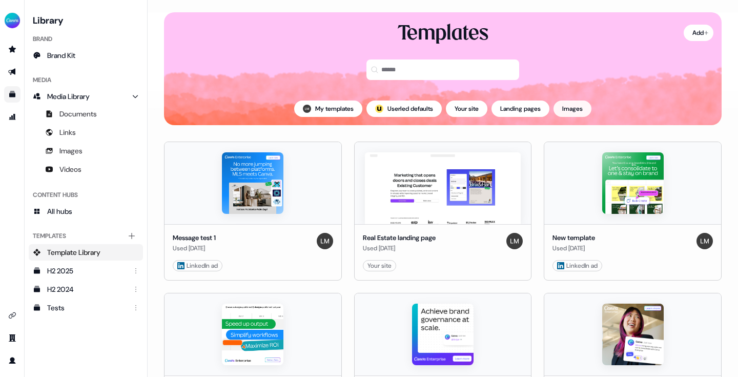
click at [574, 114] on button "Images" at bounding box center [572, 108] width 38 height 16
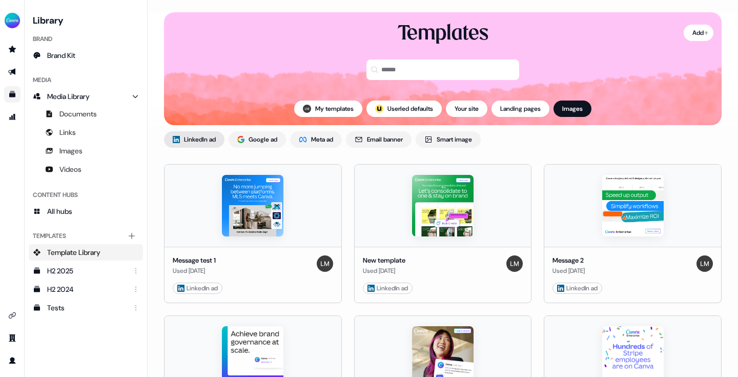
click at [209, 134] on button "LinkedIn ad" at bounding box center [194, 139] width 60 height 16
click at [699, 287] on html "For the best experience switch devices to a bigger screen. Go to Userled.io Lib…" at bounding box center [369, 188] width 738 height 377
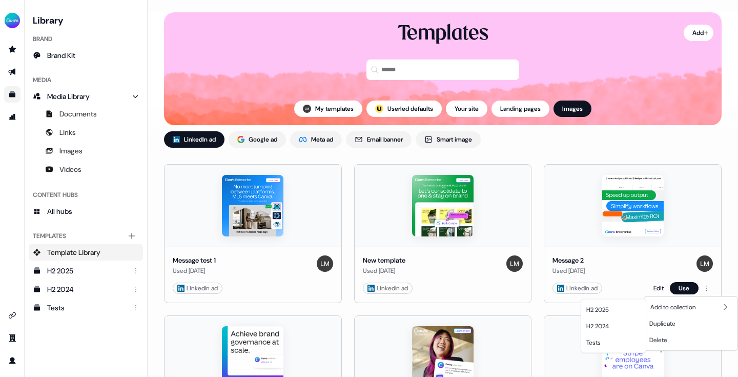
click at [685, 287] on html "For the best experience switch devices to a bigger screen. Go to Userled.io Lib…" at bounding box center [369, 188] width 738 height 377
click at [675, 287] on button "Use" at bounding box center [684, 288] width 29 height 12
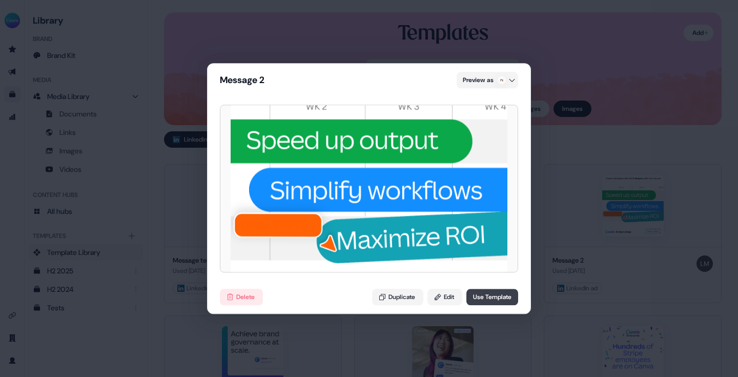
click at [504, 292] on button "Use Template" at bounding box center [492, 296] width 52 height 16
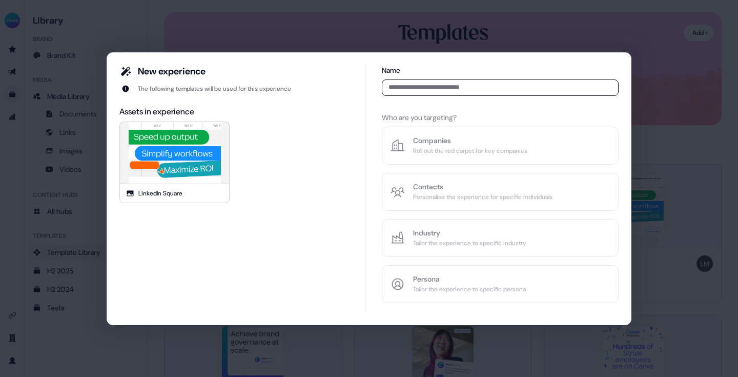
click at [449, 91] on input at bounding box center [500, 87] width 237 height 16
click at [442, 82] on input at bounding box center [500, 87] width 237 height 16
click at [438, 146] on div "Name Who are you targeting? Companies Roll out the red carpet for key companies…" at bounding box center [500, 184] width 237 height 238
click at [701, 128] on div "New experience The following templates will be used for this experience Assets …" at bounding box center [369, 188] width 738 height 377
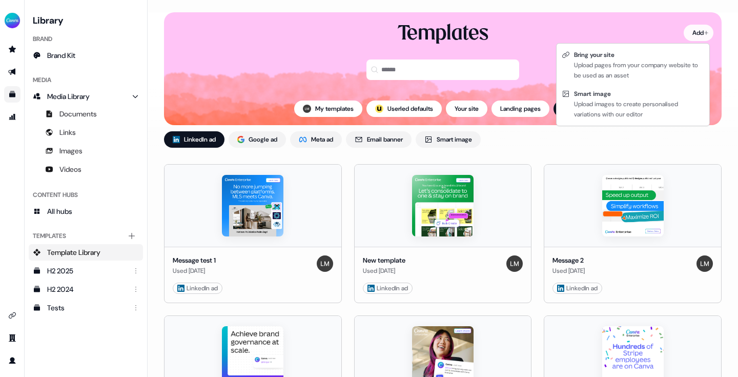
click at [694, 34] on html "For the best experience switch devices to a bigger screen. Go to Userled.io Lib…" at bounding box center [369, 188] width 738 height 377
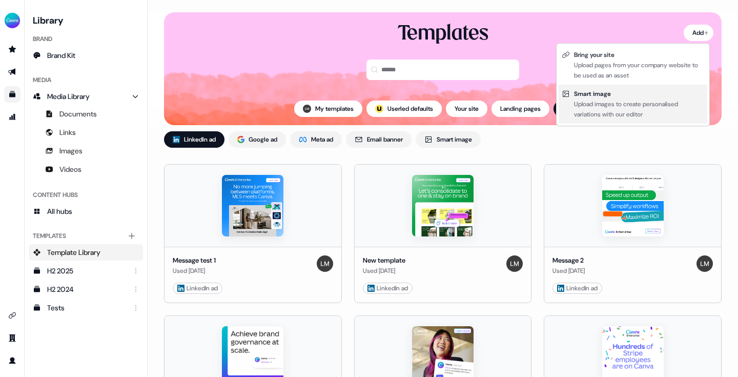
click at [610, 104] on div "Upload images to create personalised variations with our editor" at bounding box center [639, 109] width 130 height 20
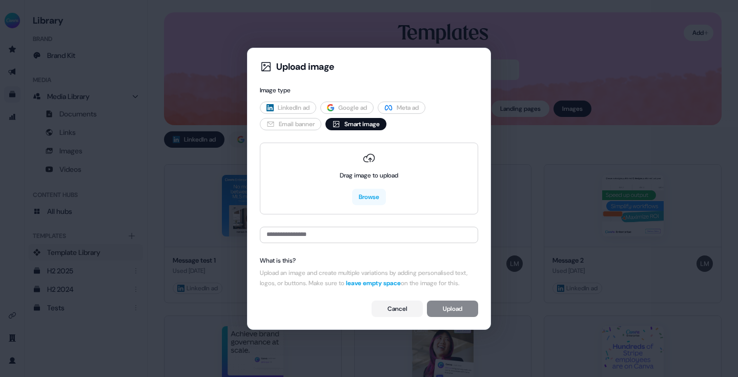
click at [306, 101] on button "LinkedIn ad" at bounding box center [288, 107] width 56 height 12
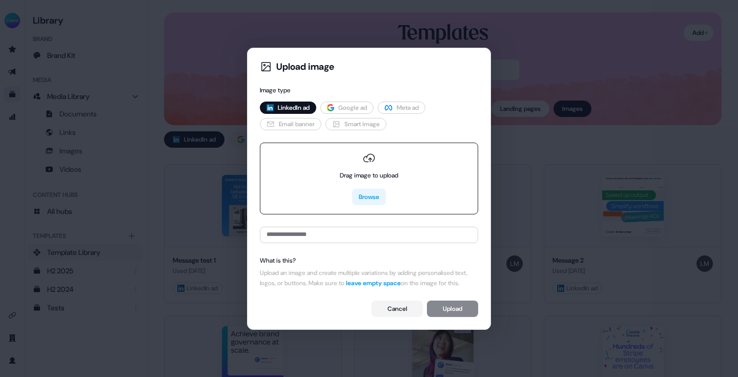
click at [364, 193] on button "Browse" at bounding box center [369, 197] width 34 height 16
type input "**********"
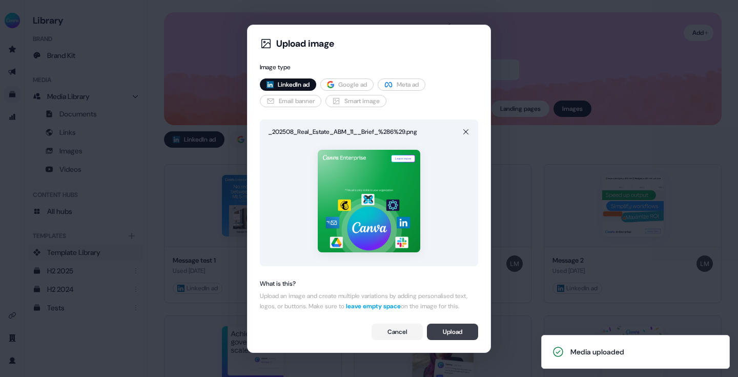
click at [450, 337] on button "Upload" at bounding box center [452, 331] width 51 height 16
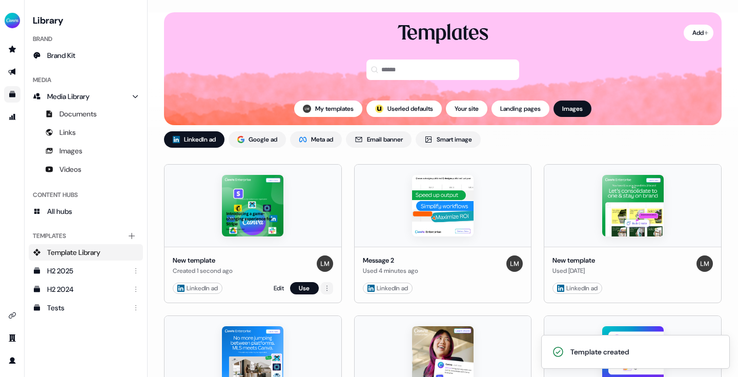
click at [327, 284] on html "Template created For the best experience switch devices to a bigger screen. Go …" at bounding box center [369, 188] width 738 height 377
click at [131, 235] on html "For the best experience switch devices to a bigger screen. Go to Userled.io Lib…" at bounding box center [369, 188] width 738 height 377
click at [132, 235] on icon "Main" at bounding box center [132, 236] width 8 height 8
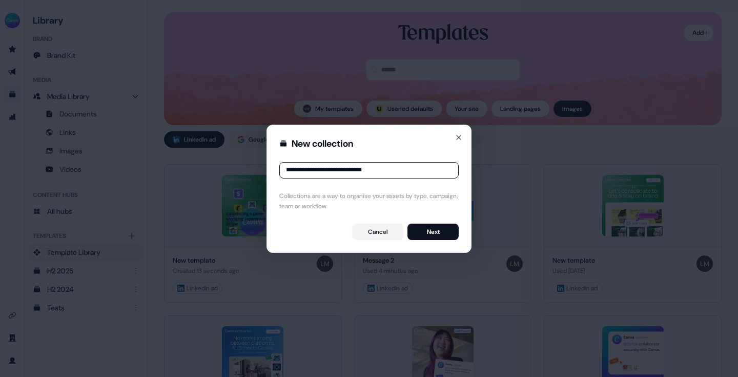
click at [336, 171] on input "**********" at bounding box center [368, 170] width 179 height 16
type input "**********"
click at [426, 227] on button "Next" at bounding box center [432, 231] width 51 height 16
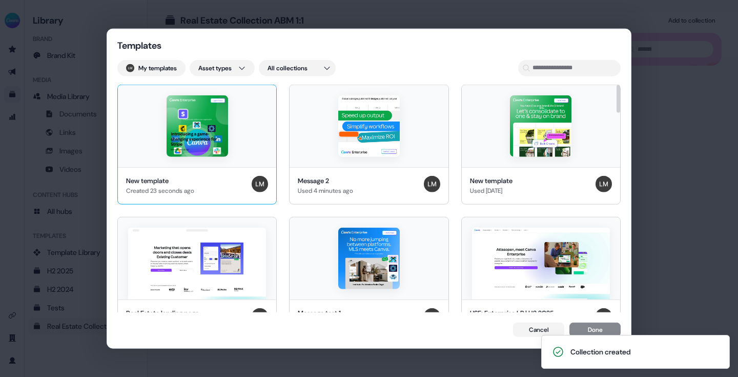
click at [252, 109] on div at bounding box center [197, 126] width 158 height 82
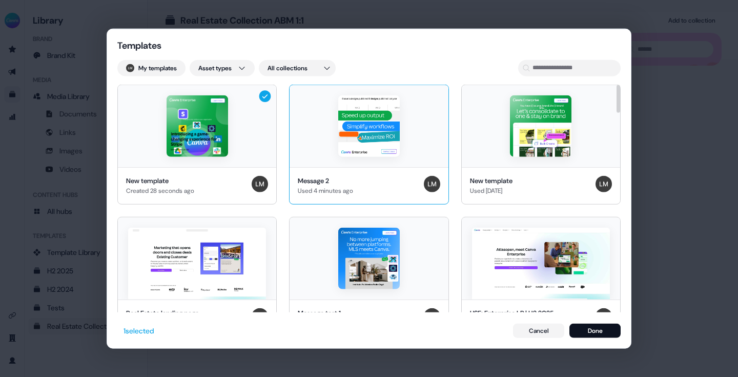
click at [419, 114] on div at bounding box center [368, 126] width 158 height 82
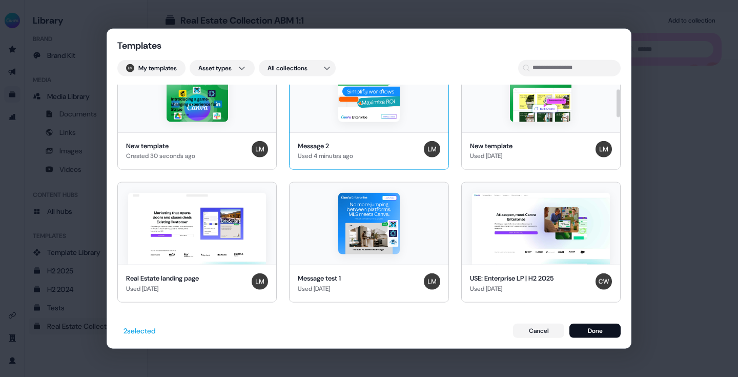
scroll to position [36, 0]
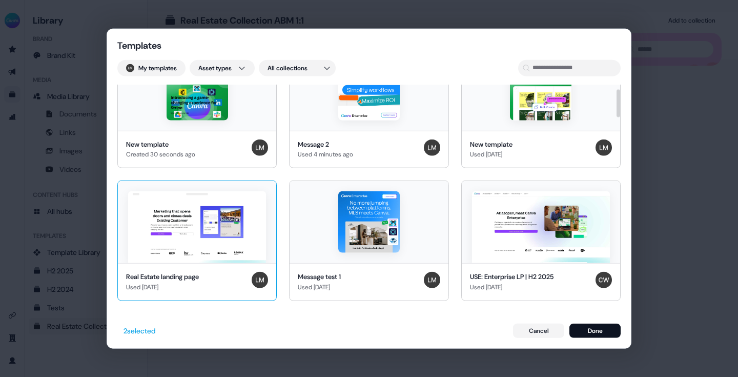
click at [253, 190] on div at bounding box center [197, 222] width 158 height 82
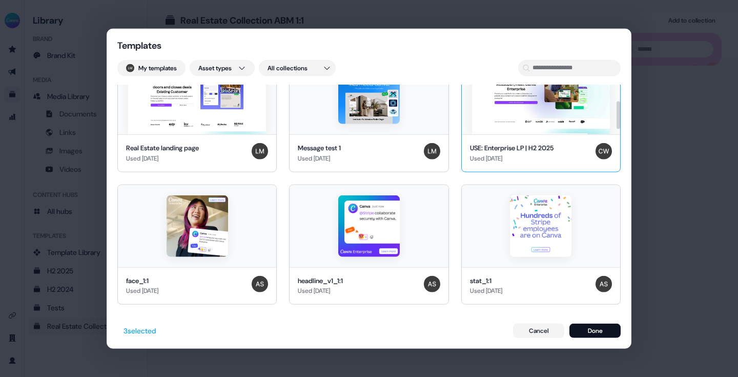
scroll to position [0, 0]
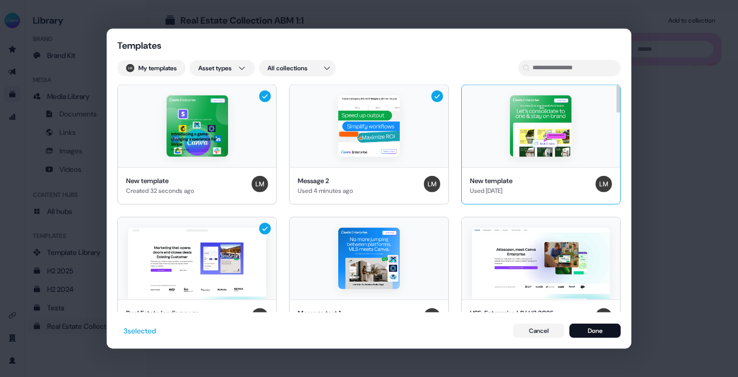
click at [584, 132] on div at bounding box center [541, 126] width 158 height 82
click at [590, 333] on button "Done" at bounding box center [594, 330] width 51 height 14
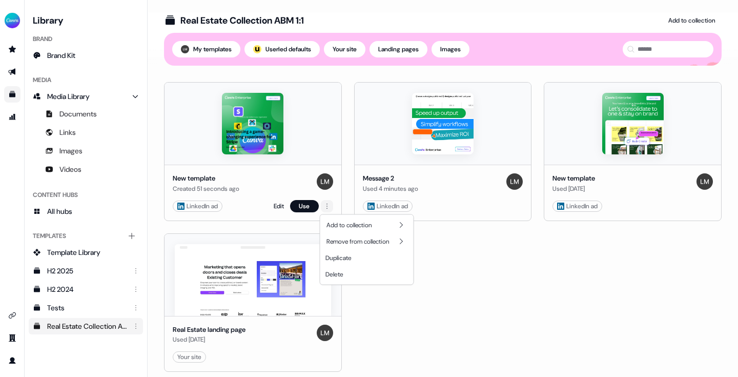
click at [328, 205] on html "For the best experience switch devices to a bigger screen. Go to Userled.io Lib…" at bounding box center [369, 188] width 738 height 377
click at [380, 316] on html "For the best experience switch devices to a bigger screen. Go to Userled.io Lib…" at bounding box center [369, 188] width 738 height 377
click at [209, 204] on div "LinkedIn ad" at bounding box center [197, 206] width 40 height 10
click at [467, 207] on link "Edit" at bounding box center [468, 206] width 10 height 10
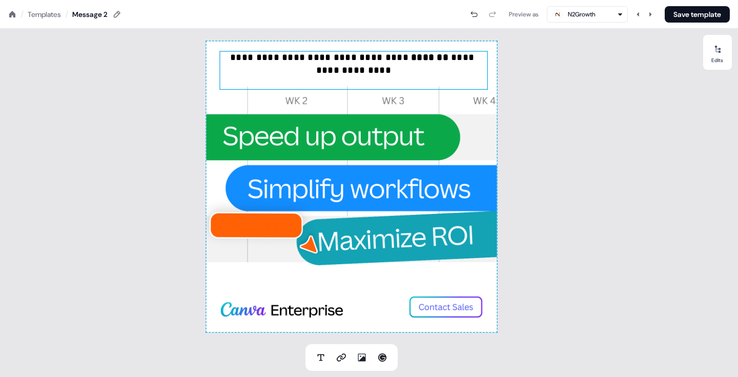
click at [351, 58] on p "**********" at bounding box center [353, 70] width 268 height 39
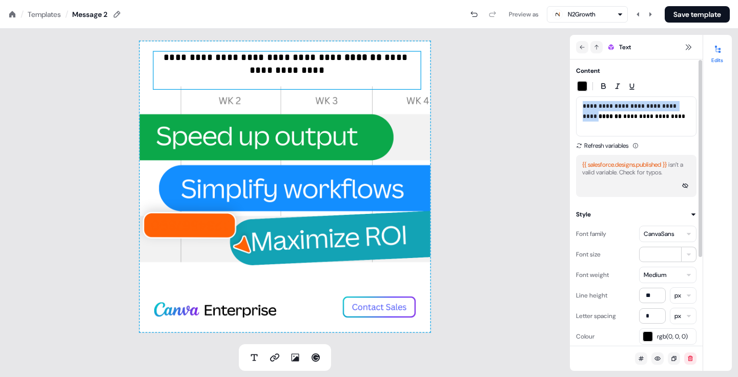
drag, startPoint x: 680, startPoint y: 105, endPoint x: 566, endPoint y: 105, distance: 114.8
click at [566, 105] on section "**********" at bounding box center [369, 203] width 738 height 348
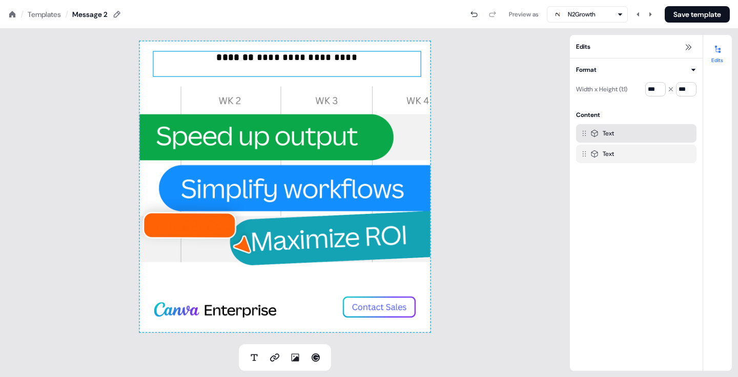
click at [254, 60] on strong "*******" at bounding box center [234, 56] width 37 height 9
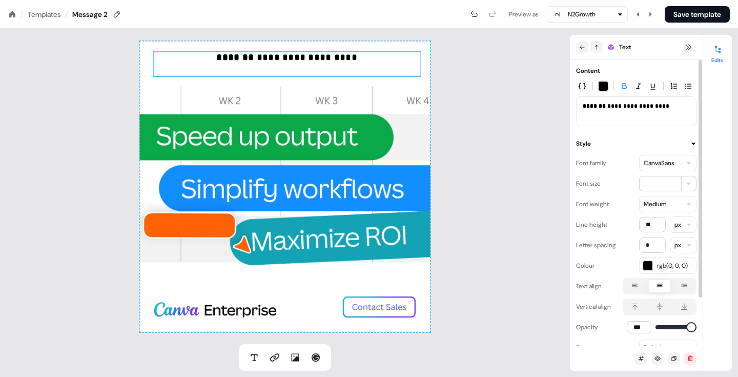
click at [583, 108] on strong "*******" at bounding box center [594, 106] width 23 height 6
click at [581, 88] on icon "button" at bounding box center [582, 86] width 8 height 8
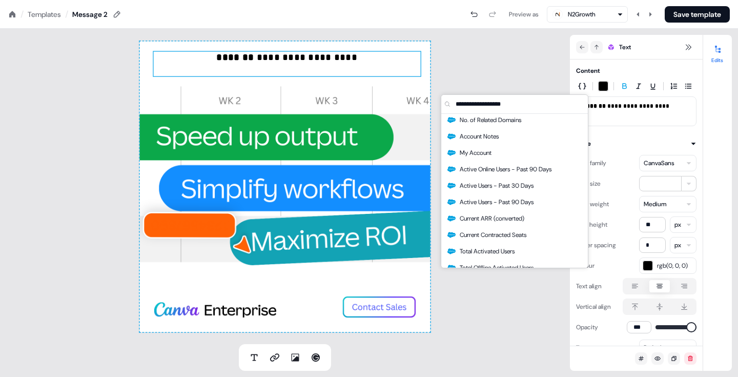
scroll to position [7013, 0]
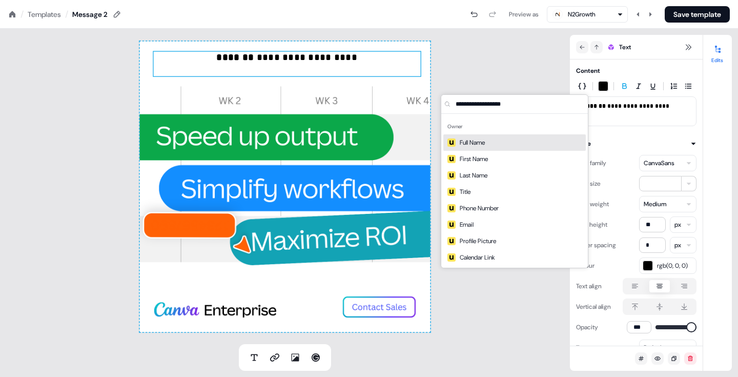
click at [507, 70] on div "**********" at bounding box center [285, 186] width 570 height 315
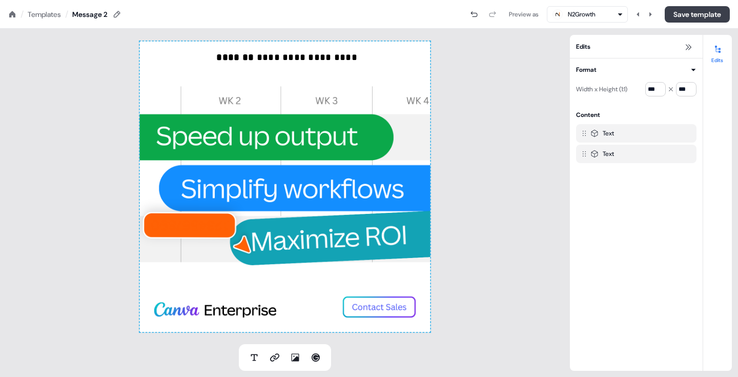
click at [694, 13] on button "Save template" at bounding box center [697, 14] width 65 height 16
click at [13, 20] on nav "/ Templates / Message 2 Preview as N2Growth Save template" at bounding box center [369, 14] width 738 height 29
click at [12, 13] on icon at bounding box center [12, 14] width 6 height 6
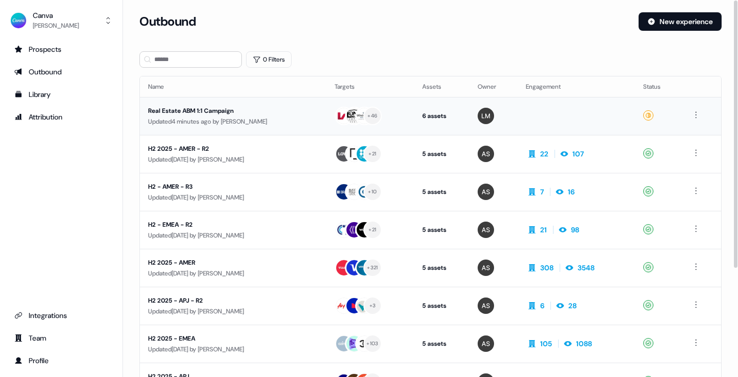
click at [233, 118] on div "Updated 4 minutes ago by Lauren Modaresi" at bounding box center [233, 121] width 170 height 10
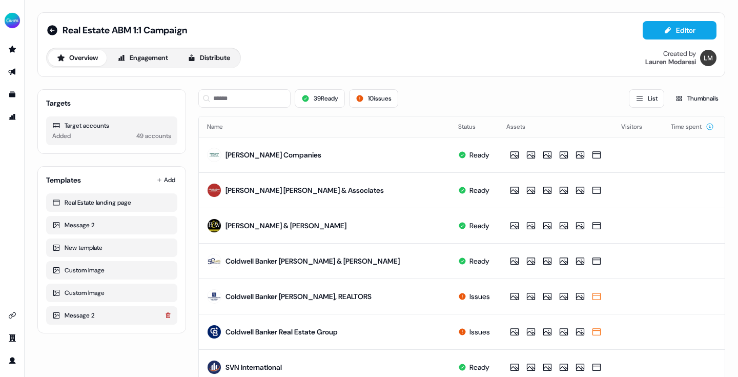
click at [168, 314] on icon at bounding box center [168, 315] width 6 height 6
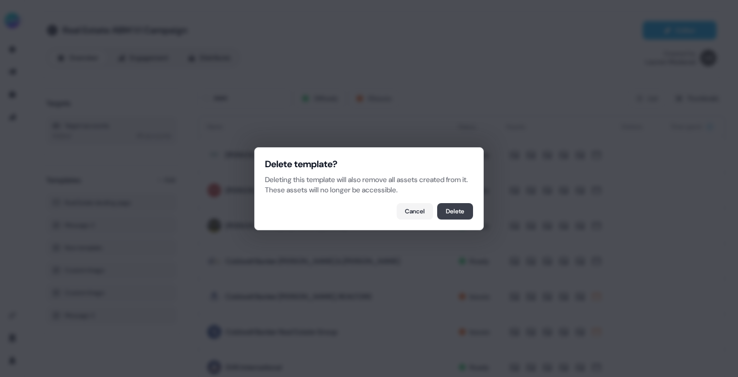
click at [452, 212] on button "Delete" at bounding box center [455, 211] width 36 height 16
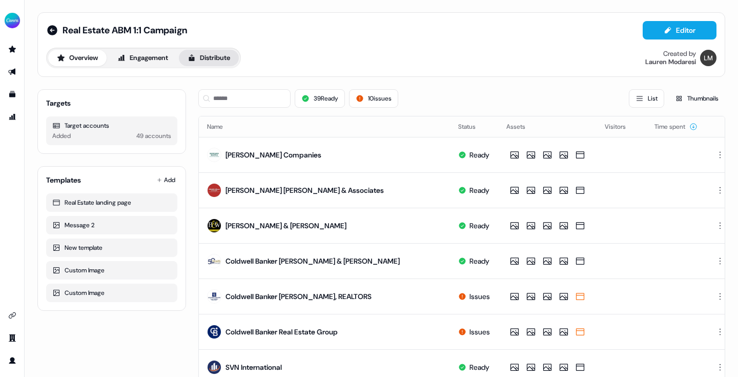
click at [223, 57] on button "Distribute" at bounding box center [209, 58] width 60 height 16
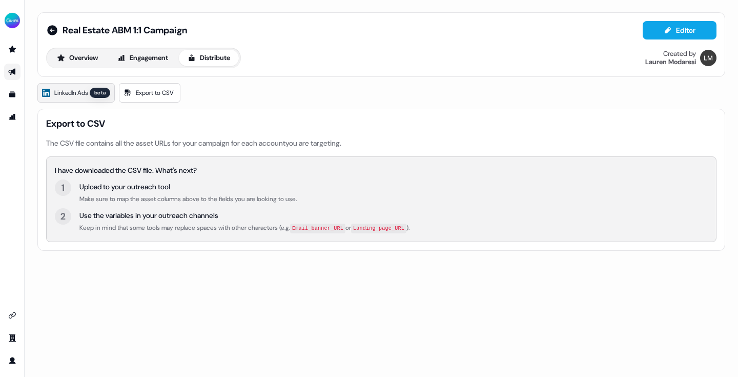
click at [74, 88] on span "LinkedIn Ads" at bounding box center [70, 93] width 33 height 10
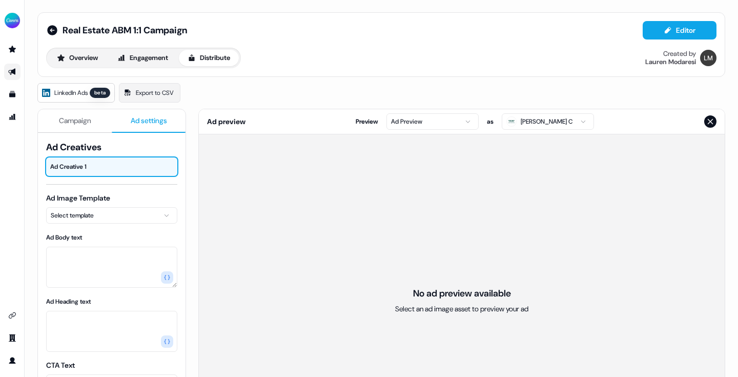
click at [149, 114] on button "Ad settings" at bounding box center [149, 121] width 74 height 24
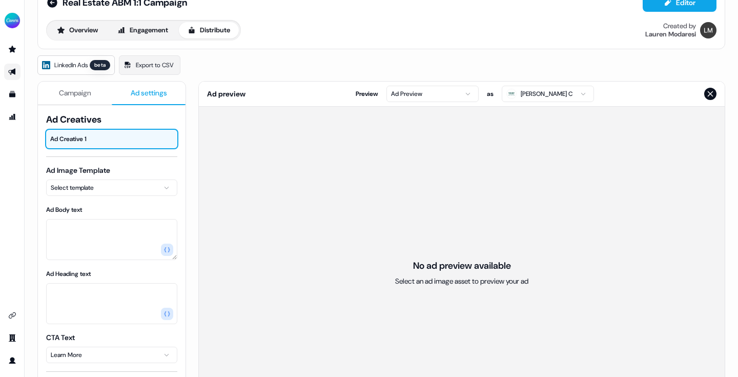
scroll to position [31, 0]
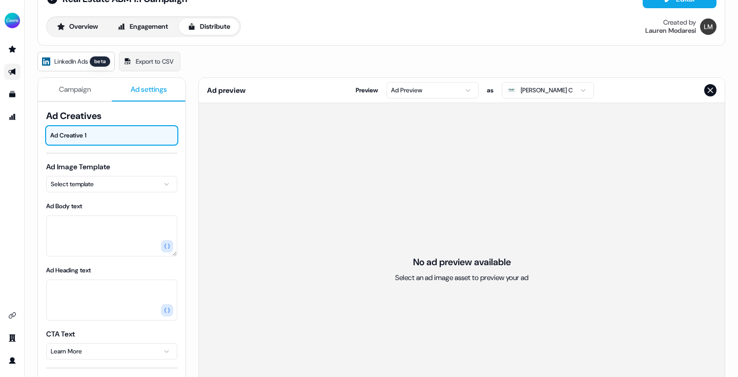
click at [710, 92] on icon "Close preview" at bounding box center [710, 90] width 8 height 8
click at [158, 88] on span "Ad settings" at bounding box center [149, 89] width 36 height 10
click at [137, 135] on icon at bounding box center [140, 135] width 8 height 8
click at [155, 135] on icon at bounding box center [153, 135] width 9 height 9
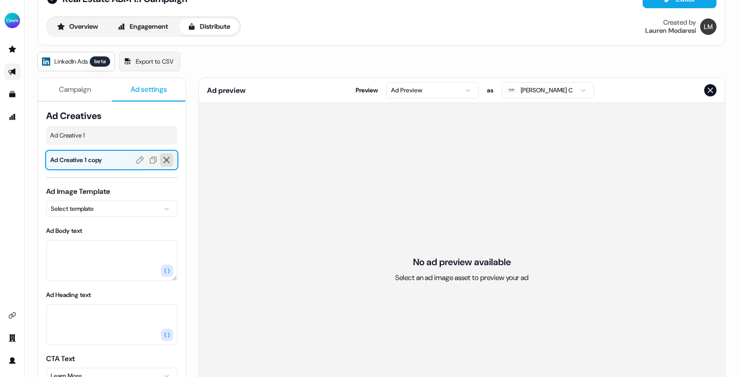
click at [167, 158] on icon at bounding box center [166, 160] width 6 height 6
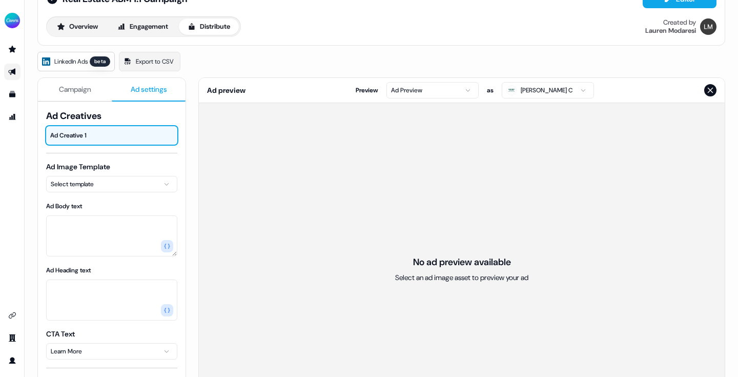
click at [125, 117] on span "Ad Creatives" at bounding box center [111, 116] width 131 height 12
click at [108, 185] on html "For the best experience switch devices to a bigger screen. Go to Userled.io Rea…" at bounding box center [369, 188] width 738 height 377
click at [183, 211] on html "For the best experience switch devices to a bigger screen. Go to Userled.io Rea…" at bounding box center [369, 188] width 738 height 377
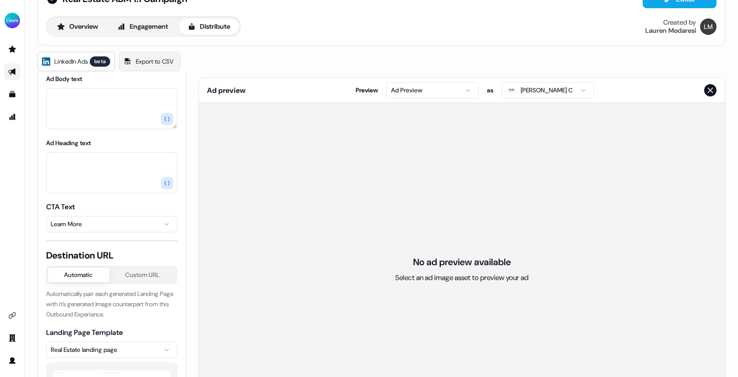
scroll to position [0, 0]
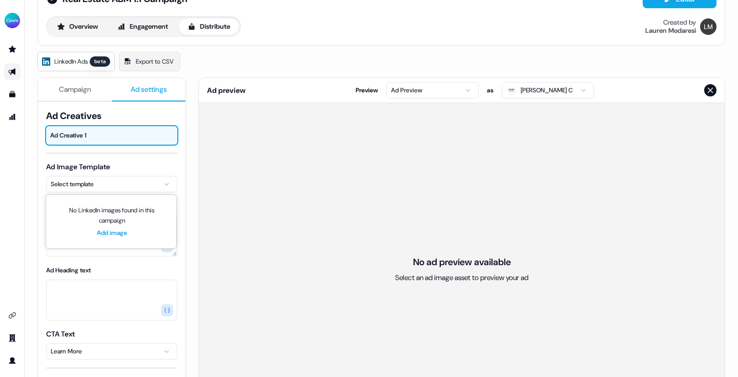
click at [164, 180] on html "For the best experience switch devices to a bigger screen. Go to Userled.io Rea…" at bounding box center [369, 188] width 738 height 377
click at [116, 231] on link "Add image" at bounding box center [112, 232] width 30 height 10
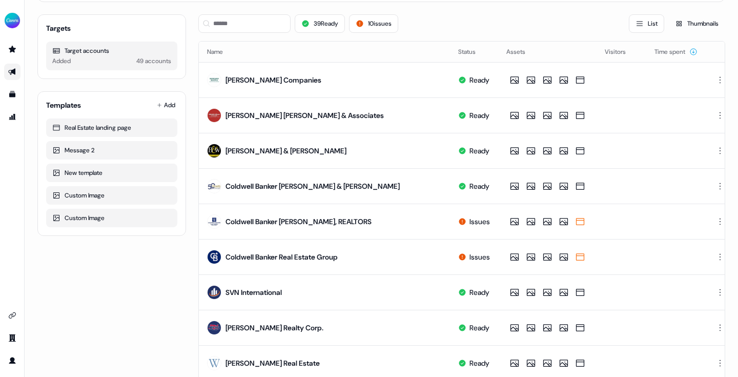
scroll to position [106, 0]
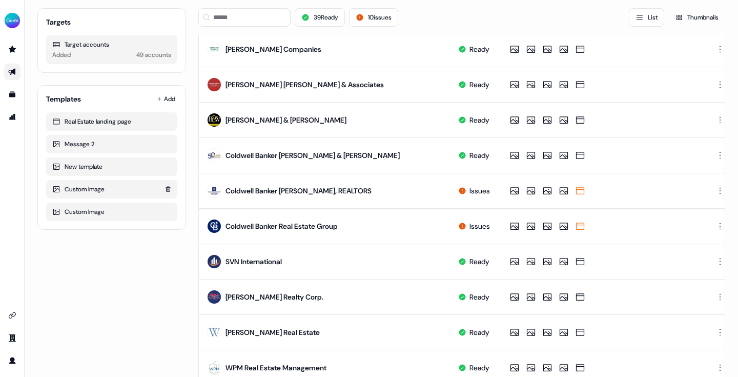
click at [89, 191] on div "Custom Image" at bounding box center [111, 189] width 119 height 10
click at [71, 189] on div "Custom Image" at bounding box center [111, 189] width 119 height 10
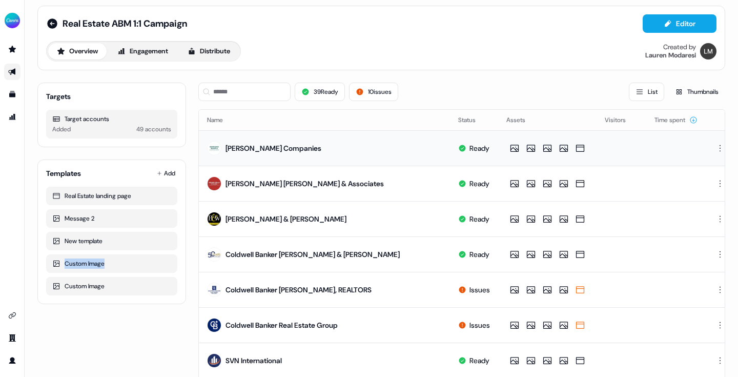
scroll to position [0, 0]
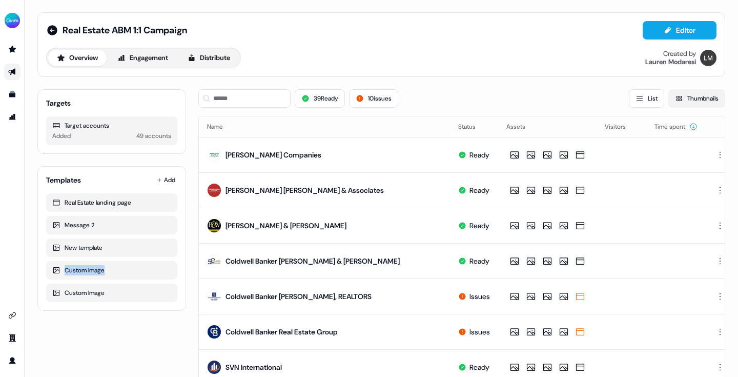
click at [701, 104] on button "Thumbnails" at bounding box center [696, 98] width 57 height 18
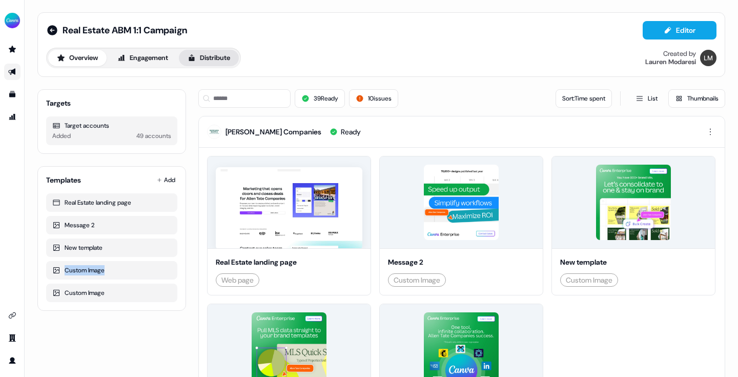
click at [196, 52] on button "Distribute" at bounding box center [209, 58] width 60 height 16
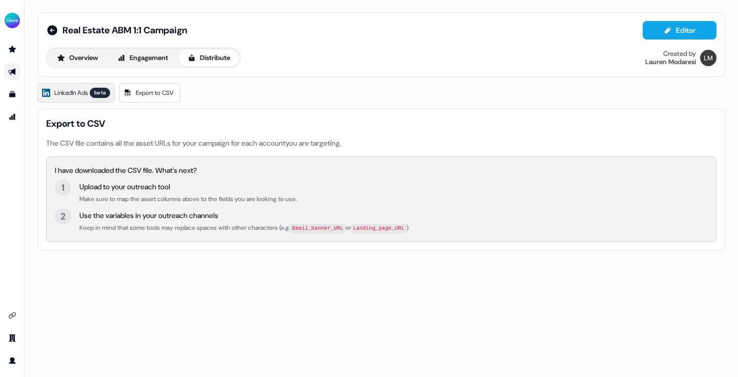
click at [67, 96] on span "LinkedIn Ads" at bounding box center [70, 93] width 33 height 10
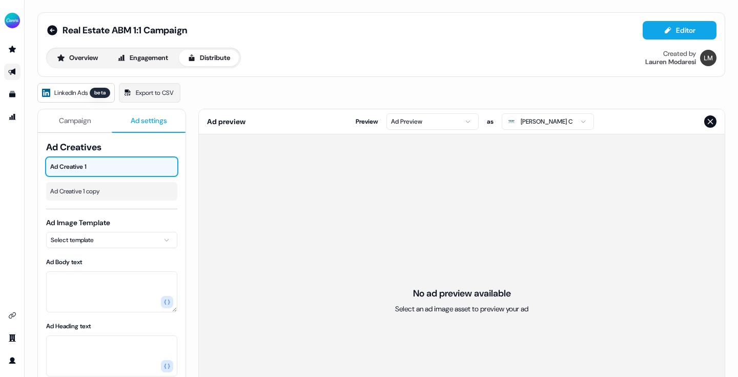
click at [144, 119] on span "Ad settings" at bounding box center [149, 120] width 36 height 10
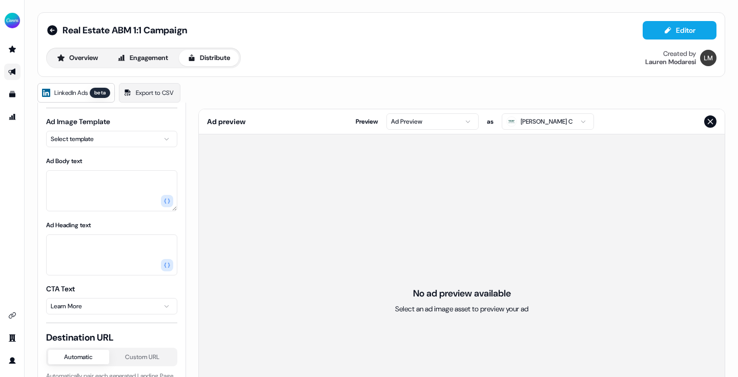
scroll to position [105, 0]
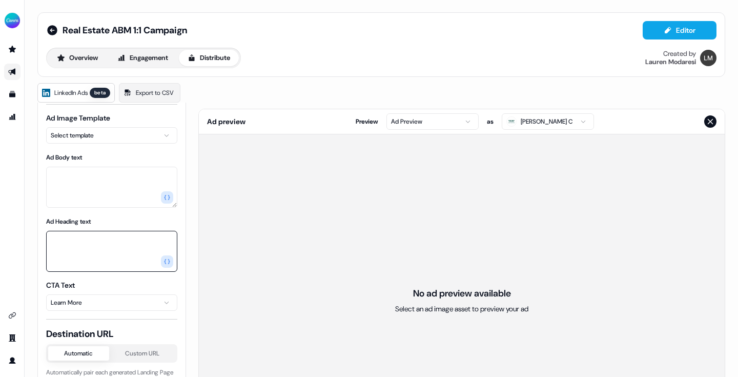
click at [104, 243] on textarea "Ad Heading text" at bounding box center [111, 251] width 131 height 41
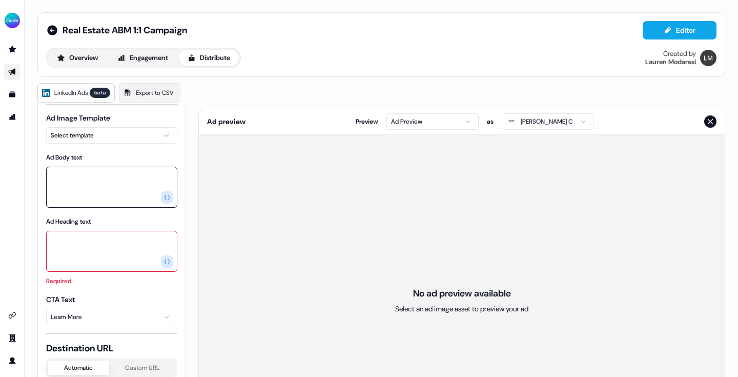
click at [99, 186] on textarea "Ad Body text" at bounding box center [111, 187] width 131 height 41
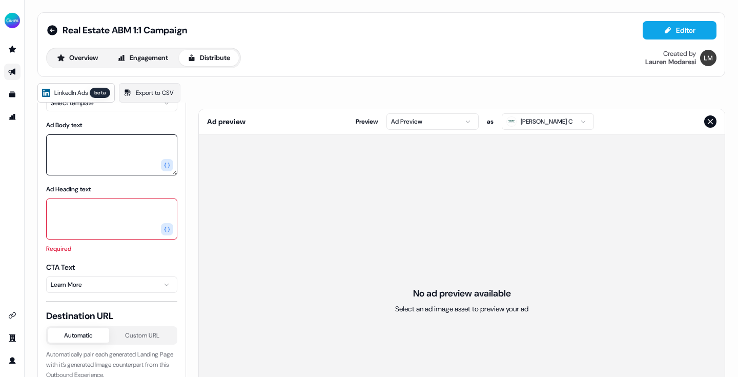
scroll to position [140, 0]
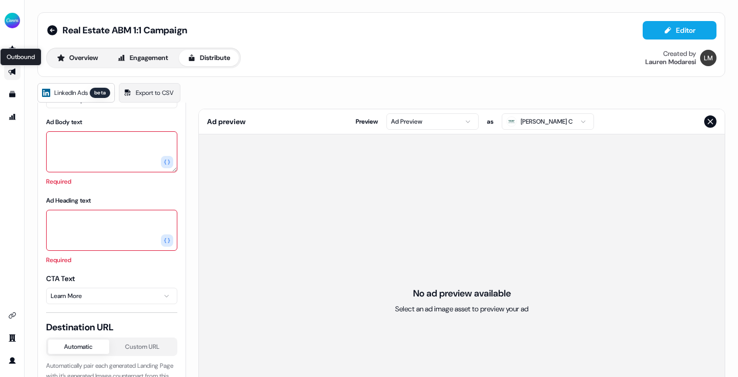
click at [13, 71] on icon "Go to outbound experience" at bounding box center [11, 72] width 7 height 7
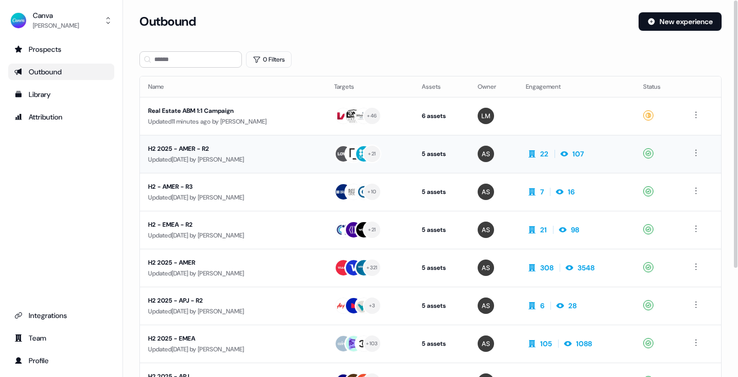
click at [199, 146] on div "H2 2025 - AMER - R2" at bounding box center [233, 148] width 170 height 10
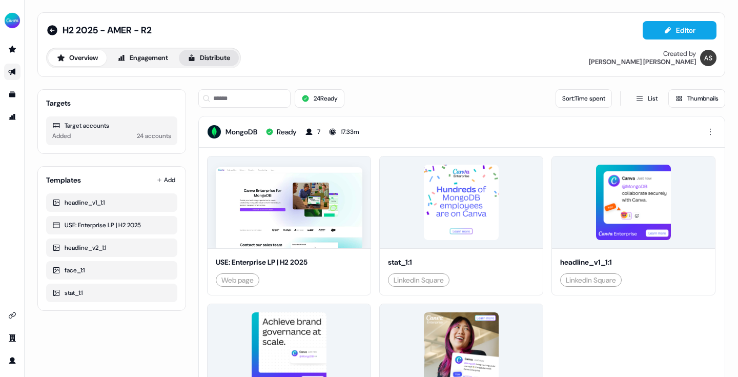
click at [213, 53] on button "Distribute" at bounding box center [209, 58] width 60 height 16
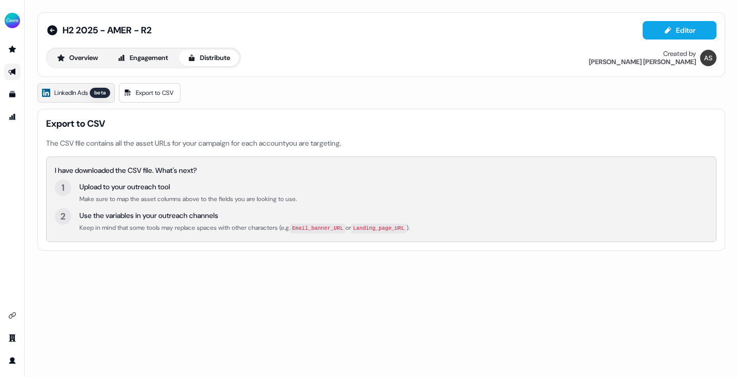
click at [82, 91] on span "LinkedIn Ads" at bounding box center [70, 93] width 33 height 10
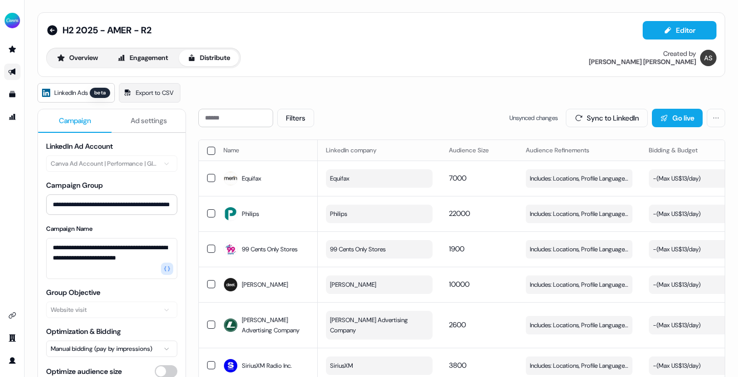
click at [143, 113] on button "Ad settings" at bounding box center [149, 121] width 74 height 24
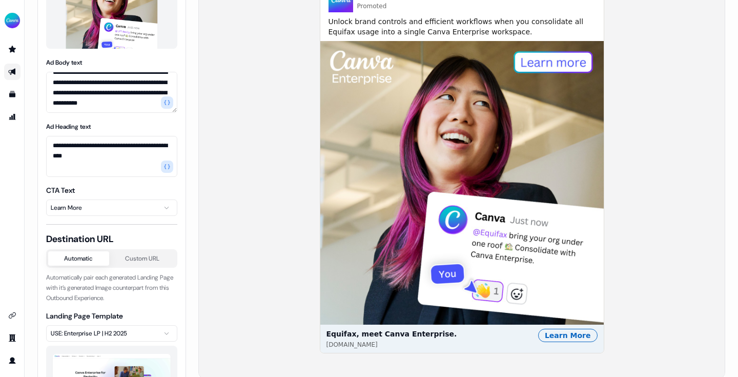
scroll to position [184, 0]
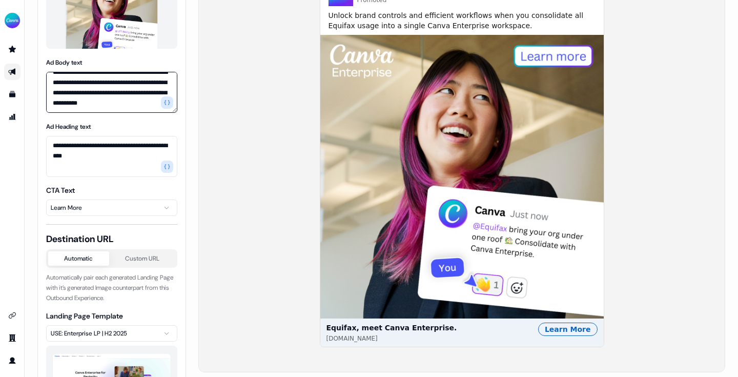
click at [89, 92] on textarea "**********" at bounding box center [111, 92] width 131 height 41
drag, startPoint x: 52, startPoint y: 79, endPoint x: 157, endPoint y: 113, distance: 110.2
click at [157, 113] on div "**********" at bounding box center [111, 106] width 131 height 610
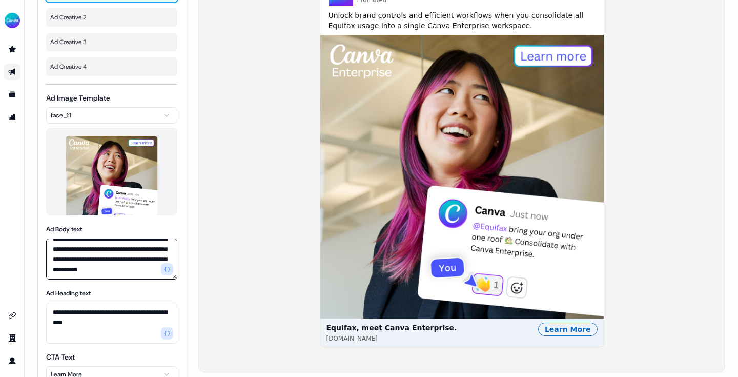
scroll to position [44, 0]
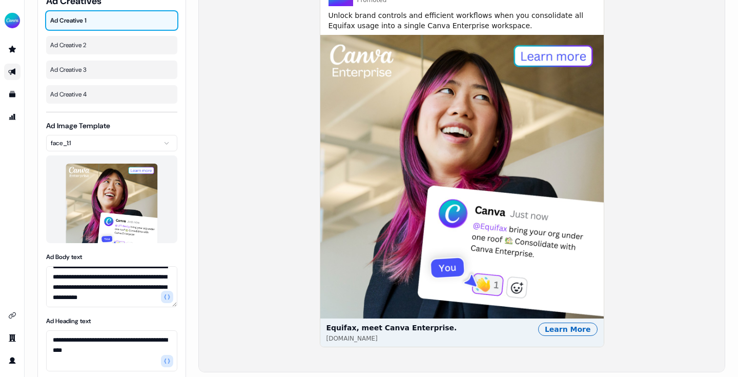
click at [166, 140] on html "**********" at bounding box center [369, 188] width 738 height 377
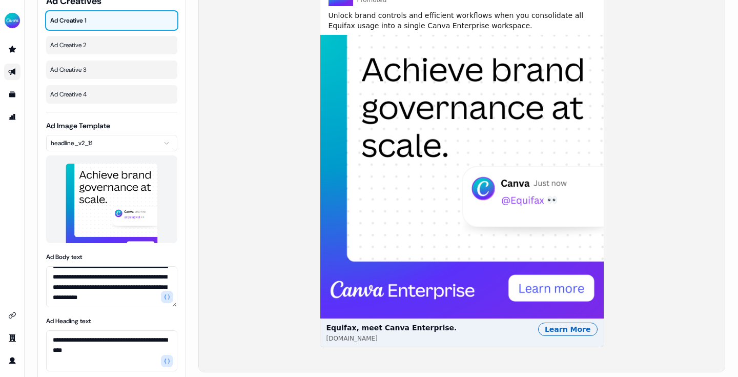
scroll to position [43, 0]
click at [103, 63] on div "Ad Creative 3" at bounding box center [111, 70] width 131 height 18
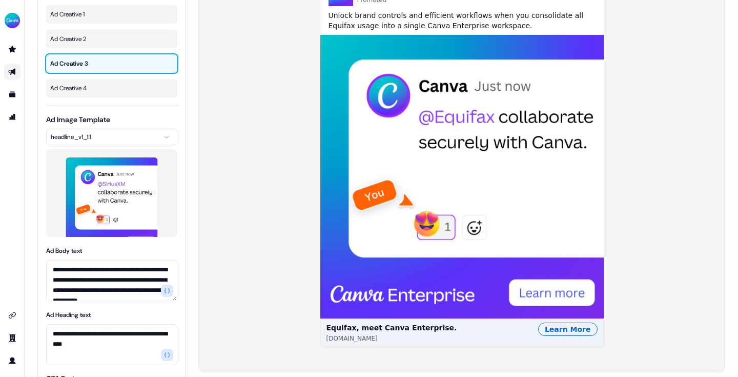
scroll to position [9, 0]
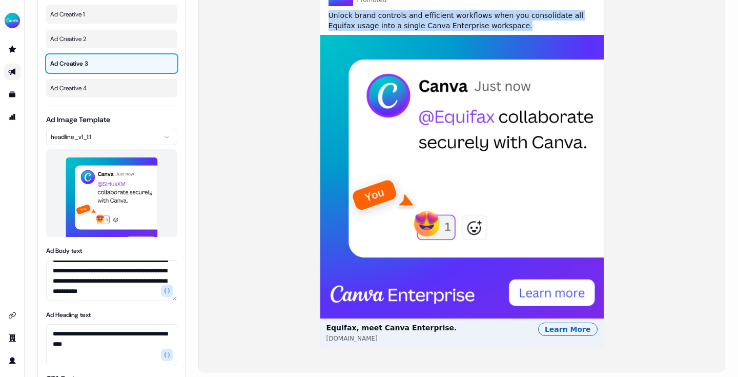
drag, startPoint x: 327, startPoint y: 14, endPoint x: 495, endPoint y: 25, distance: 168.4
click at [495, 25] on span "Unlock brand controls and efficient workflows when you consolidate all Equifax …" at bounding box center [461, 20] width 267 height 20
copy span "Unlock brand controls and efficient workflows when you consolidate all Equifax …"
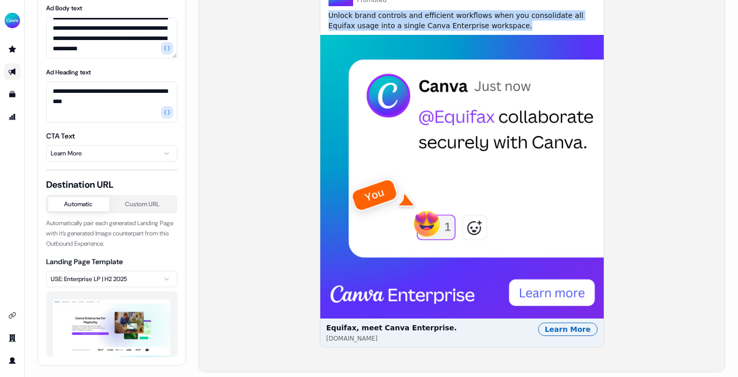
scroll to position [0, 0]
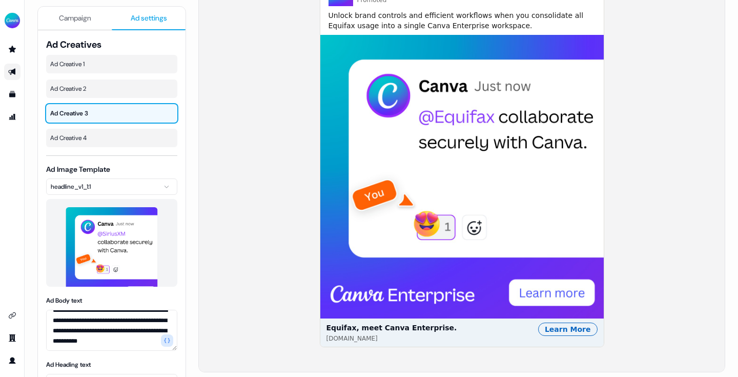
click at [12, 74] on icon "Go to outbound experience" at bounding box center [12, 72] width 8 height 8
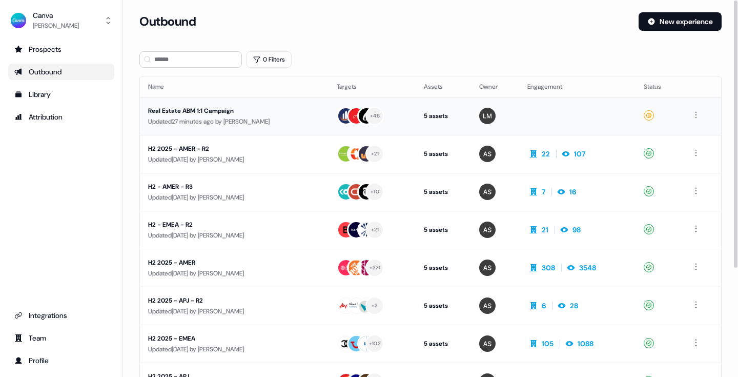
click at [229, 112] on div "Real Estate ABM 1:1 Campaign" at bounding box center [234, 111] width 172 height 10
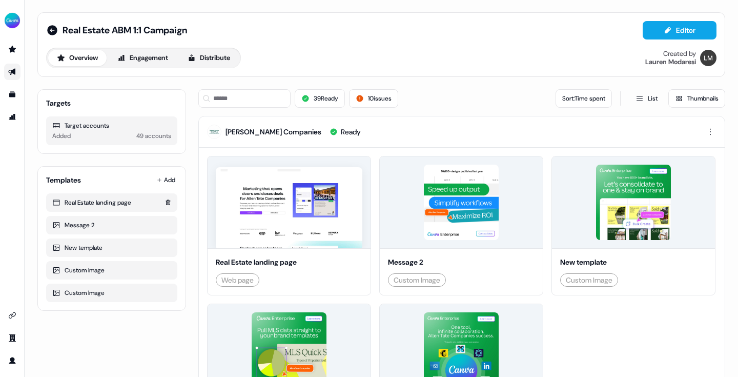
click at [123, 203] on div "Real Estate landing page" at bounding box center [111, 202] width 119 height 10
click at [171, 179] on html "For the best experience switch devices to a bigger screen. Go to Userled.io Rea…" at bounding box center [369, 188] width 738 height 377
click at [148, 236] on div "Upload image" at bounding box center [128, 232] width 85 height 16
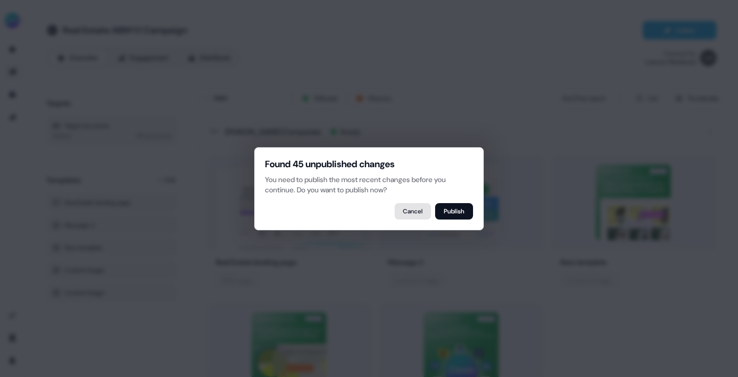
click at [400, 214] on button "Cancel" at bounding box center [413, 211] width 36 height 16
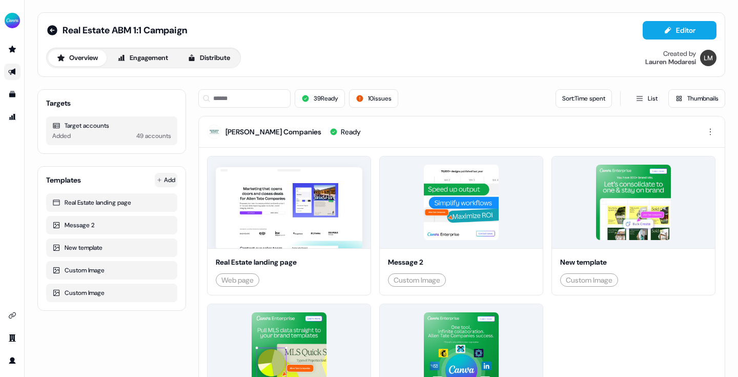
click at [168, 180] on html "For the best experience switch devices to a bigger screen. Go to Userled.io Rea…" at bounding box center [369, 188] width 738 height 377
click at [152, 217] on span "Import your website" at bounding box center [133, 216] width 57 height 8
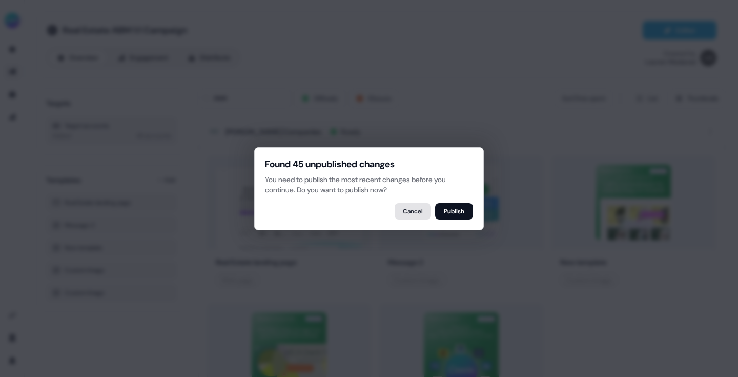
click at [418, 212] on button "Cancel" at bounding box center [413, 211] width 36 height 16
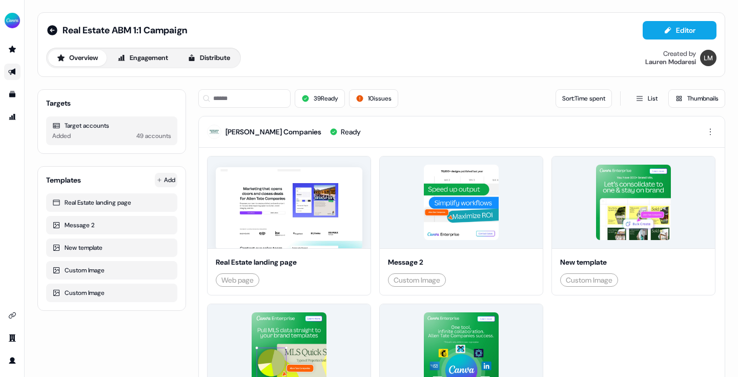
click at [168, 179] on html "For the best experience switch devices to a bigger screen. Go to Userled.io Rea…" at bounding box center [369, 188] width 738 height 377
click at [144, 233] on span "Upload image" at bounding box center [124, 233] width 39 height 8
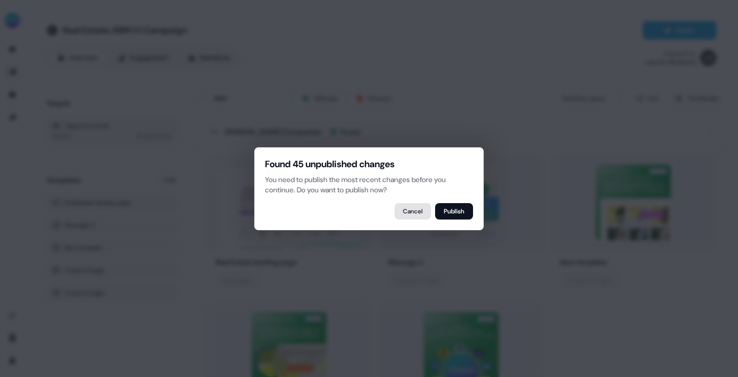
click at [403, 207] on button "Cancel" at bounding box center [413, 211] width 36 height 16
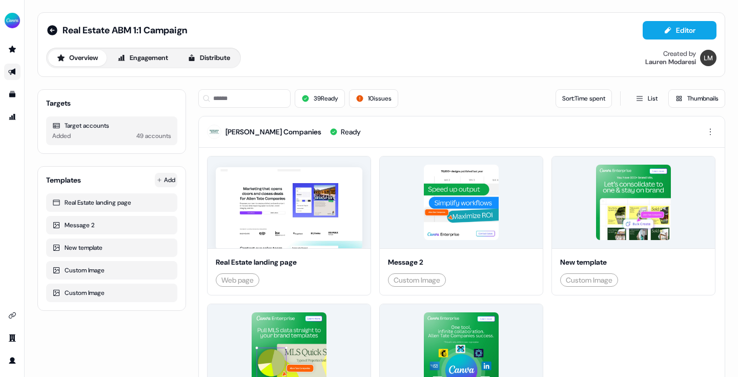
click at [158, 183] on html "For the best experience switch devices to a bigger screen. Go to Userled.io Rea…" at bounding box center [369, 188] width 738 height 377
click at [151, 215] on span "Import your website" at bounding box center [133, 216] width 57 height 8
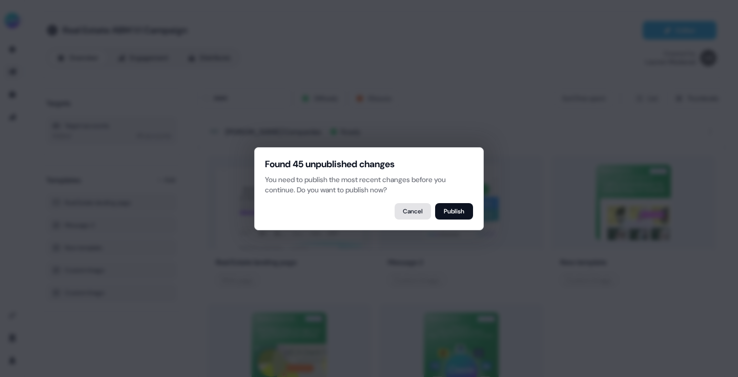
click at [404, 217] on button "Cancel" at bounding box center [413, 211] width 36 height 16
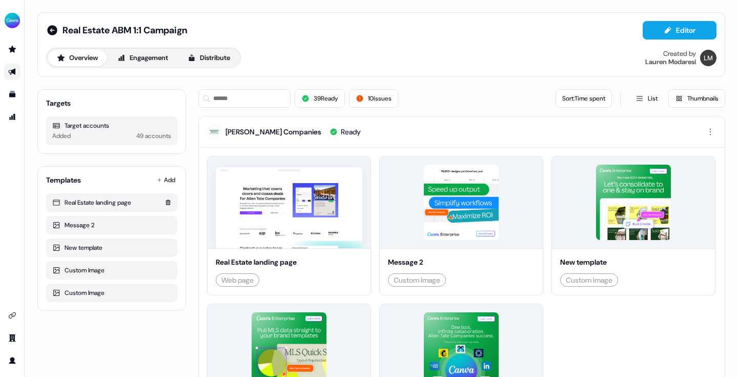
click at [132, 200] on div "Real Estate landing page" at bounding box center [111, 202] width 119 height 10
click at [112, 203] on div "Real Estate landing page" at bounding box center [111, 202] width 119 height 10
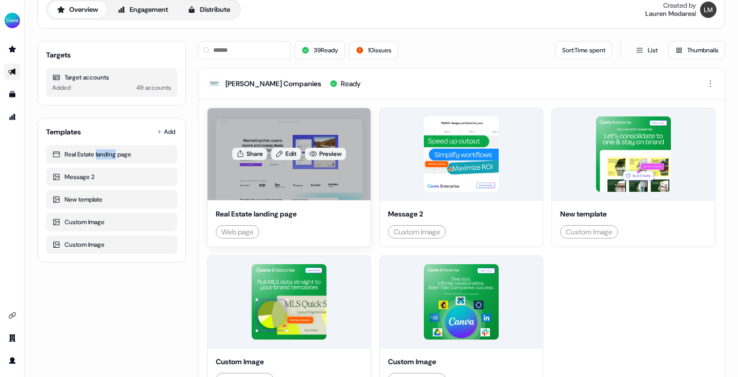
scroll to position [58, 0]
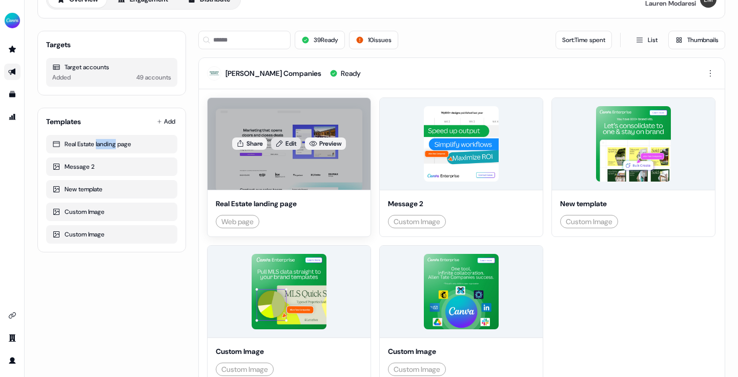
click at [291, 144] on link "Edit" at bounding box center [286, 143] width 30 height 12
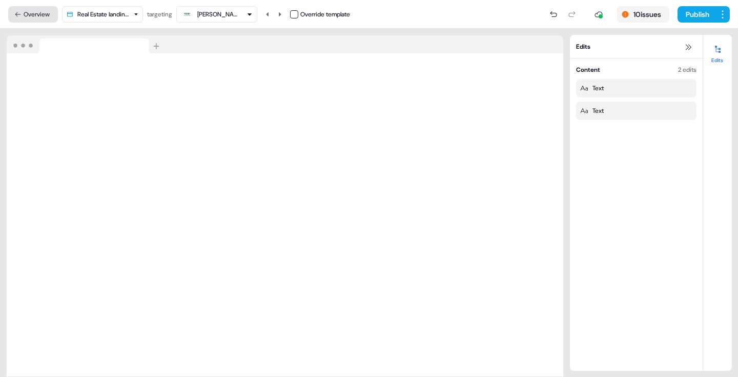
click at [28, 14] on button "Overview" at bounding box center [33, 14] width 50 height 16
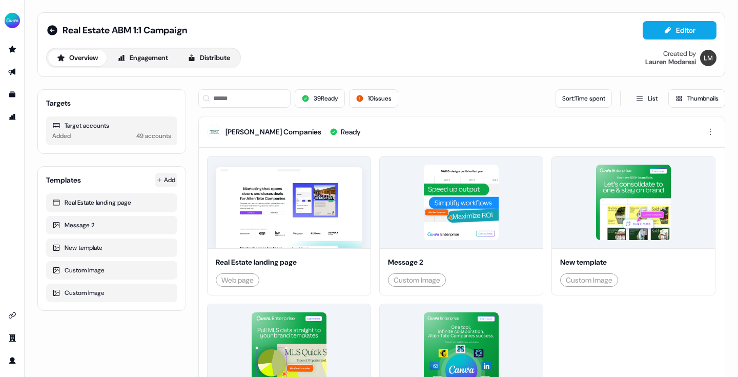
click at [163, 180] on html "For the best experience switch devices to a bigger screen. Go to Userled.io Rea…" at bounding box center [369, 188] width 738 height 377
click at [137, 214] on span "Import your website" at bounding box center [133, 216] width 57 height 8
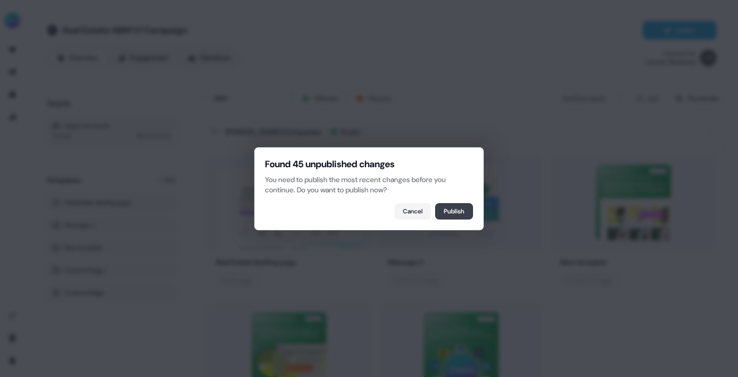
click at [457, 206] on button "Publish" at bounding box center [454, 211] width 38 height 16
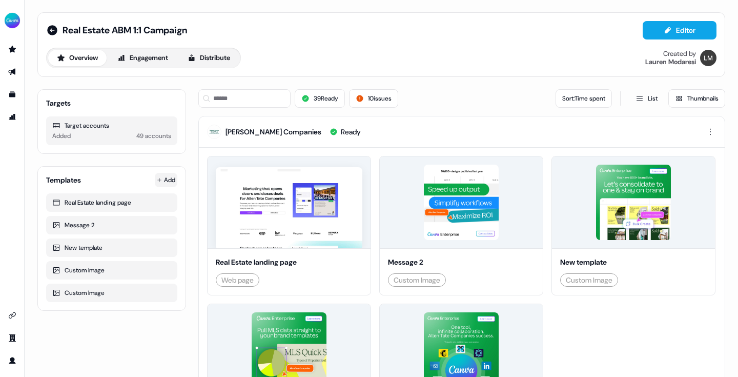
click at [167, 173] on html "For the best experience switch devices to a bigger screen. Go to Userled.io Rea…" at bounding box center [369, 188] width 738 height 377
click at [154, 211] on div "Import your website" at bounding box center [128, 216] width 85 height 16
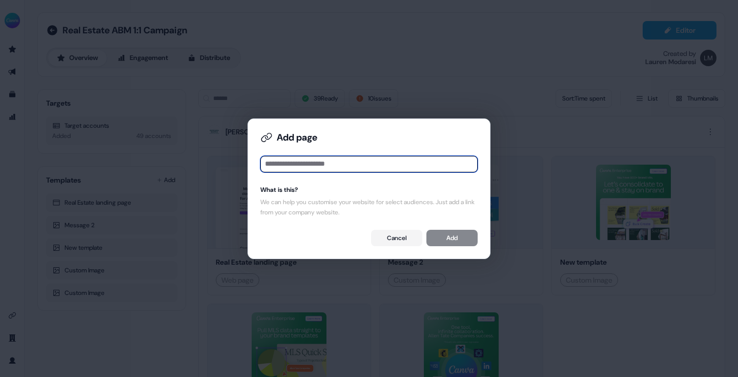
paste input "**********"
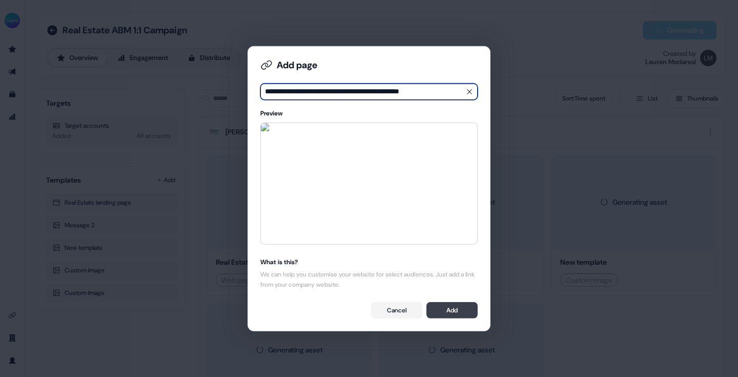
type input "**********"
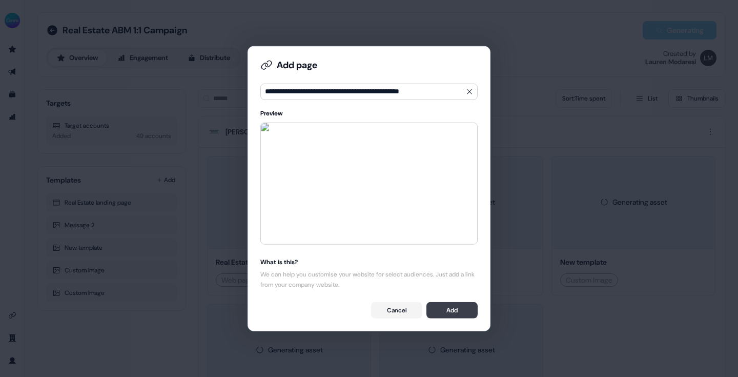
click at [455, 315] on button "Add" at bounding box center [451, 310] width 51 height 16
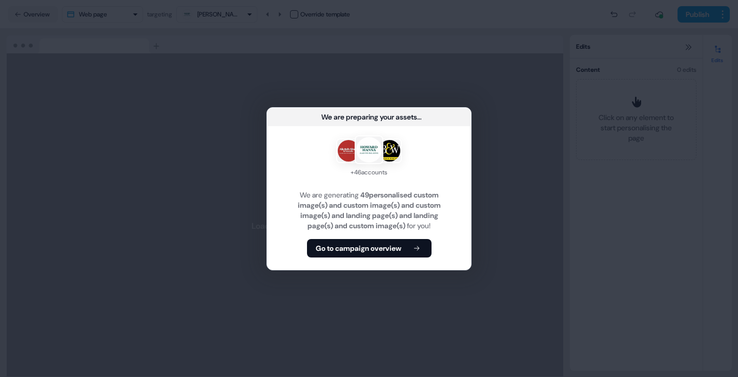
click at [393, 243] on div "+ 46 accounts We are generating 49 personalised custom image(s) and custom imag…" at bounding box center [369, 197] width 204 height 143
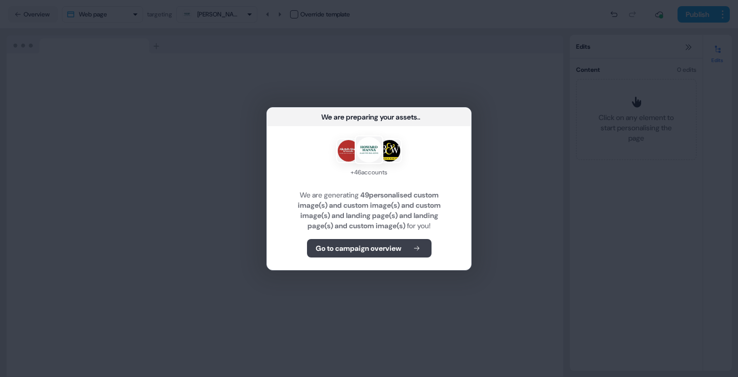
click at [345, 253] on b "Go to campaign overview" at bounding box center [359, 248] width 86 height 10
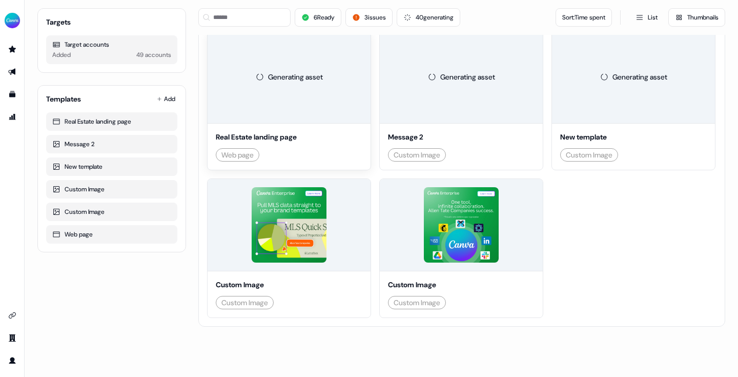
scroll to position [122, 0]
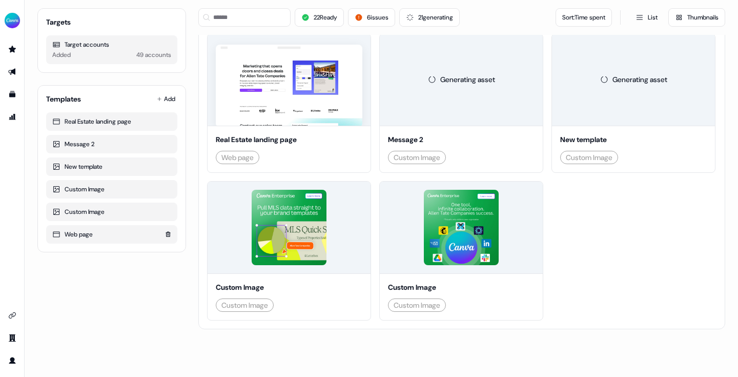
click at [127, 232] on div "Web page" at bounding box center [111, 234] width 119 height 10
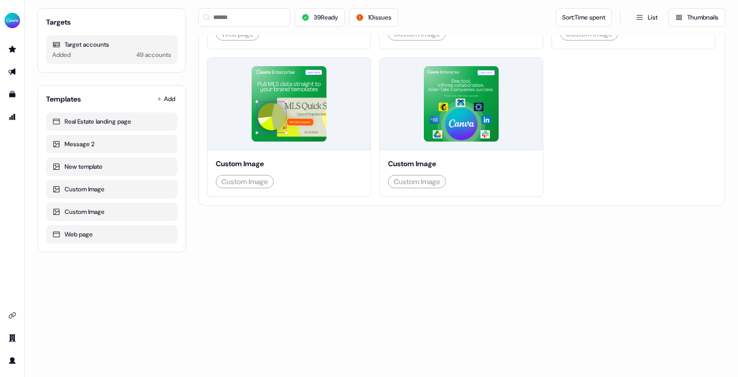
scroll to position [0, 0]
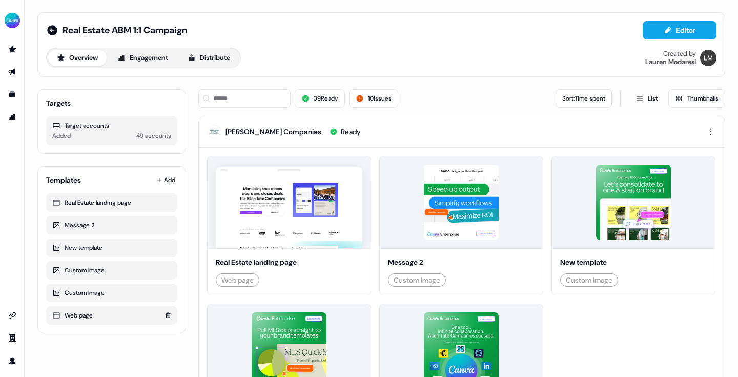
click at [88, 317] on div "Web page" at bounding box center [111, 315] width 119 height 10
click at [110, 315] on div "Web page" at bounding box center [111, 315] width 119 height 10
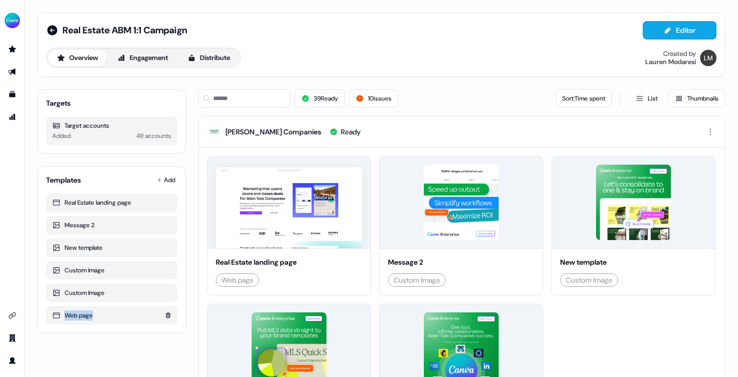
click at [110, 315] on div "Web page" at bounding box center [111, 315] width 119 height 10
click at [229, 55] on button "Distribute" at bounding box center [209, 58] width 60 height 16
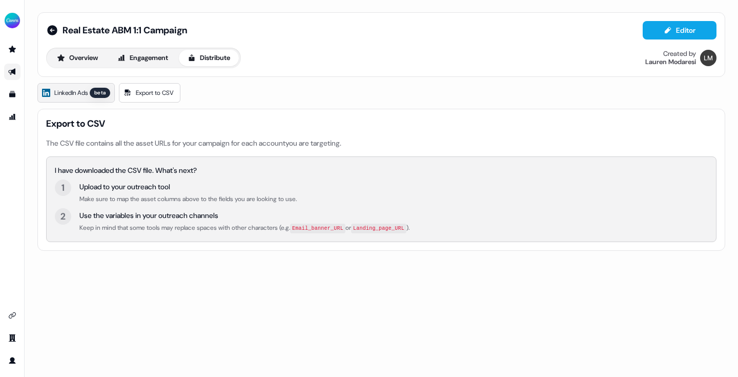
click at [105, 99] on link "LinkedIn Ads beta" at bounding box center [75, 92] width 77 height 19
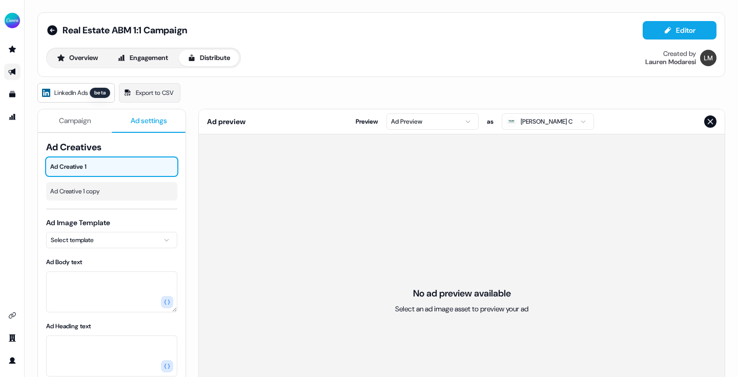
click at [153, 118] on span "Ad settings" at bounding box center [149, 120] width 36 height 10
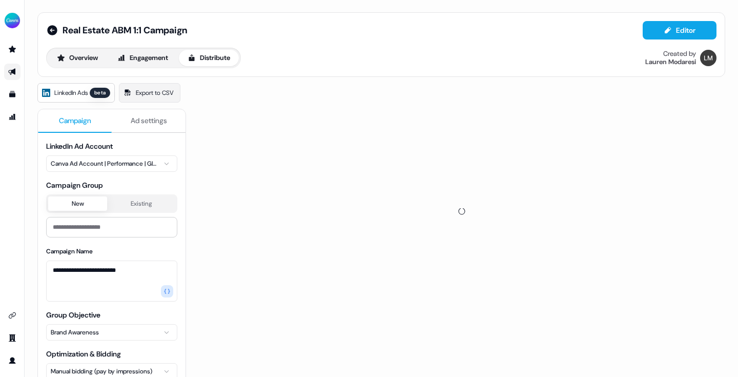
click at [90, 118] on span "Campaign" at bounding box center [75, 120] width 32 height 10
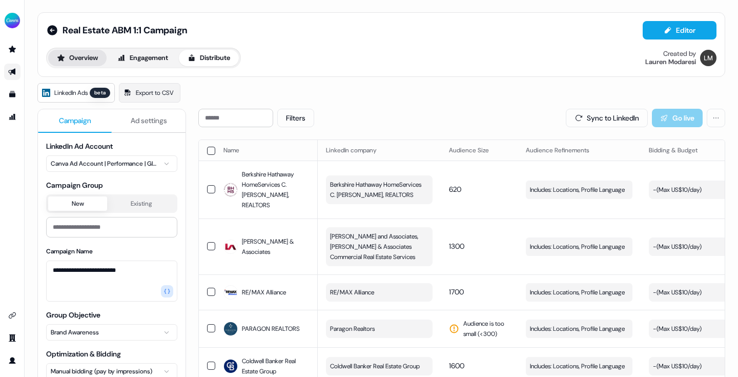
click at [97, 58] on button "Overview" at bounding box center [77, 58] width 58 height 16
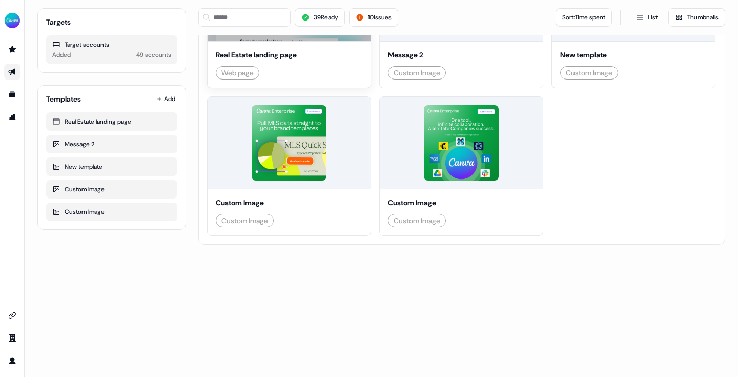
scroll to position [211, 0]
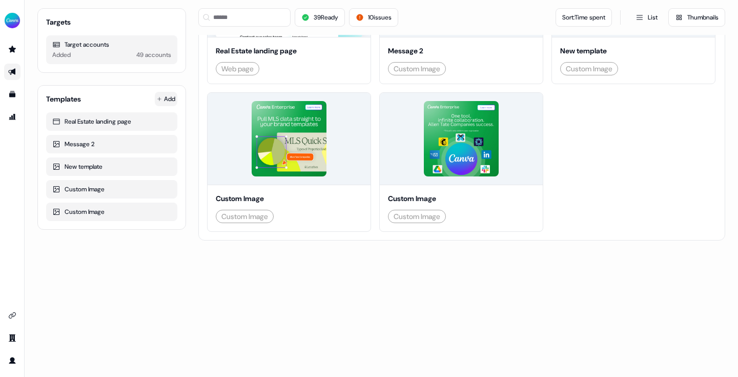
click at [170, 101] on html "For the best experience switch devices to a bigger screen. Go to Userled.io Rea…" at bounding box center [369, 188] width 738 height 377
click at [160, 139] on span "Import your website" at bounding box center [133, 135] width 57 height 8
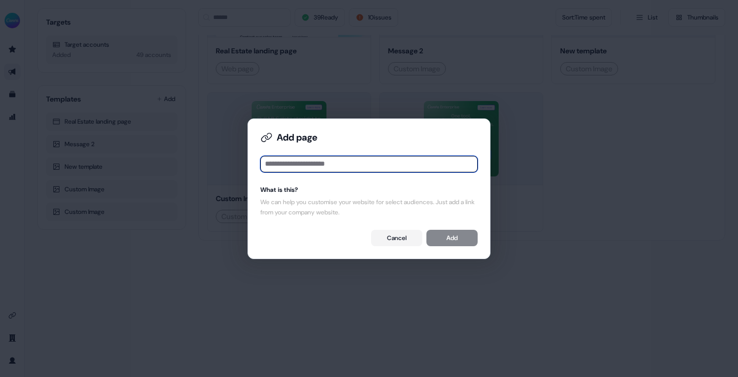
paste input "**********"
type input "**********"
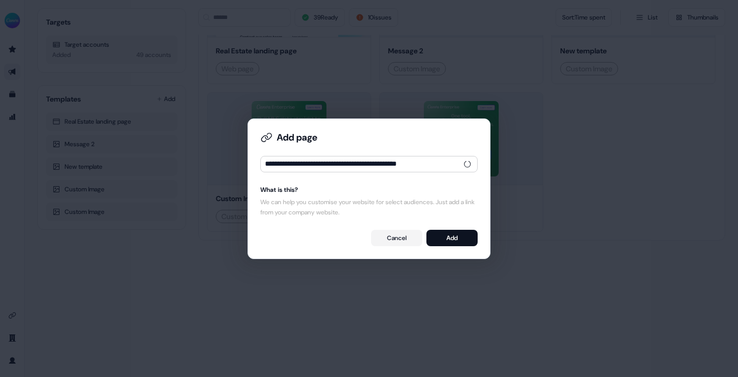
click at [311, 249] on div "**********" at bounding box center [368, 188] width 225 height 123
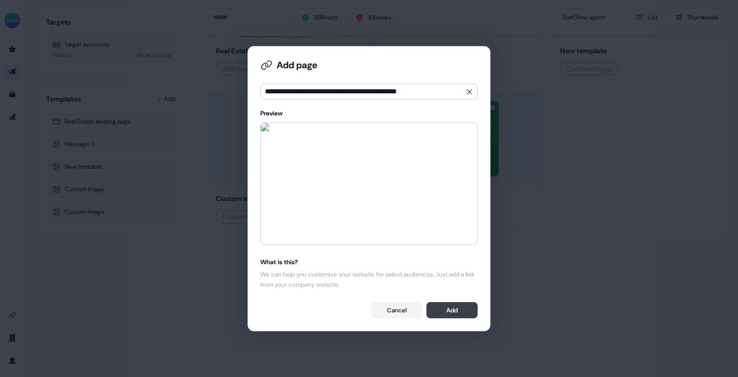
click at [449, 302] on button "Add" at bounding box center [451, 310] width 51 height 16
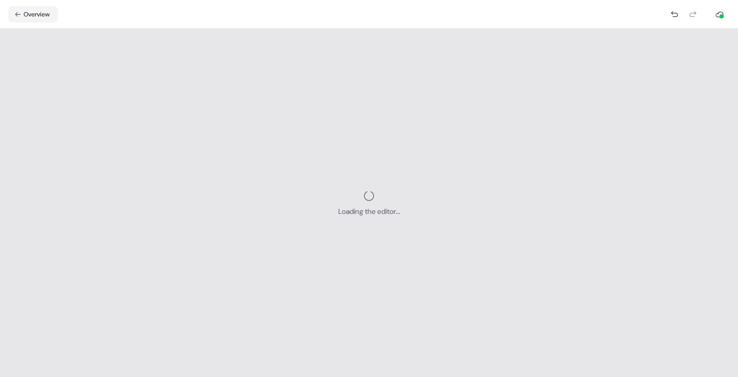
click at [312, 125] on div "Loading the editor..." at bounding box center [369, 203] width 738 height 348
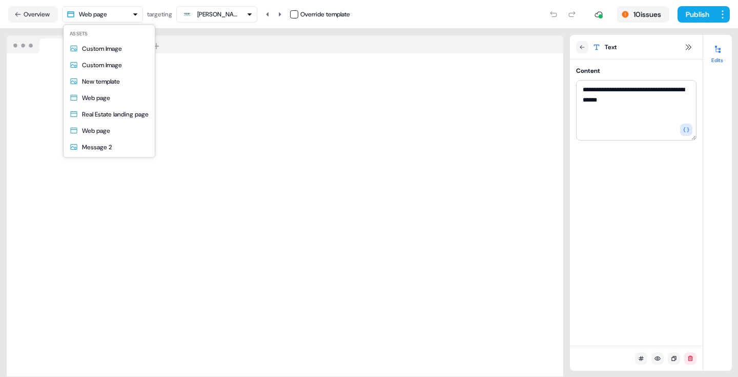
click at [136, 17] on html "**********" at bounding box center [369, 188] width 738 height 377
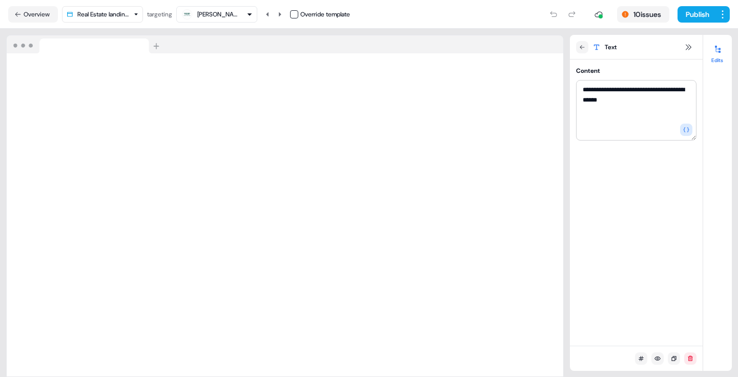
click at [135, 13] on html "**********" at bounding box center [369, 188] width 738 height 377
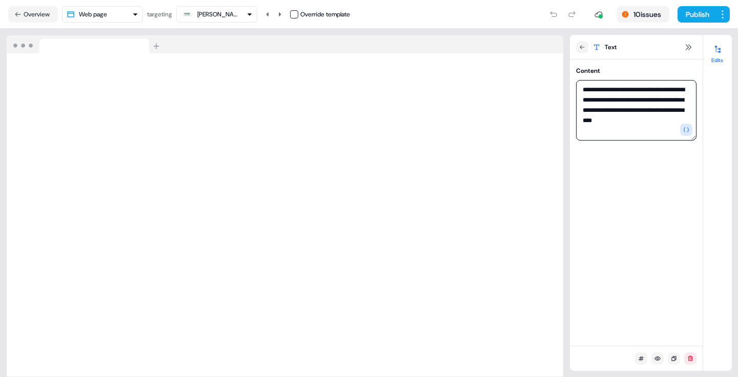
drag, startPoint x: 610, startPoint y: 90, endPoint x: 636, endPoint y: 90, distance: 26.1
click at [636, 90] on textarea "**********" at bounding box center [636, 110] width 120 height 60
drag, startPoint x: 640, startPoint y: 91, endPoint x: 610, endPoint y: 91, distance: 30.7
click at [610, 91] on textarea "**********" at bounding box center [636, 110] width 120 height 60
click at [620, 85] on textarea "**********" at bounding box center [636, 110] width 120 height 60
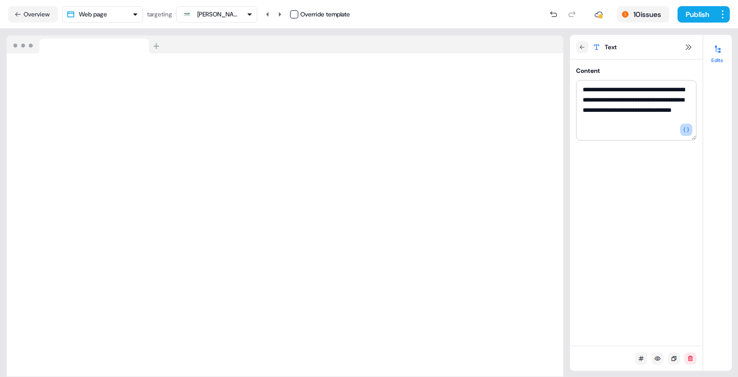
click at [687, 131] on icon "button" at bounding box center [686, 130] width 6 height 6
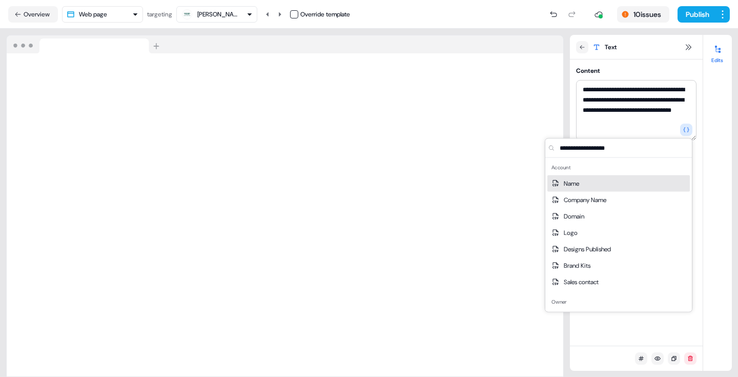
click at [614, 182] on div "Name" at bounding box center [618, 183] width 142 height 16
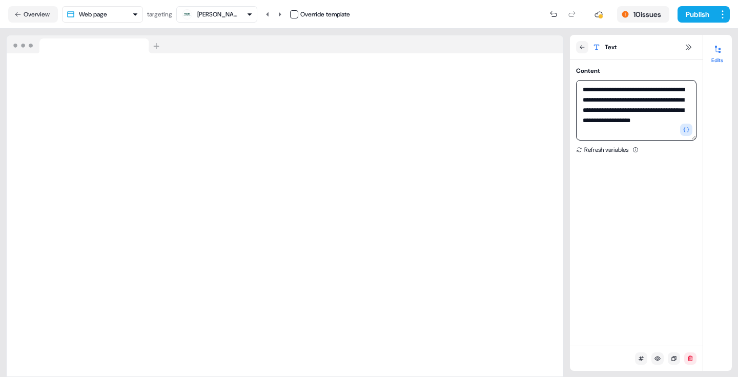
click at [622, 87] on textarea "**********" at bounding box center [636, 110] width 120 height 60
click at [583, 100] on textarea "**********" at bounding box center [636, 110] width 120 height 60
click at [603, 103] on textarea "**********" at bounding box center [636, 110] width 120 height 60
click at [602, 99] on textarea "**********" at bounding box center [636, 110] width 120 height 60
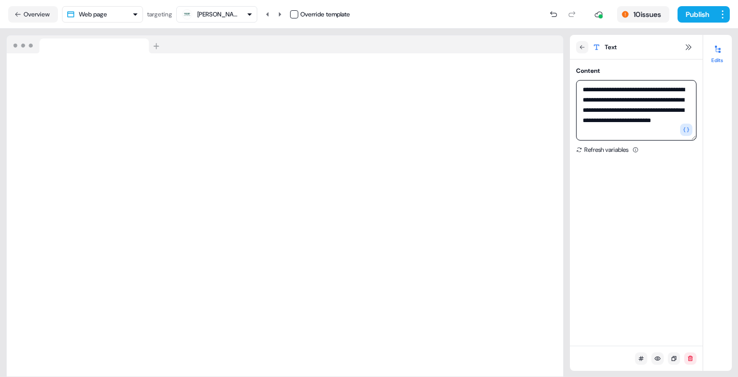
click at [609, 130] on textarea "**********" at bounding box center [636, 110] width 120 height 60
type textarea "**********"
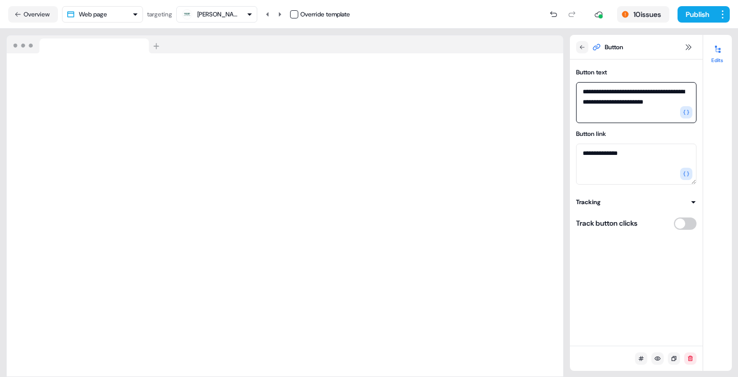
click at [597, 103] on textarea "**********" at bounding box center [636, 102] width 120 height 41
click at [689, 115] on icon "button" at bounding box center [686, 112] width 6 height 6
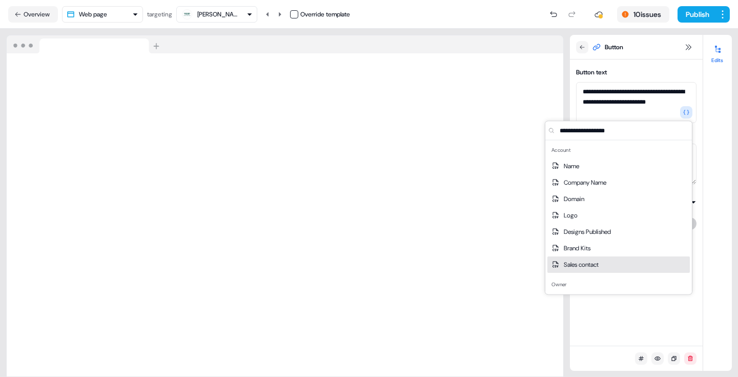
click at [581, 258] on div "Sales contact" at bounding box center [618, 264] width 142 height 16
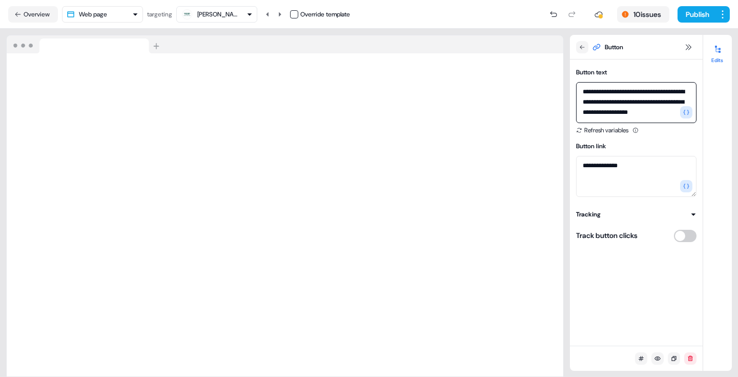
click at [677, 93] on textarea "**********" at bounding box center [636, 102] width 120 height 41
type textarea "**********"
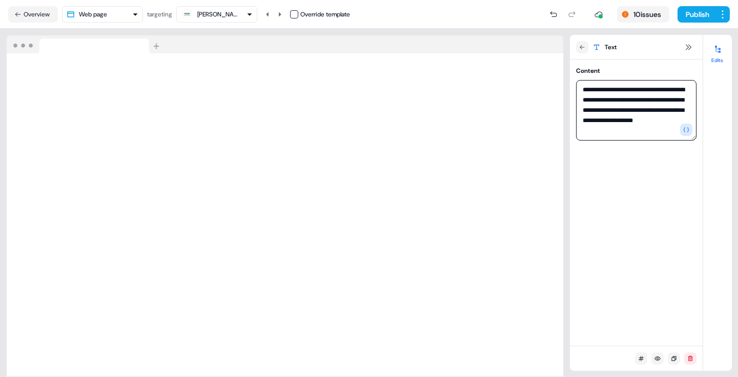
click at [630, 113] on textarea "**********" at bounding box center [636, 110] width 120 height 60
drag, startPoint x: 608, startPoint y: 133, endPoint x: 581, endPoint y: 89, distance: 51.3
click at [581, 89] on textarea "**********" at bounding box center [636, 110] width 120 height 60
paste textarea
click at [626, 89] on textarea "**********" at bounding box center [636, 110] width 120 height 60
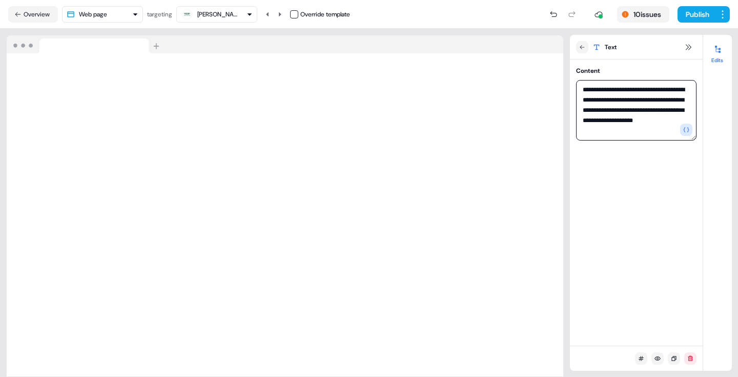
click at [626, 89] on textarea "**********" at bounding box center [636, 110] width 120 height 60
click at [689, 131] on button "button" at bounding box center [686, 129] width 12 height 12
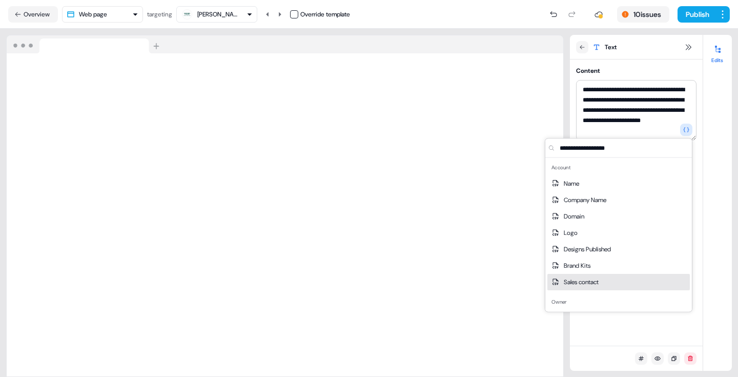
click at [580, 278] on span "Sales contact" at bounding box center [581, 282] width 35 height 10
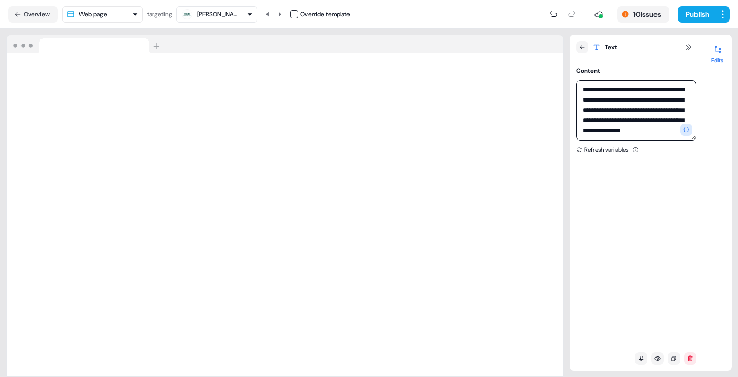
click at [672, 102] on textarea "**********" at bounding box center [636, 110] width 120 height 60
type textarea "**********"
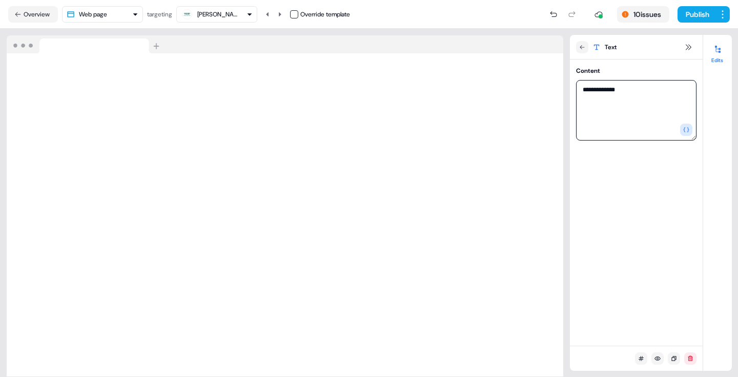
click at [627, 89] on textarea "**********" at bounding box center [636, 110] width 120 height 60
click at [688, 134] on button "button" at bounding box center [686, 129] width 12 height 12
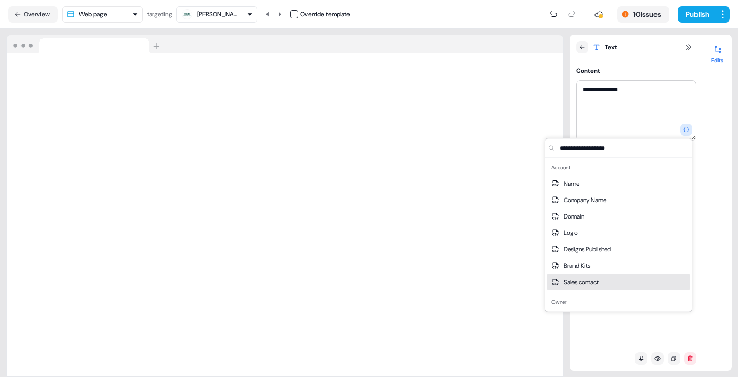
click at [573, 282] on span "Sales contact" at bounding box center [581, 282] width 35 height 10
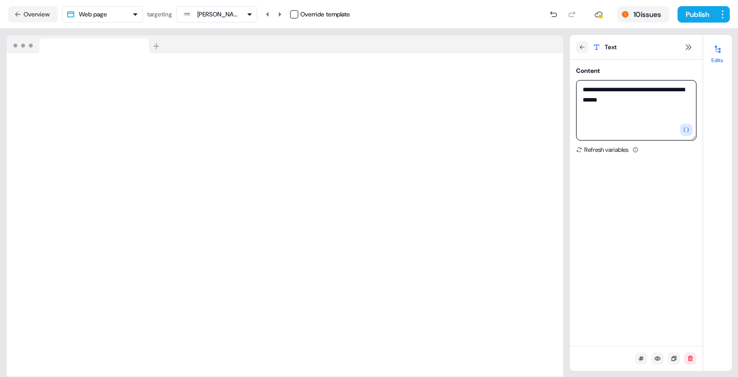
click at [611, 87] on textarea "**********" at bounding box center [636, 110] width 120 height 60
type textarea "**********"
click at [700, 17] on button "Publish" at bounding box center [696, 14] width 38 height 16
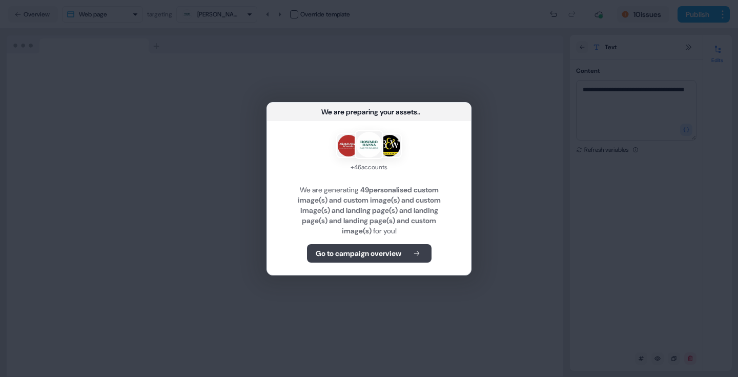
click at [401, 248] on b "Go to campaign overview" at bounding box center [359, 253] width 86 height 10
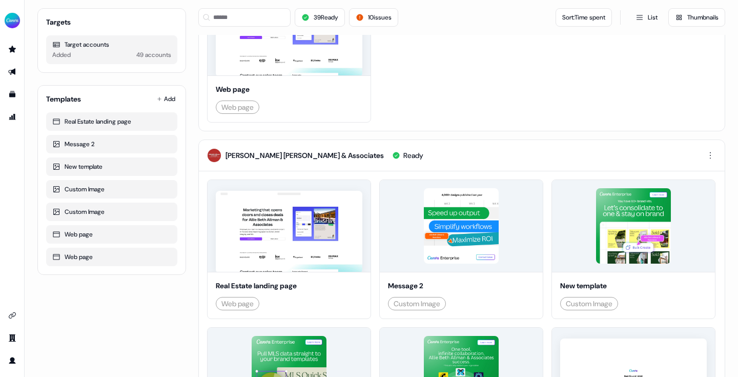
scroll to position [511, 0]
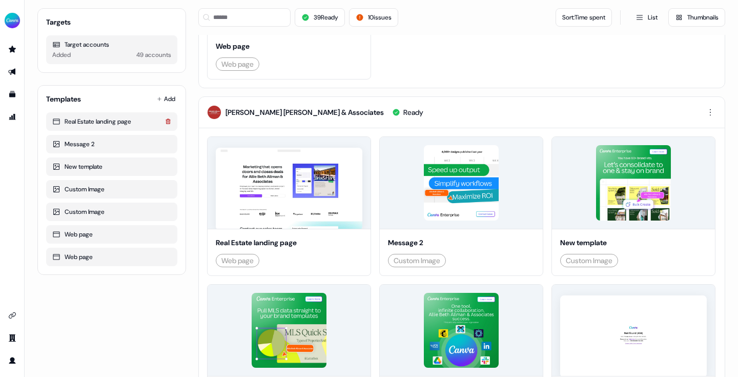
click at [167, 123] on icon at bounding box center [167, 120] width 5 height 5
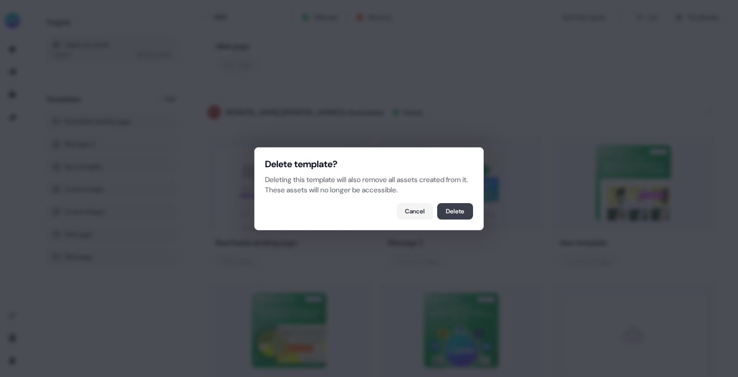
click at [465, 211] on button "Delete" at bounding box center [455, 211] width 36 height 16
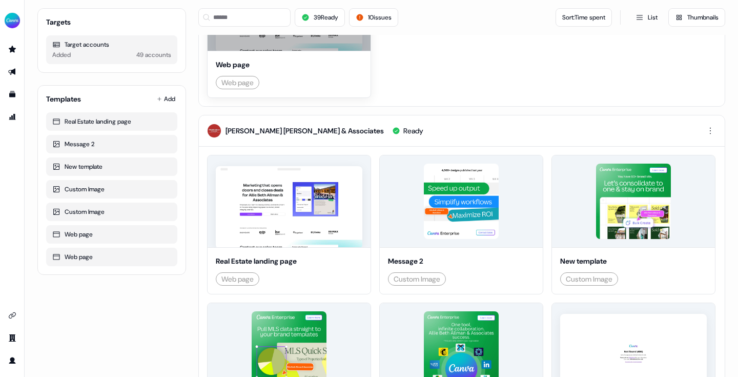
scroll to position [488, 0]
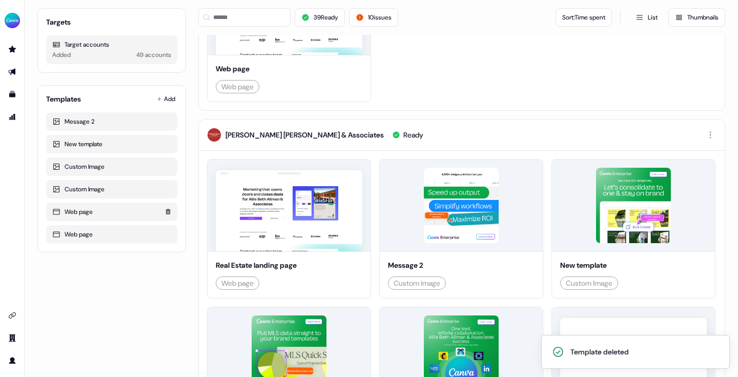
click at [132, 213] on div "Web page" at bounding box center [111, 211] width 119 height 10
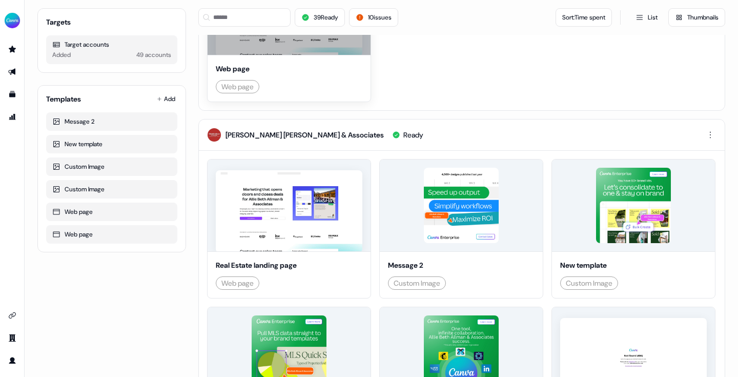
click at [284, 15] on link "Edit" at bounding box center [286, 9] width 30 height 12
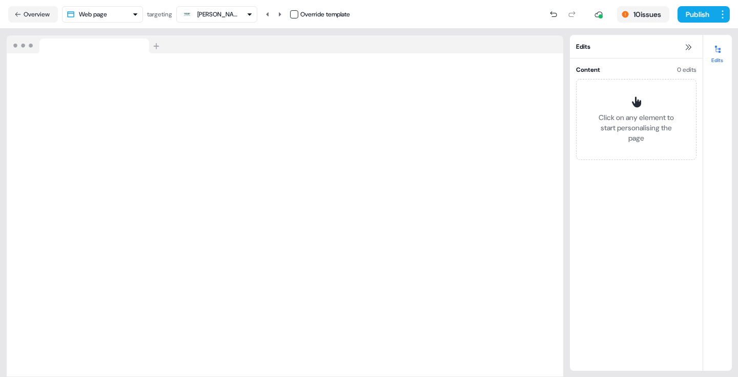
click at [105, 14] on html "For the best experience switch devices to a bigger screen. Go to Userled.io Rea…" at bounding box center [369, 188] width 738 height 377
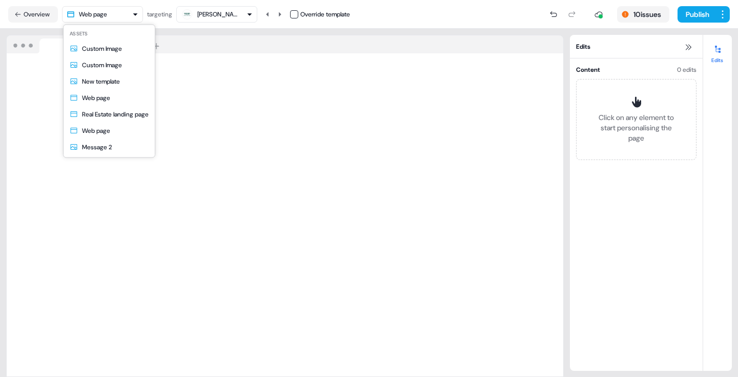
click at [105, 14] on html "For the best experience switch devices to a bigger screen. Go to Userled.io Rea…" at bounding box center [369, 188] width 738 height 377
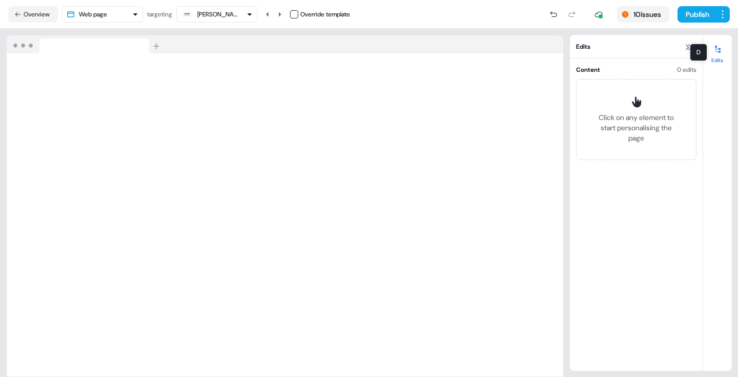
click at [712, 54] on div at bounding box center [717, 49] width 16 height 16
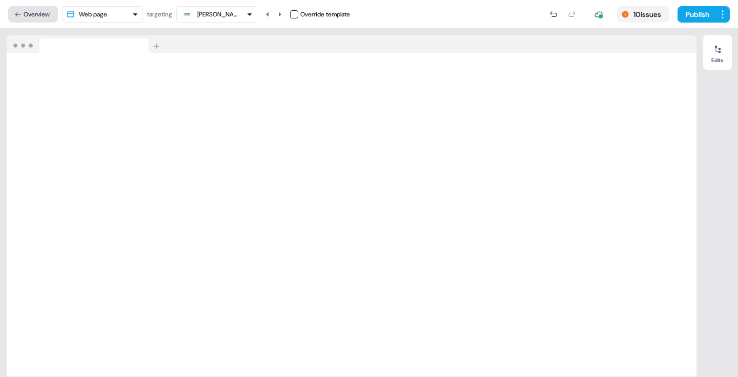
click at [25, 9] on button "Overview" at bounding box center [33, 14] width 50 height 16
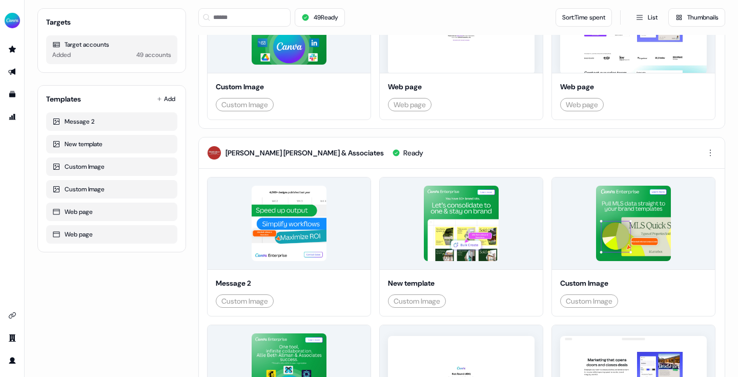
scroll to position [325, 0]
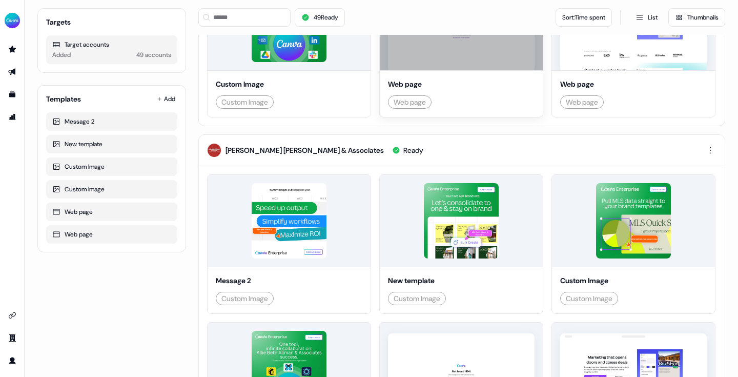
click at [443, 30] on link "Edit" at bounding box center [458, 24] width 30 height 12
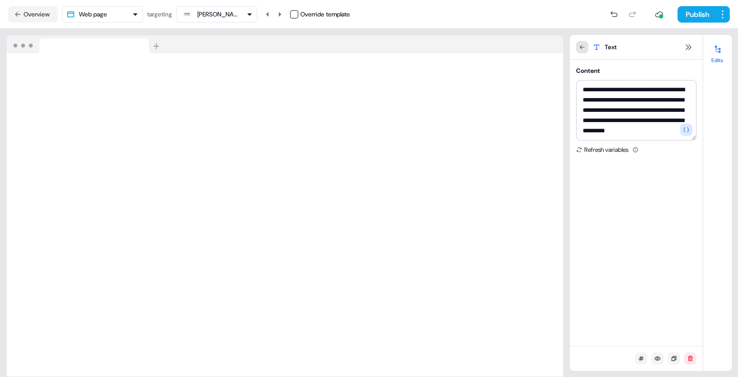
click at [585, 47] on button at bounding box center [582, 47] width 12 height 12
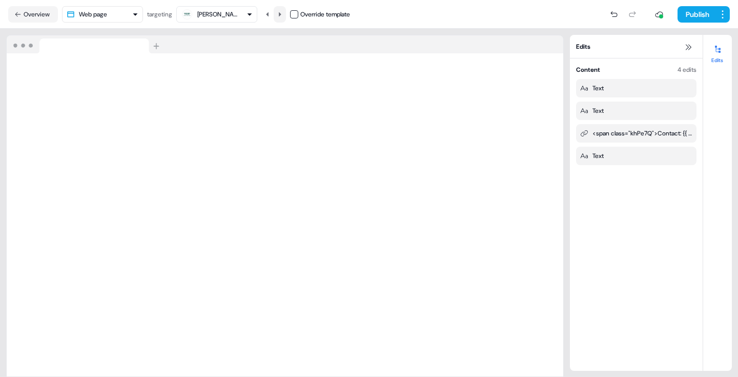
click at [280, 15] on icon at bounding box center [280, 14] width 6 height 6
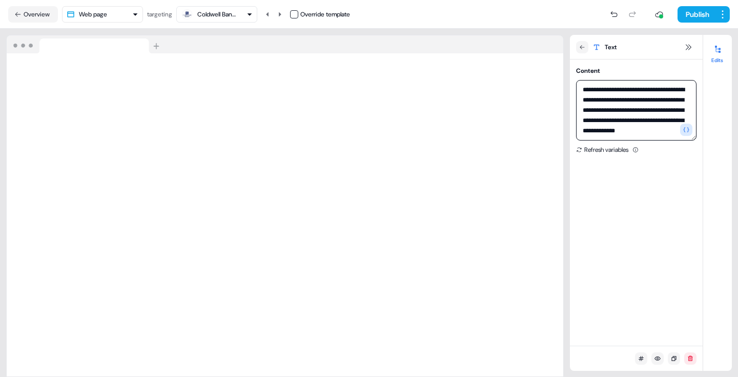
click at [666, 101] on textarea "**********" at bounding box center [636, 110] width 120 height 60
type textarea "**********"
click at [37, 19] on button "Overview" at bounding box center [33, 14] width 50 height 16
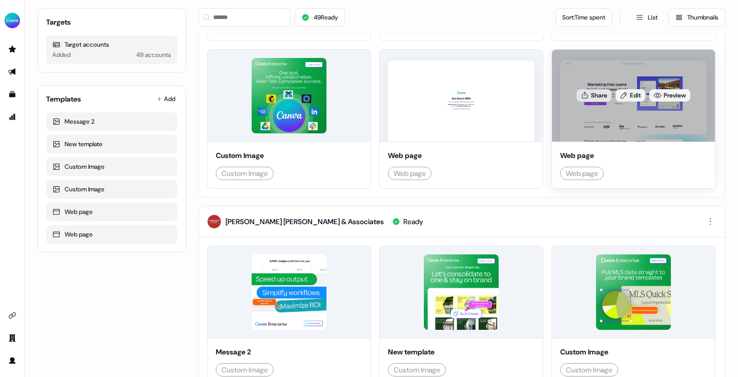
scroll to position [257, 0]
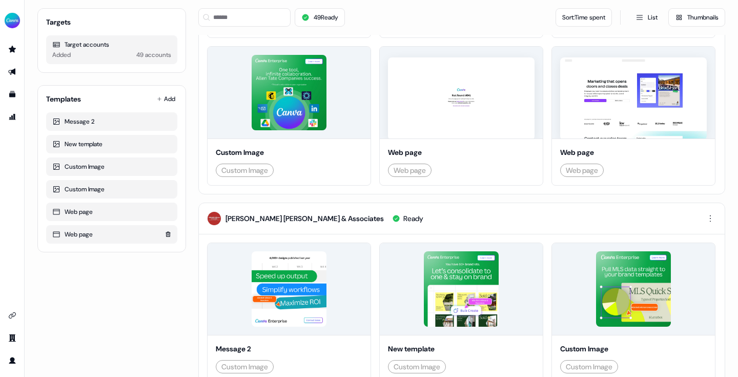
click at [114, 233] on div "Web page" at bounding box center [111, 234] width 119 height 10
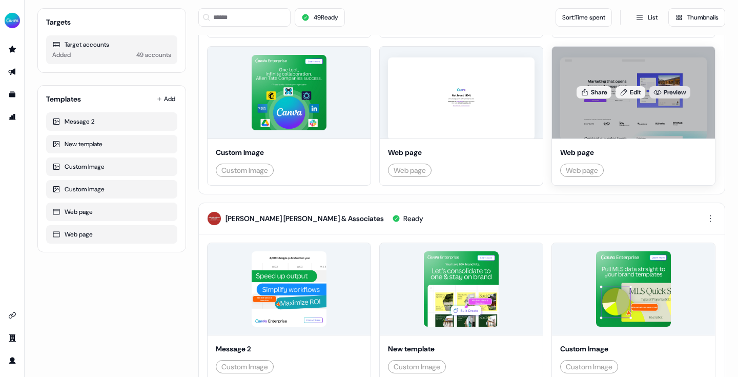
click at [649, 98] on link "Preview" at bounding box center [669, 92] width 41 height 12
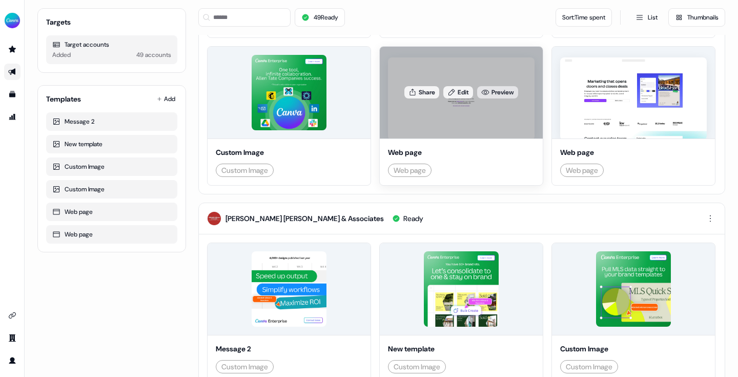
click at [477, 98] on link "Preview" at bounding box center [497, 92] width 41 height 12
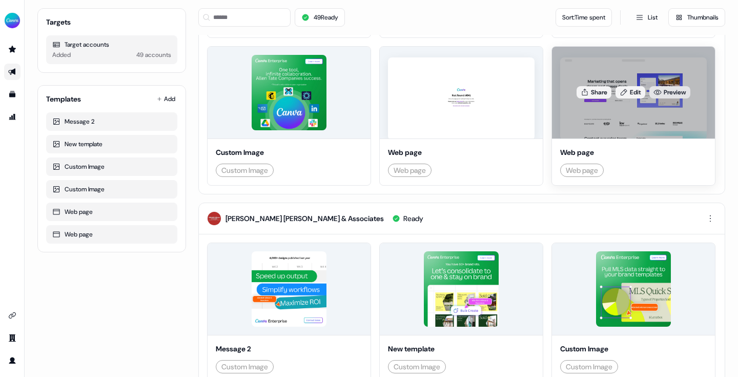
click at [649, 98] on link "Preview" at bounding box center [669, 92] width 41 height 12
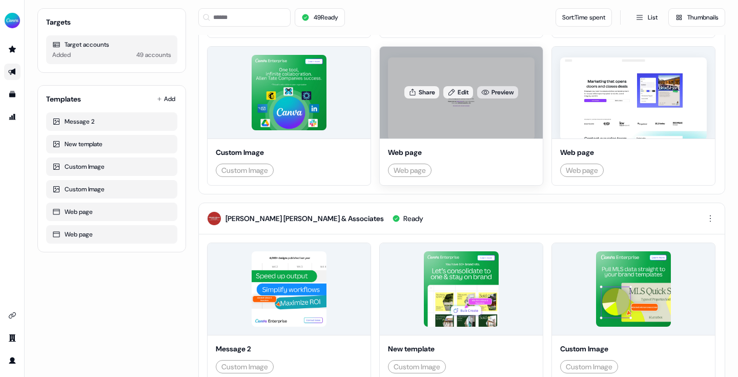
click at [477, 98] on link "Preview" at bounding box center [497, 92] width 41 height 12
click at [447, 96] on icon at bounding box center [451, 92] width 8 height 8
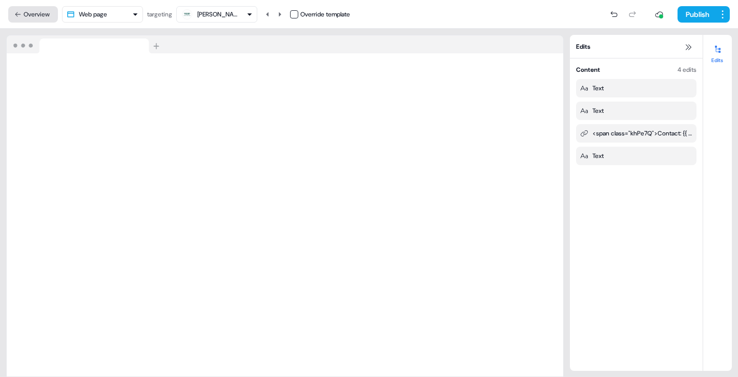
click at [45, 13] on button "Overview" at bounding box center [33, 14] width 50 height 16
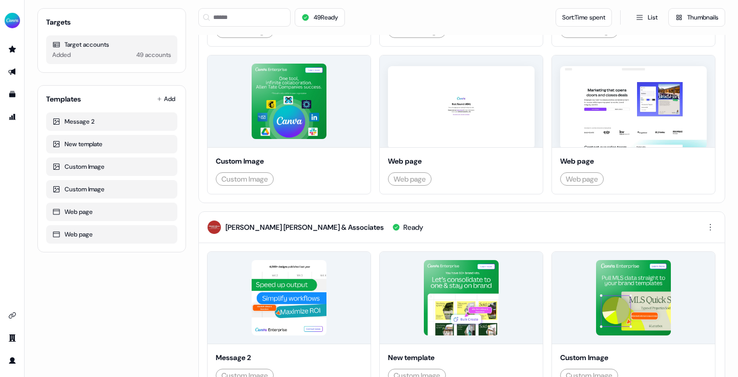
scroll to position [254, 0]
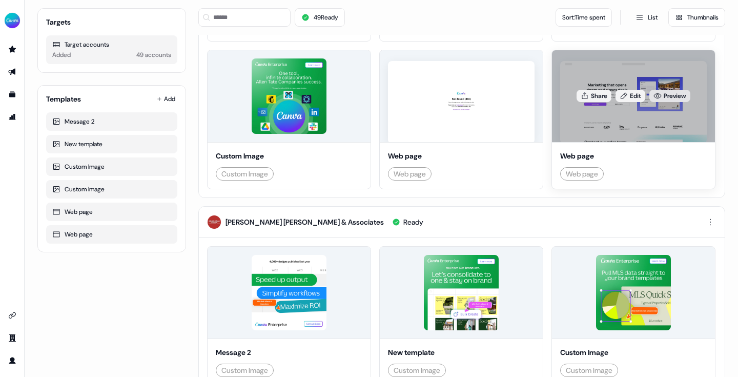
click at [649, 102] on link "Preview" at bounding box center [669, 96] width 41 height 12
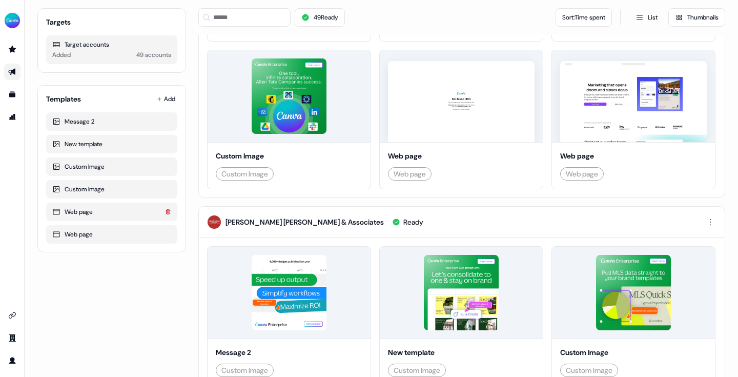
click at [170, 212] on icon at bounding box center [168, 212] width 6 height 6
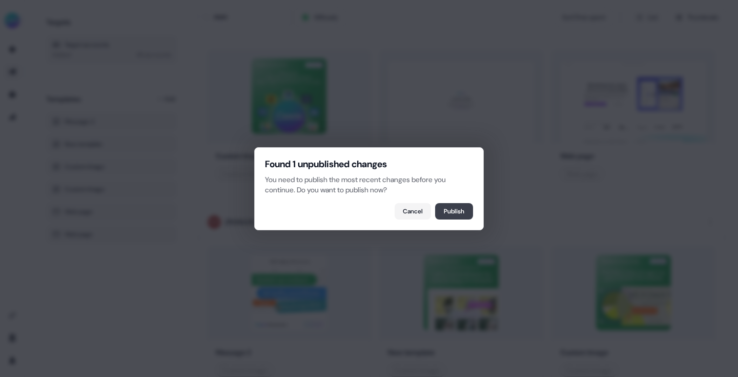
click at [459, 214] on button "Publish" at bounding box center [454, 211] width 38 height 16
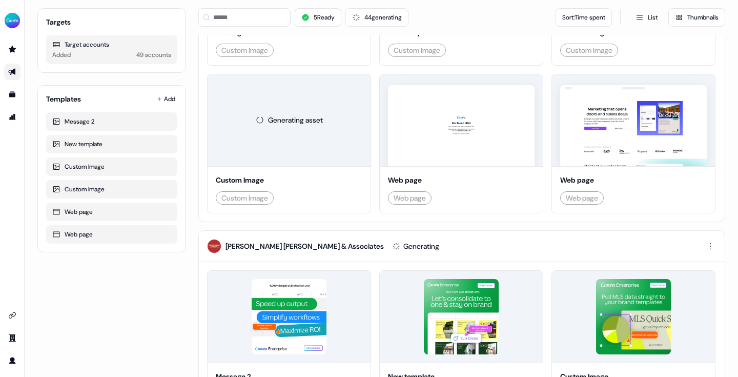
scroll to position [237, 0]
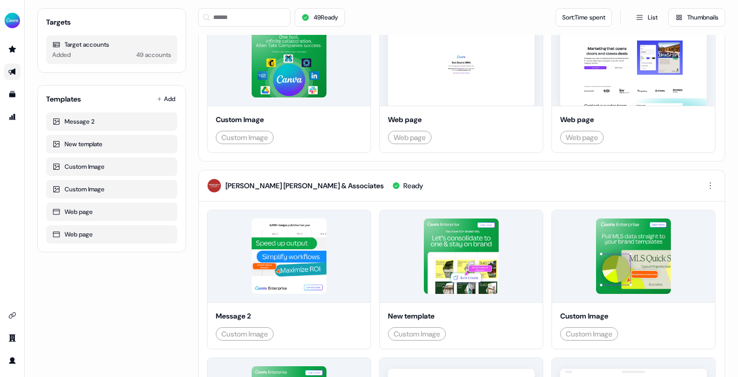
scroll to position [314, 0]
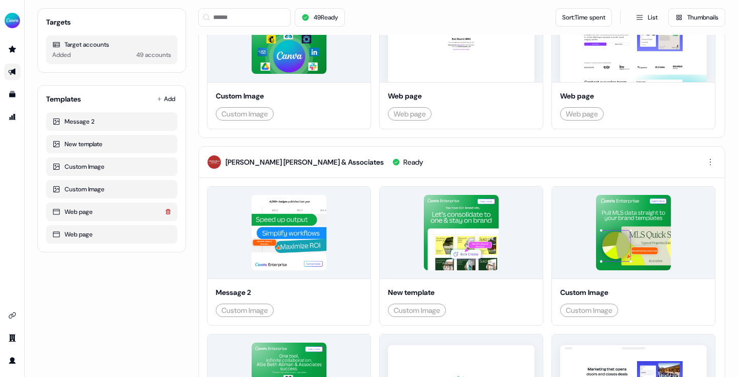
click at [169, 214] on icon at bounding box center [168, 212] width 6 height 6
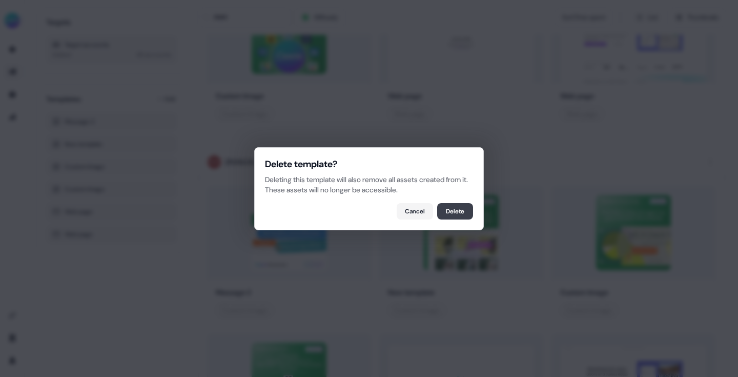
click at [457, 210] on button "Delete" at bounding box center [455, 211] width 36 height 16
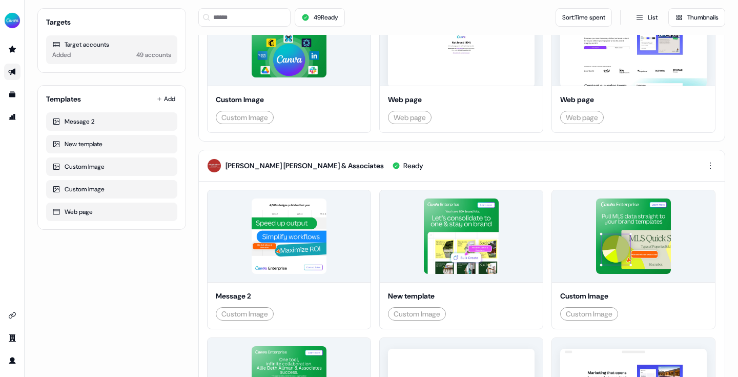
scroll to position [0, 0]
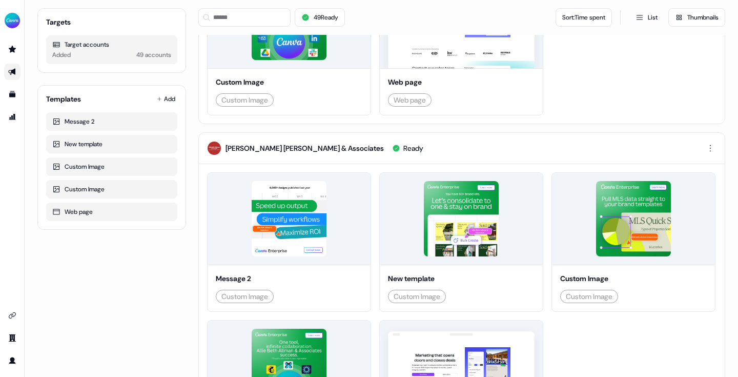
scroll to position [290, 0]
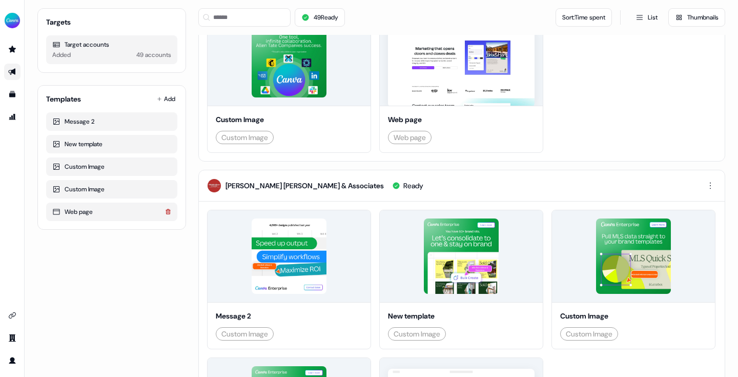
click at [168, 213] on icon at bounding box center [167, 211] width 5 height 5
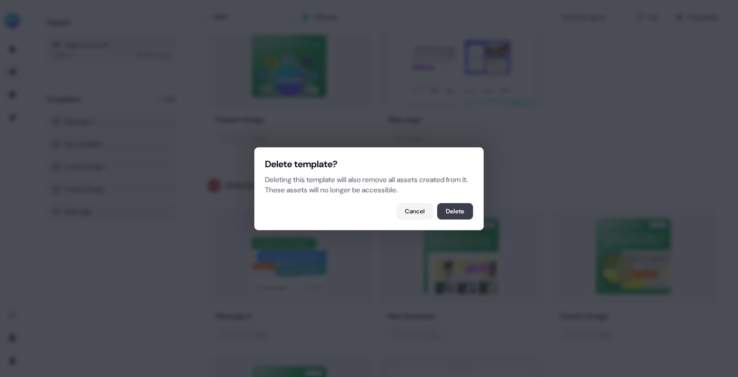
click at [453, 210] on button "Delete" at bounding box center [455, 211] width 36 height 16
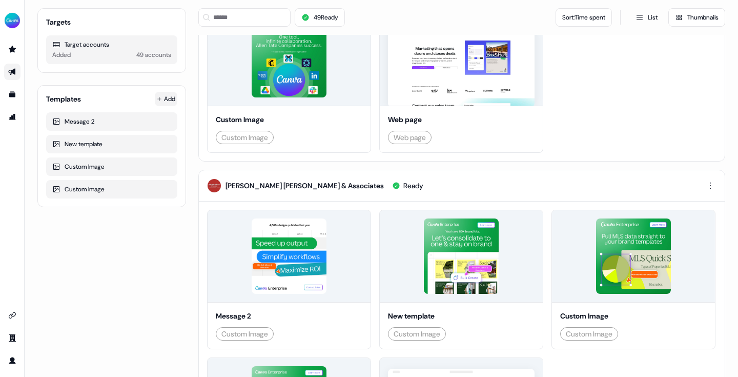
click at [165, 99] on html "For the best experience switch devices to a bigger screen. Go to Userled.io Rea…" at bounding box center [369, 188] width 738 height 377
click at [127, 136] on span "Import your website" at bounding box center [133, 135] width 57 height 8
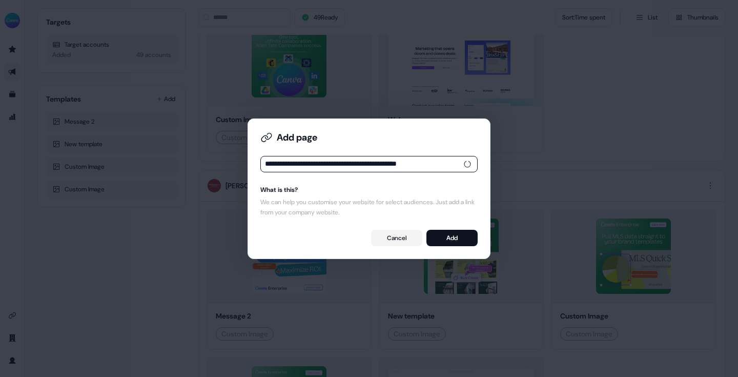
type input "**********"
click at [332, 244] on div "Cancel Add" at bounding box center [368, 238] width 217 height 16
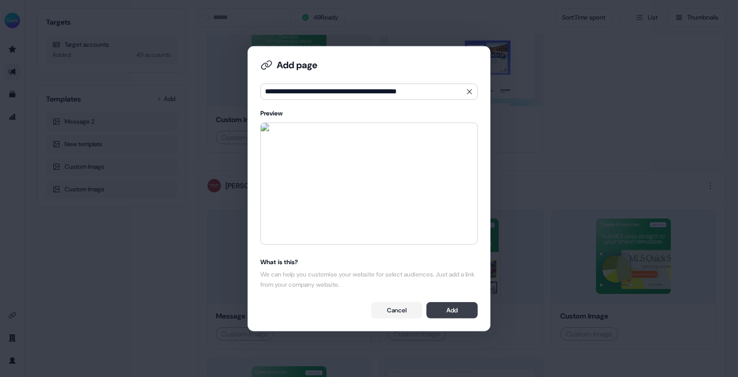
click at [465, 313] on button "Add" at bounding box center [451, 310] width 51 height 16
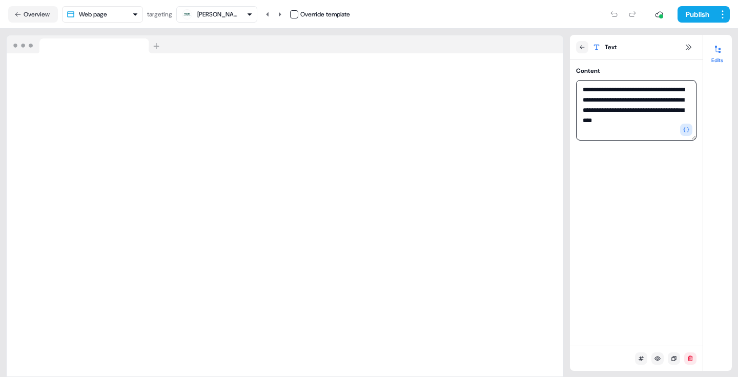
click at [618, 89] on textarea "**********" at bounding box center [636, 110] width 120 height 60
click at [689, 129] on icon "button" at bounding box center [686, 130] width 6 height 6
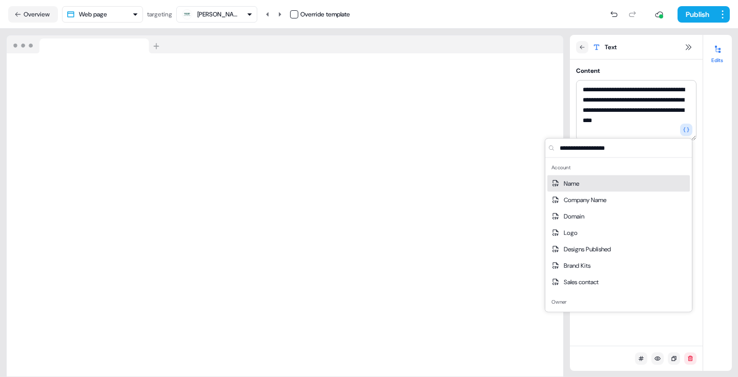
click at [592, 182] on div "Name" at bounding box center [618, 183] width 142 height 16
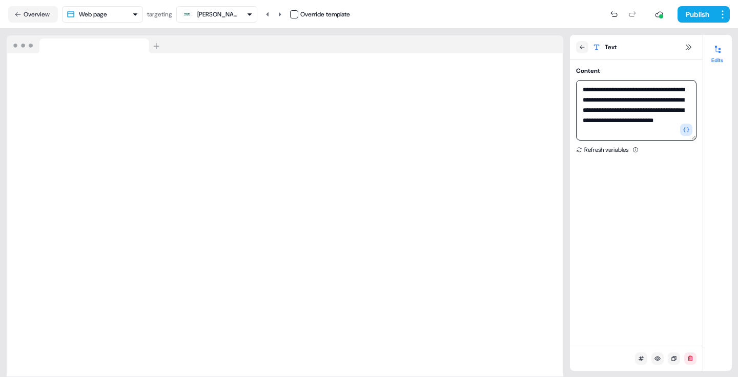
click at [616, 130] on textarea "**********" at bounding box center [636, 110] width 120 height 60
click at [622, 90] on textarea "**********" at bounding box center [636, 110] width 120 height 60
type textarea "**********"
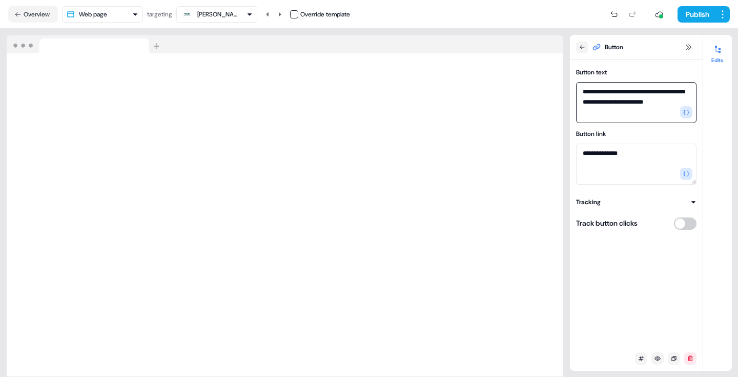
drag, startPoint x: 598, startPoint y: 103, endPoint x: 581, endPoint y: 104, distance: 16.9
click at [581, 104] on textarea "**********" at bounding box center [636, 102] width 120 height 41
click at [690, 117] on button "button" at bounding box center [686, 112] width 12 height 12
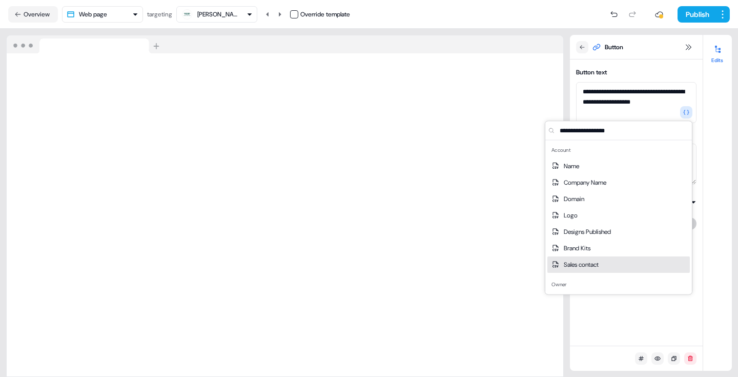
click at [577, 258] on div "Sales contact" at bounding box center [618, 264] width 142 height 16
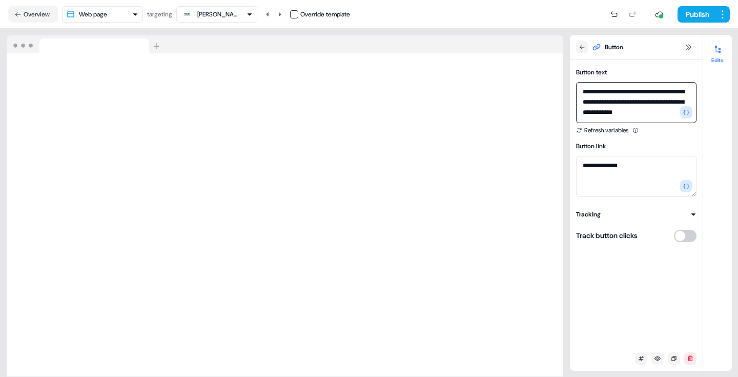
click at [671, 90] on textarea "**********" at bounding box center [636, 102] width 120 height 41
type textarea "**********"
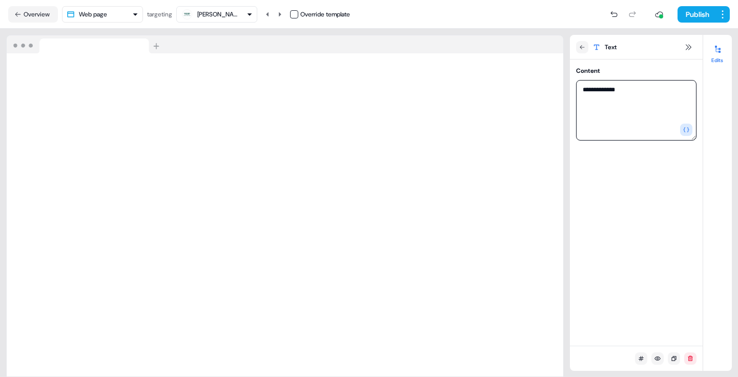
drag, startPoint x: 623, startPoint y: 88, endPoint x: 572, endPoint y: 88, distance: 50.7
click at [572, 88] on div "**********" at bounding box center [636, 103] width 133 height 75
type textarea "*"
click at [685, 131] on icon "button" at bounding box center [686, 130] width 6 height 6
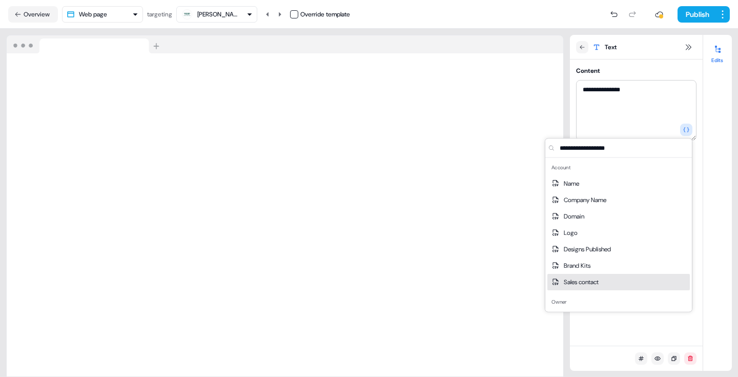
click at [576, 277] on span "Sales contact" at bounding box center [581, 282] width 35 height 10
type textarea "**********"
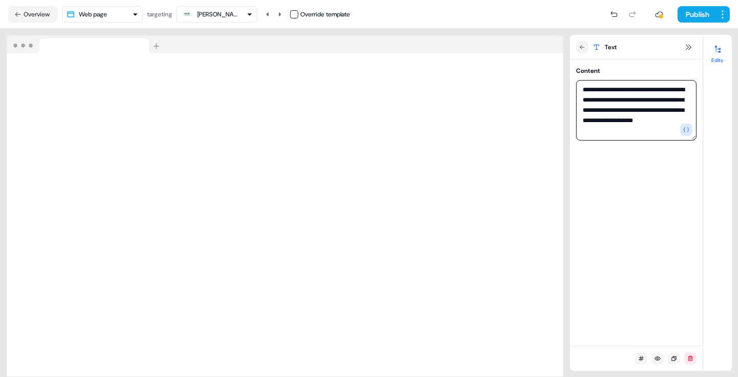
drag, startPoint x: 583, startPoint y: 90, endPoint x: 635, endPoint y: 90, distance: 51.7
click at [635, 91] on textarea "**********" at bounding box center [636, 110] width 120 height 60
click at [609, 90] on textarea "**********" at bounding box center [636, 110] width 120 height 60
click at [690, 133] on button "button" at bounding box center [686, 129] width 12 height 12
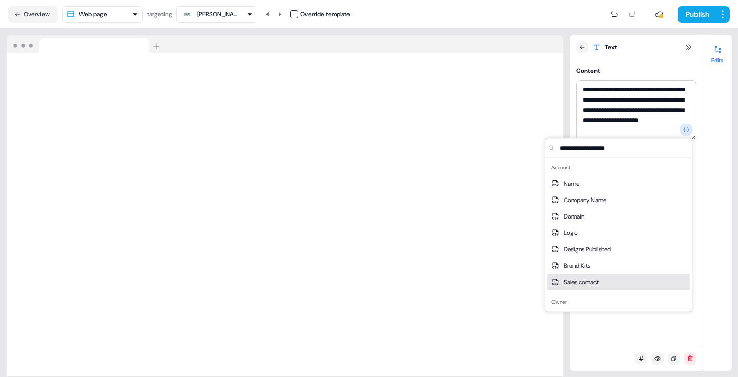
click at [589, 285] on span "Sales contact" at bounding box center [581, 282] width 35 height 10
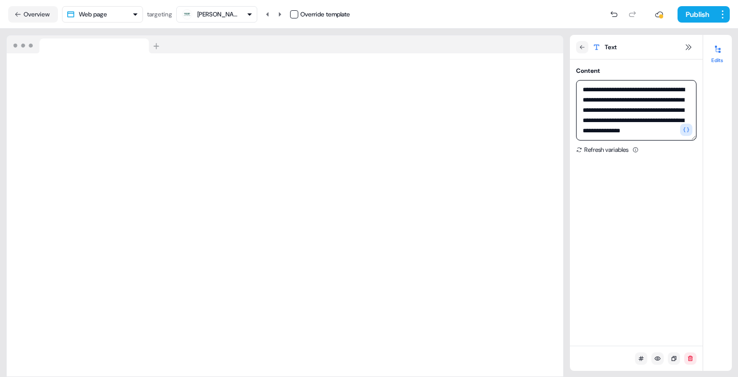
click at [638, 90] on textarea "**********" at bounding box center [636, 110] width 120 height 60
click at [583, 110] on textarea "**********" at bounding box center [636, 110] width 120 height 60
drag, startPoint x: 602, startPoint y: 109, endPoint x: 581, endPoint y: 109, distance: 21.5
click at [581, 109] on textarea "**********" at bounding box center [636, 110] width 120 height 60
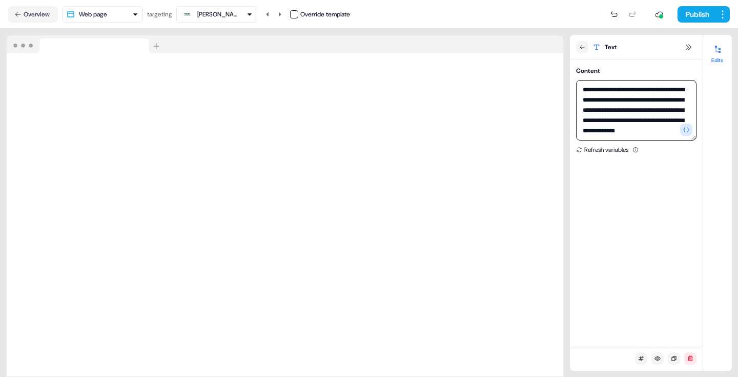
click at [669, 87] on textarea "**********" at bounding box center [636, 110] width 120 height 60
drag, startPoint x: 582, startPoint y: 110, endPoint x: 678, endPoint y: 109, distance: 95.8
click at [678, 109] on textarea "**********" at bounding box center [636, 110] width 120 height 60
click at [682, 94] on textarea "**********" at bounding box center [636, 110] width 120 height 60
drag, startPoint x: 610, startPoint y: 100, endPoint x: 671, endPoint y: 102, distance: 61.0
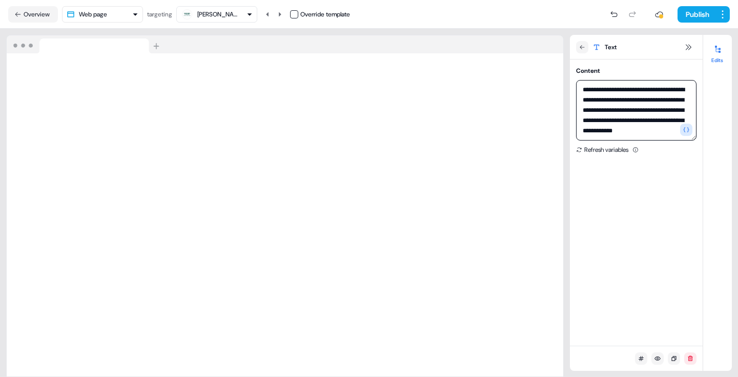
click at [671, 102] on textarea "**********" at bounding box center [636, 110] width 120 height 60
click at [639, 103] on textarea "**********" at bounding box center [636, 110] width 120 height 60
click at [655, 105] on textarea "**********" at bounding box center [636, 110] width 120 height 60
click at [665, 95] on textarea "**********" at bounding box center [636, 110] width 120 height 60
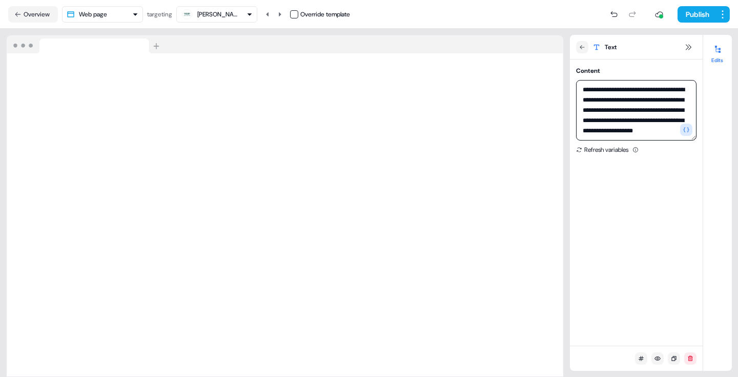
click at [666, 93] on textarea "**********" at bounding box center [636, 110] width 120 height 60
click at [598, 113] on textarea "**********" at bounding box center [636, 110] width 120 height 60
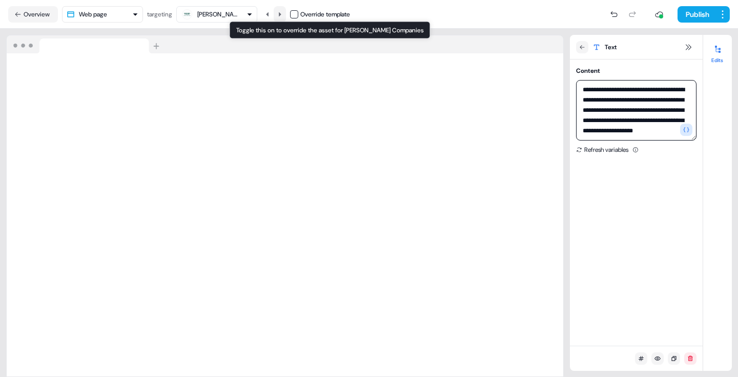
type textarea "**********"
click at [278, 17] on button at bounding box center [280, 14] width 12 height 16
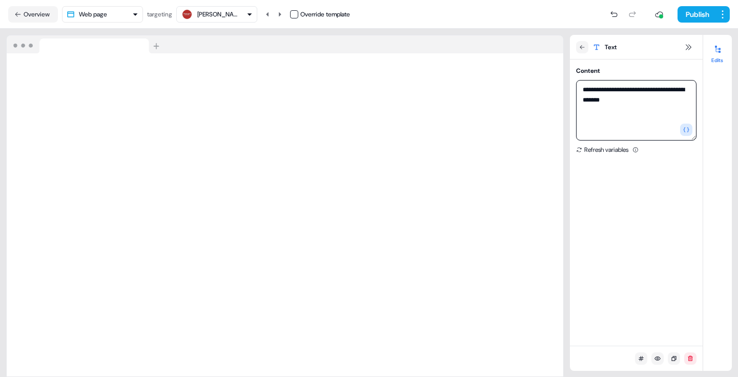
click at [604, 89] on textarea "**********" at bounding box center [636, 110] width 120 height 60
type textarea "**********"
click at [698, 18] on button "Publish" at bounding box center [696, 14] width 38 height 16
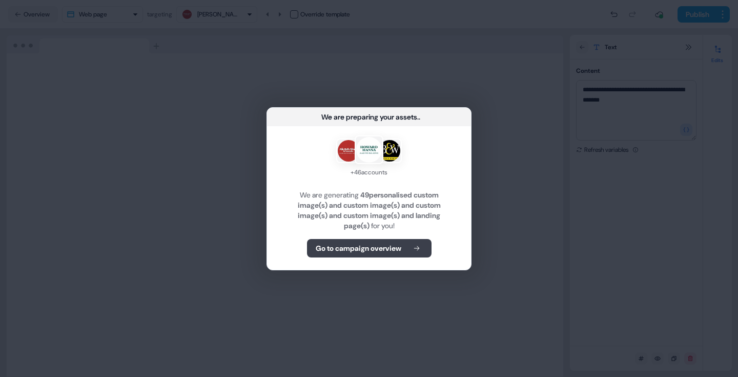
click at [380, 244] on b "Go to campaign overview" at bounding box center [359, 248] width 86 height 10
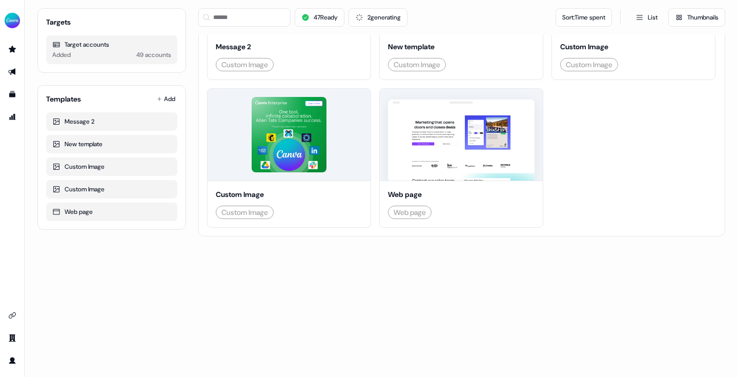
scroll to position [219, 0]
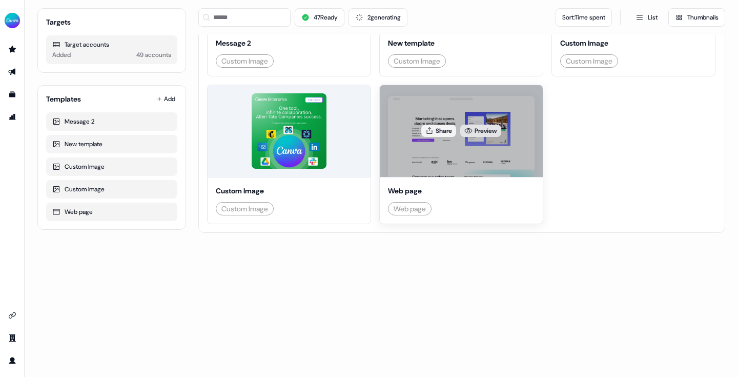
click at [460, 137] on link "Preview" at bounding box center [480, 131] width 41 height 12
click at [380, 177] on div "Share Edit Preview" at bounding box center [461, 131] width 163 height 92
click at [448, 134] on icon at bounding box center [451, 131] width 6 height 7
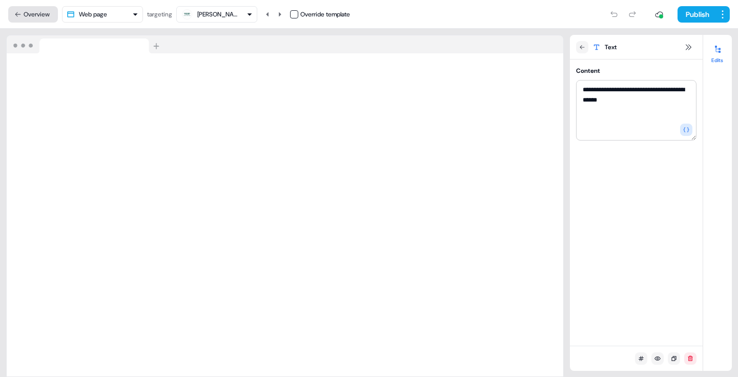
click at [18, 19] on button "Overview" at bounding box center [33, 14] width 50 height 16
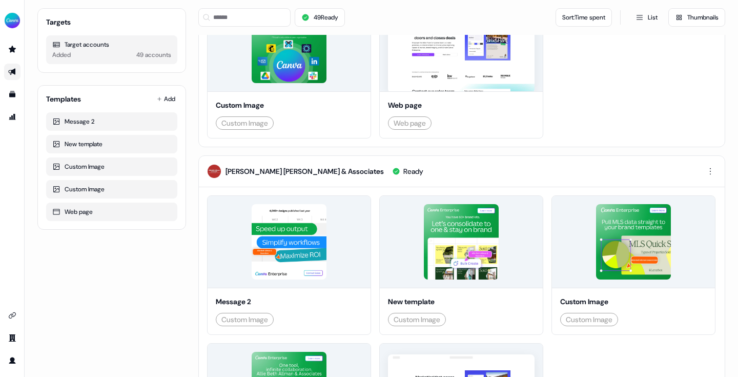
scroll to position [320, 0]
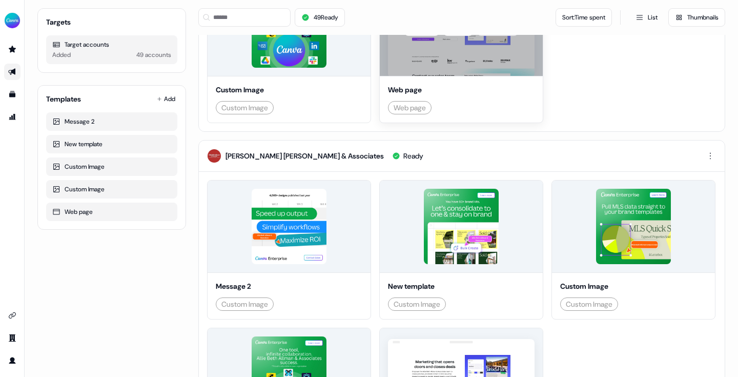
click at [477, 36] on link "Preview" at bounding box center [497, 30] width 41 height 12
